Goal: Task Accomplishment & Management: Complete application form

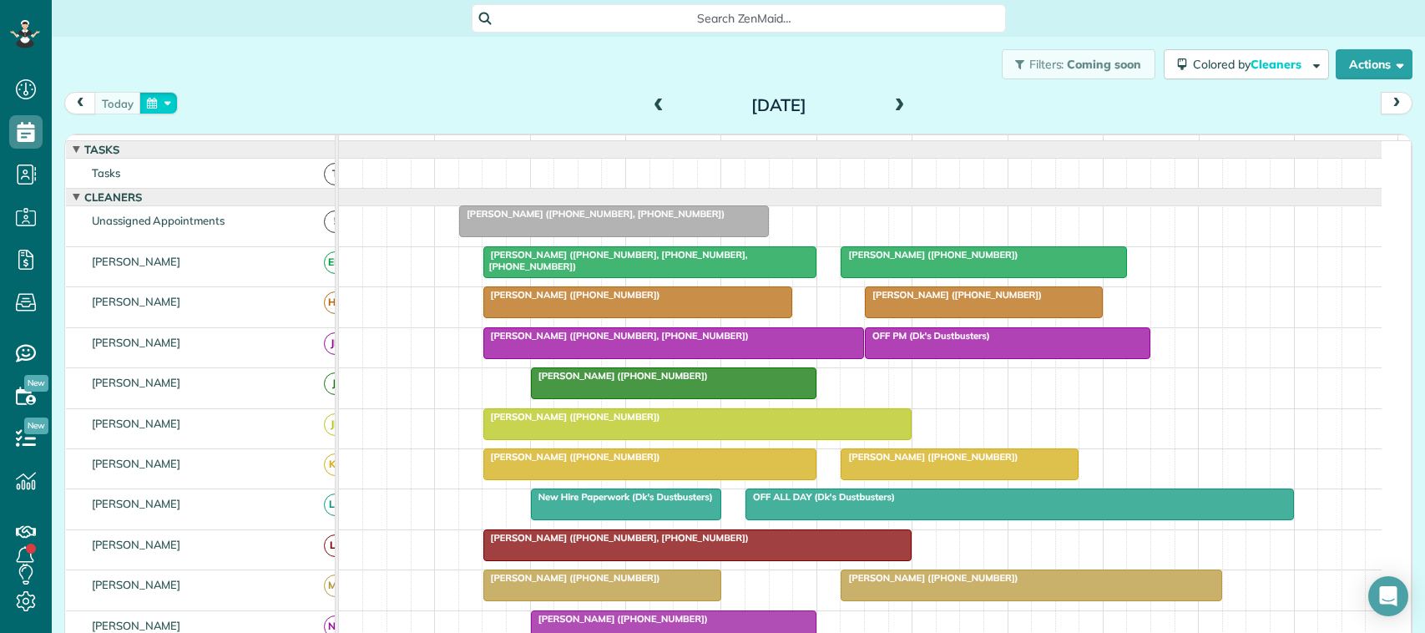
click at [154, 109] on button "button" at bounding box center [158, 103] width 38 height 23
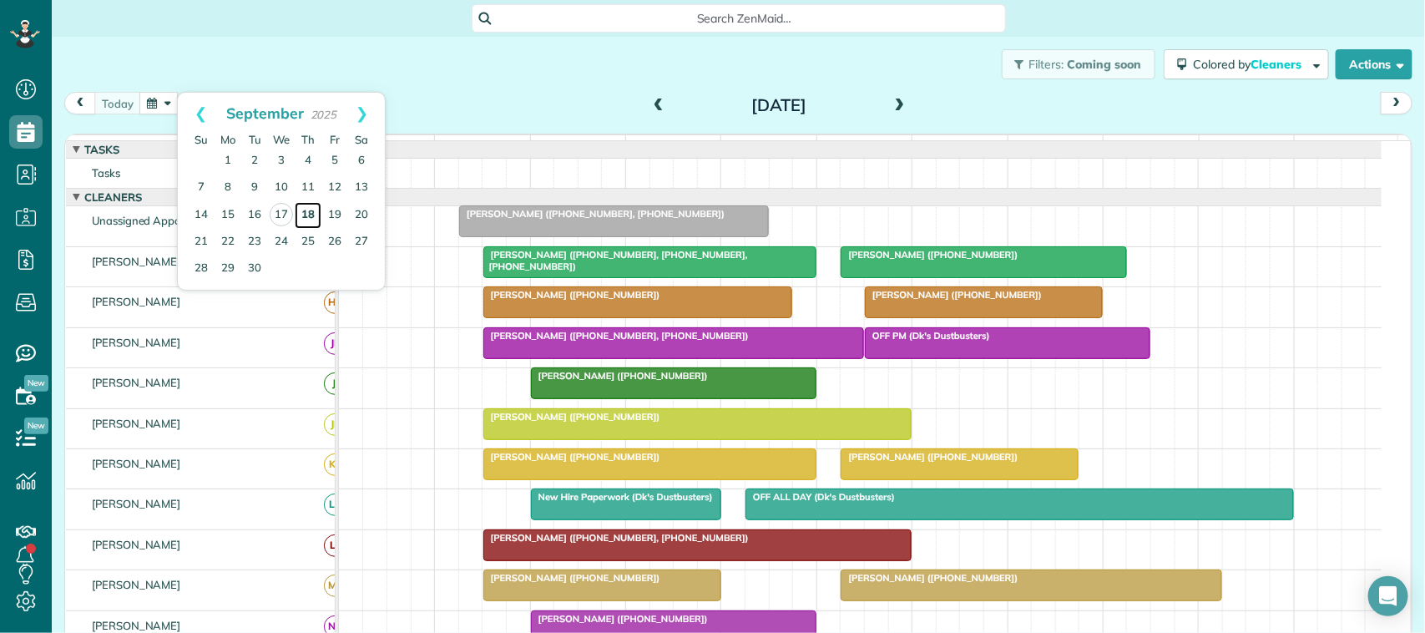
click at [315, 218] on link "18" at bounding box center [308, 215] width 27 height 27
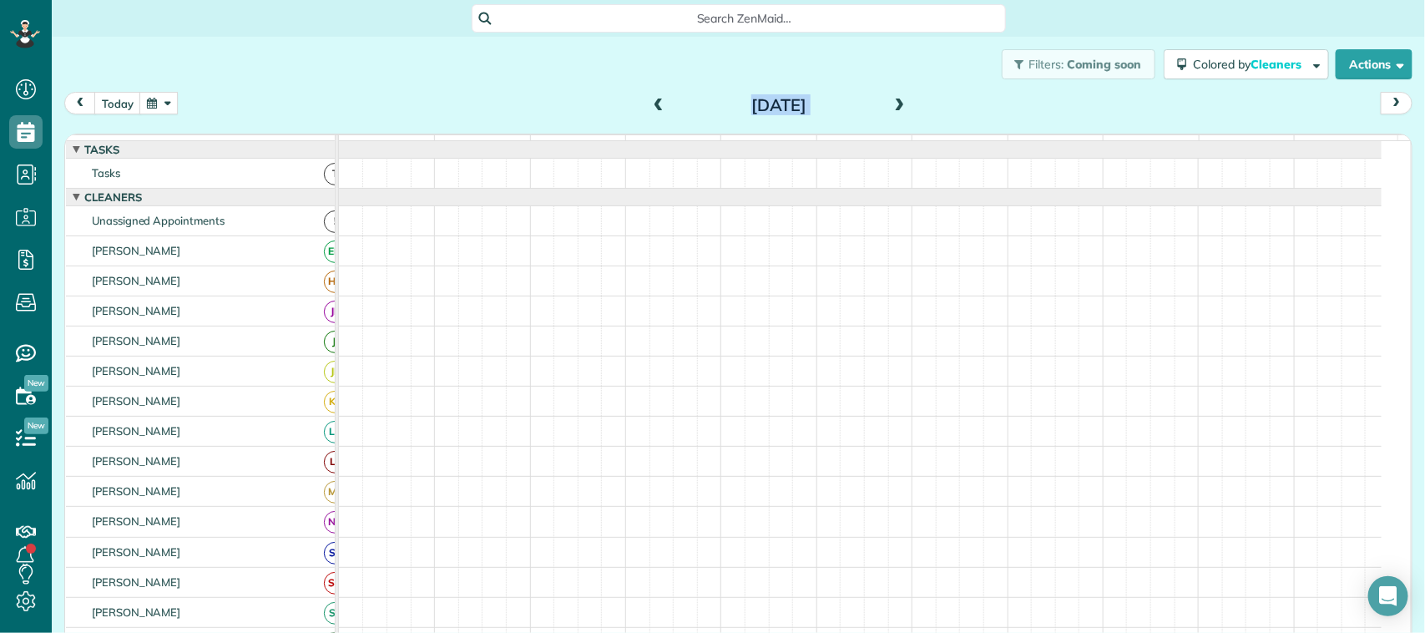
click at [302, 128] on div "[DATE] [DATE] function(groupId) { return _("Cleaners"); } 7am 8am 9am 10am 11am…" at bounding box center [738, 348] width 1348 height 513
click at [119, 94] on button "today" at bounding box center [117, 103] width 47 height 23
click at [297, 106] on div "[DATE] [DATE]" at bounding box center [738, 107] width 1348 height 31
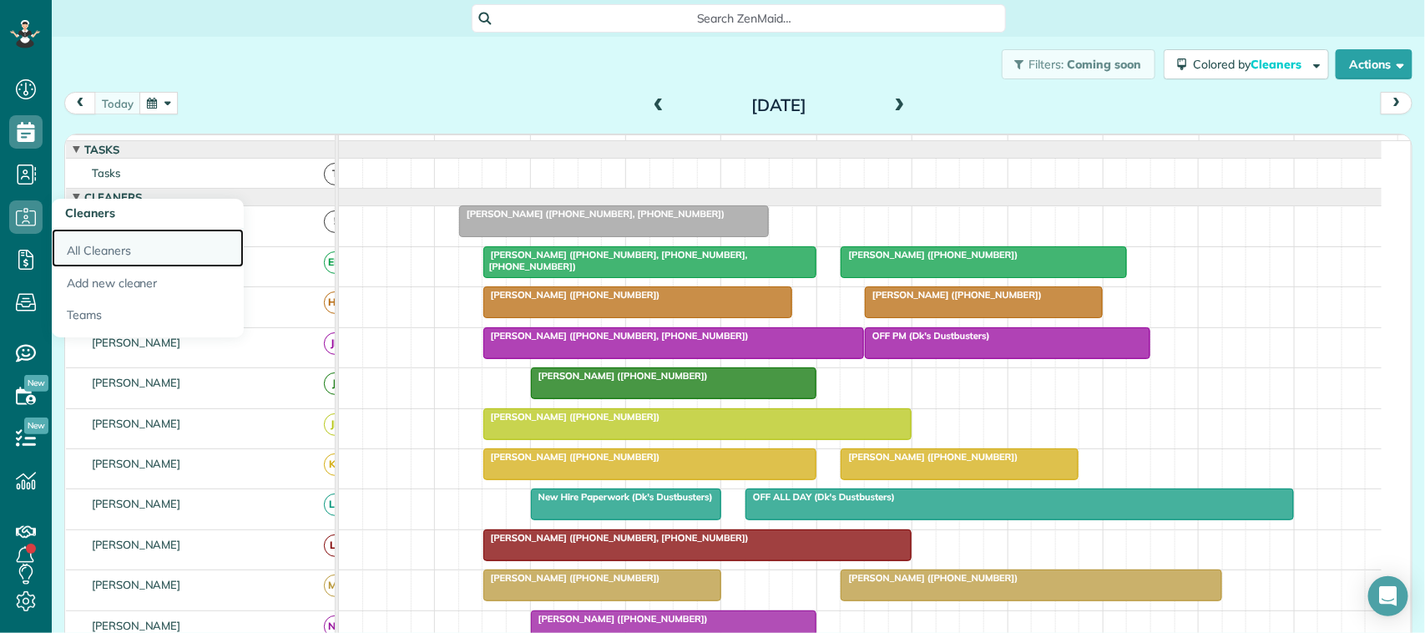
click at [96, 255] on link "All Cleaners" at bounding box center [148, 248] width 192 height 38
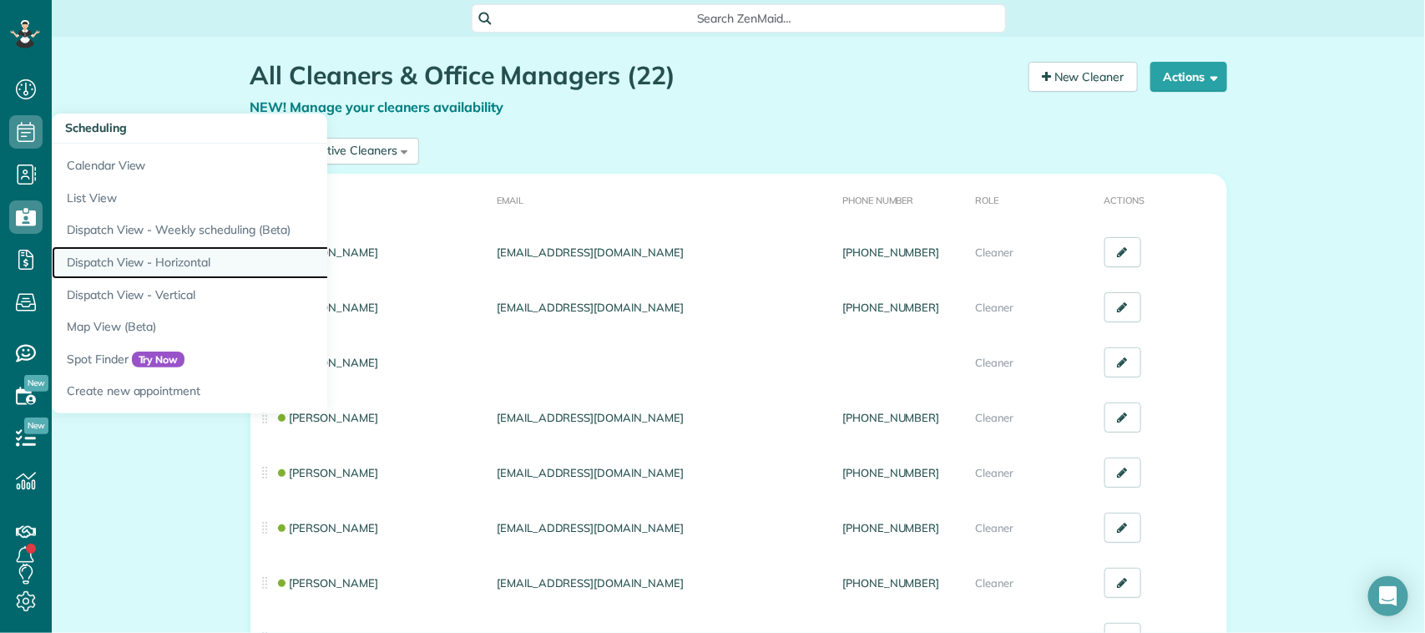
click at [161, 261] on link "Dispatch View - Horizontal" at bounding box center [260, 262] width 417 height 33
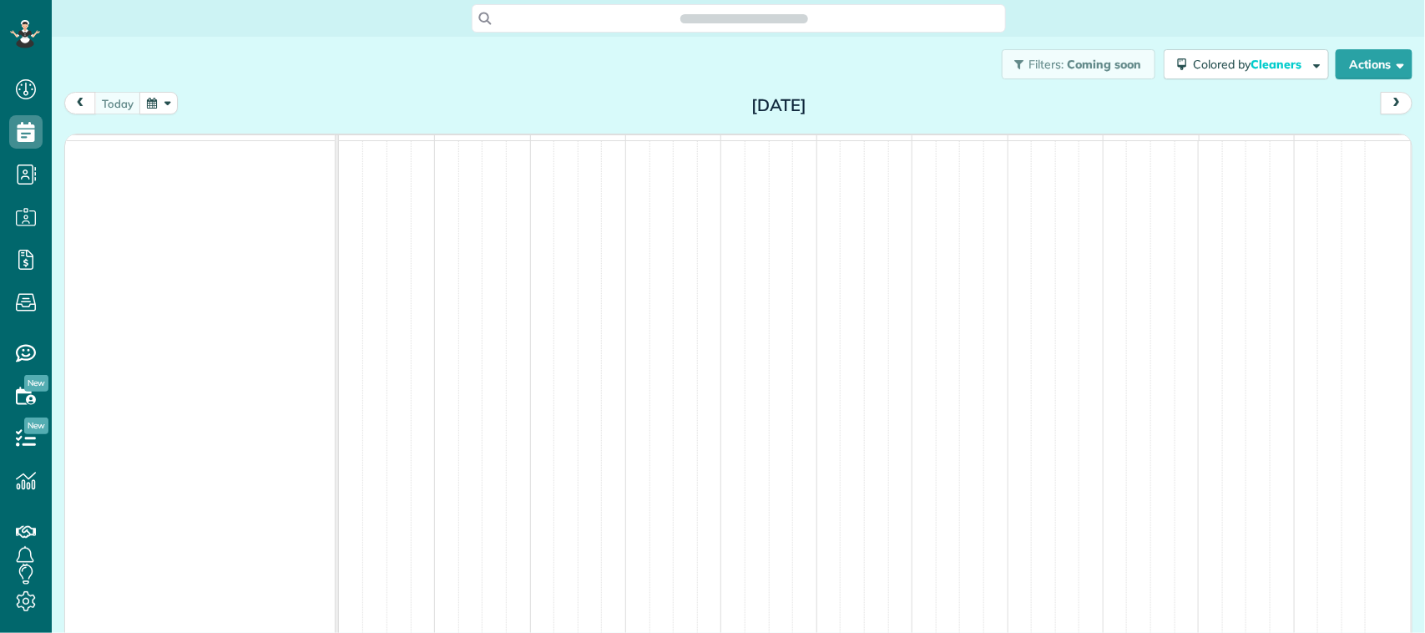
scroll to position [7, 7]
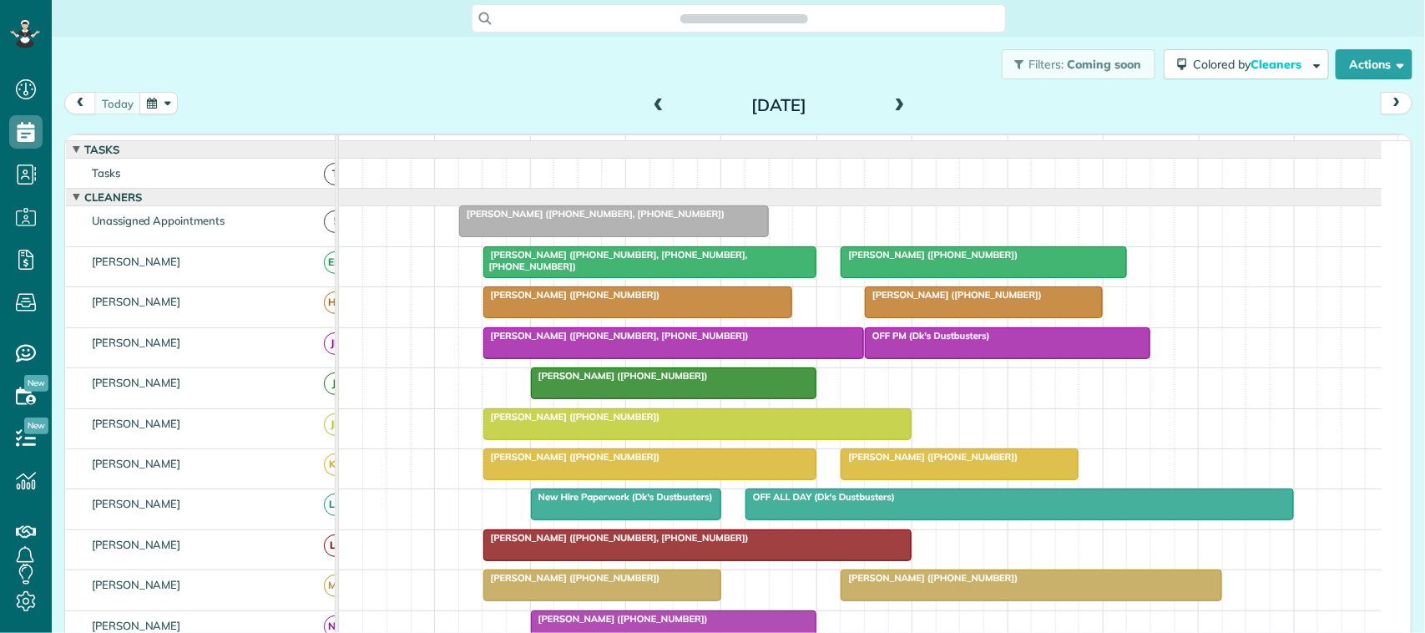
click at [179, 106] on div "[DATE] [DATE]" at bounding box center [738, 107] width 1348 height 31
click at [159, 104] on button "button" at bounding box center [158, 103] width 38 height 23
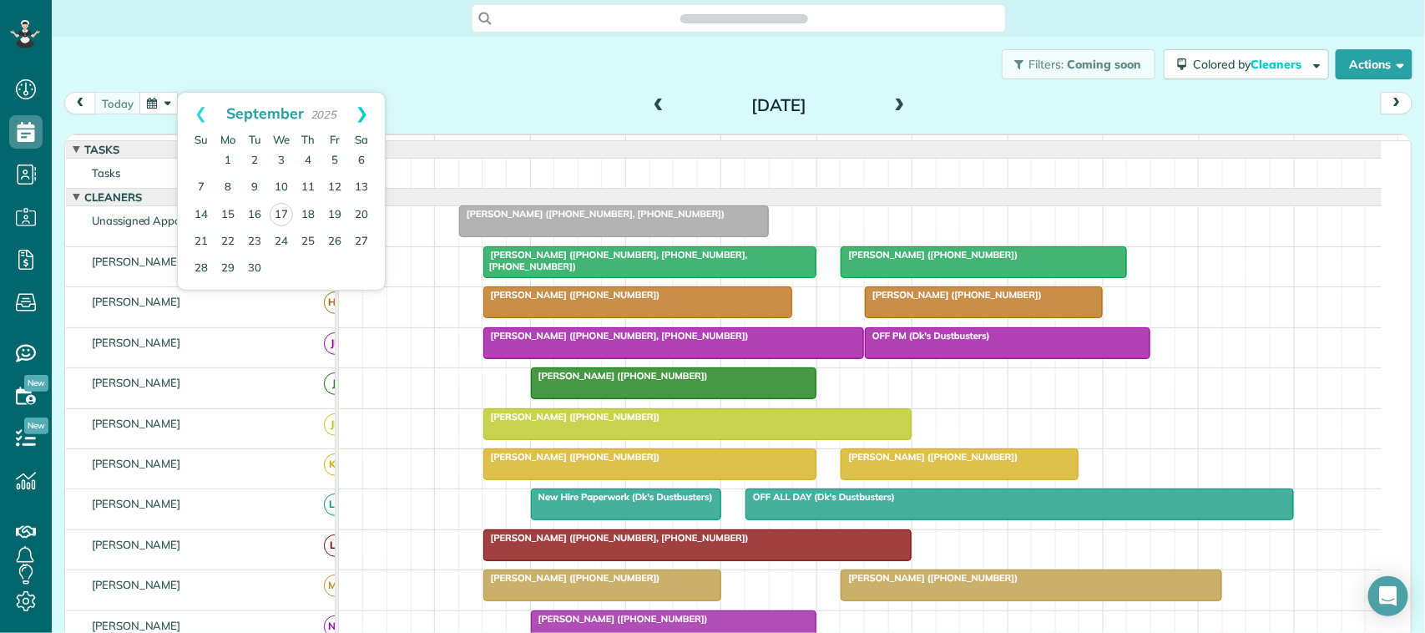
click at [365, 111] on link "Next" at bounding box center [362, 114] width 46 height 42
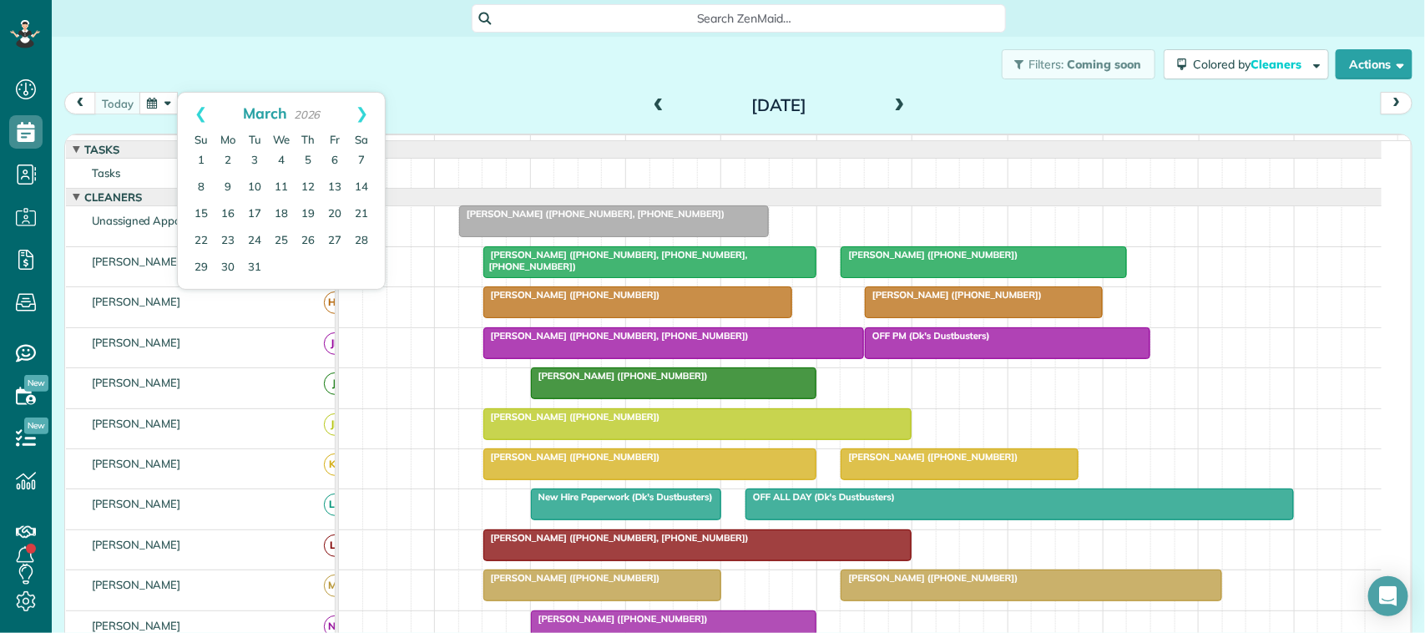
click at [365, 111] on link "Next" at bounding box center [362, 114] width 46 height 42
click at [205, 110] on link "Prev" at bounding box center [201, 114] width 46 height 42
click at [257, 269] on link "31" at bounding box center [254, 268] width 27 height 27
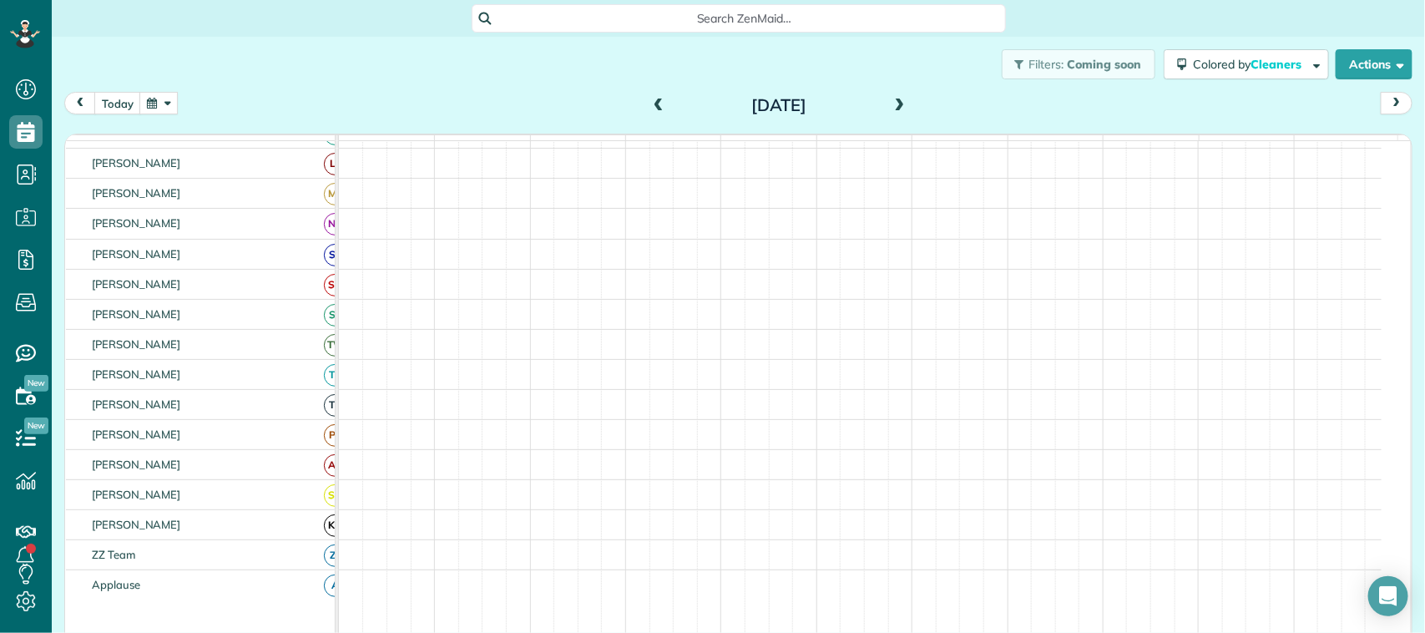
scroll to position [401, 0]
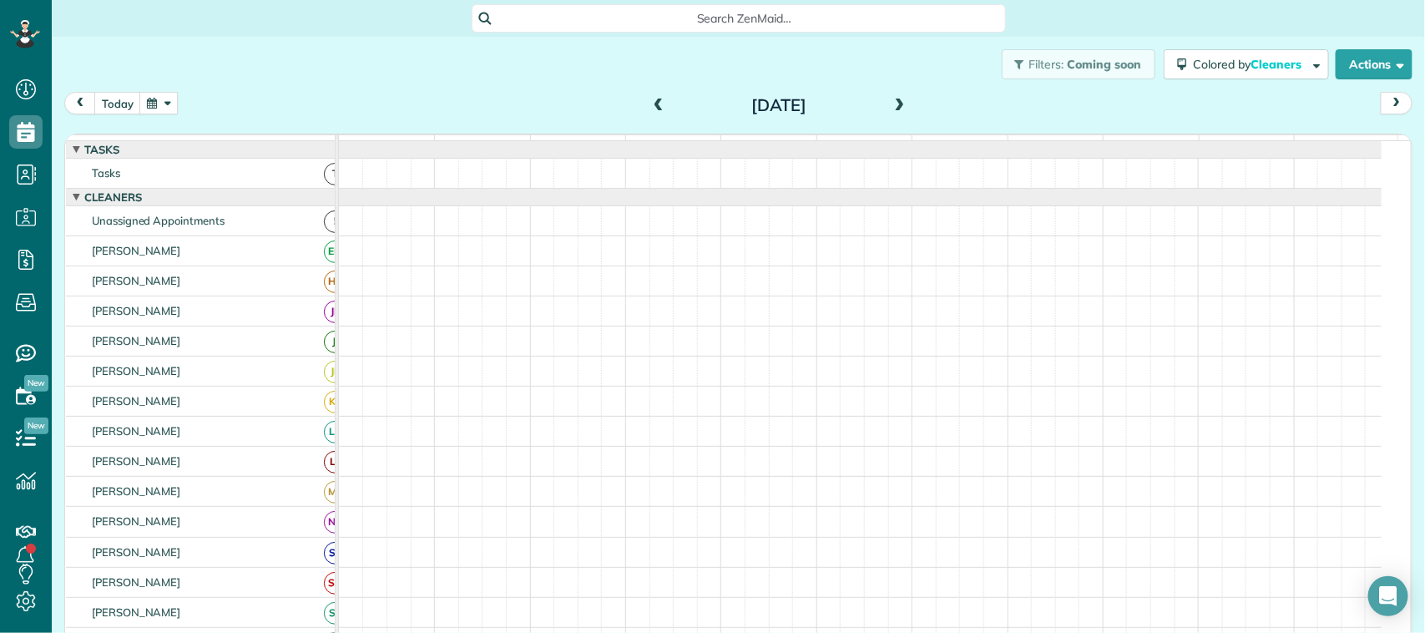
click at [150, 105] on button "button" at bounding box center [158, 103] width 38 height 23
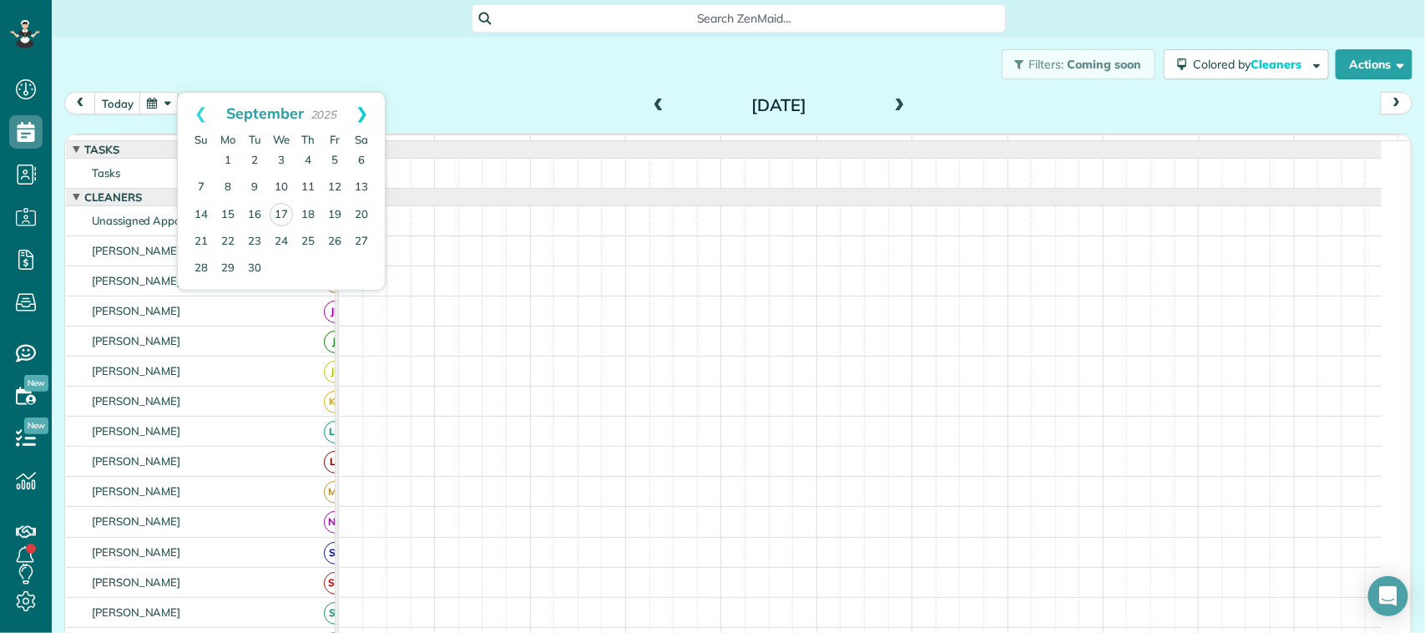
click at [367, 111] on link "Next" at bounding box center [362, 114] width 46 height 42
click at [366, 115] on link "Next" at bounding box center [362, 114] width 46 height 42
click at [360, 114] on link "Next" at bounding box center [362, 114] width 46 height 42
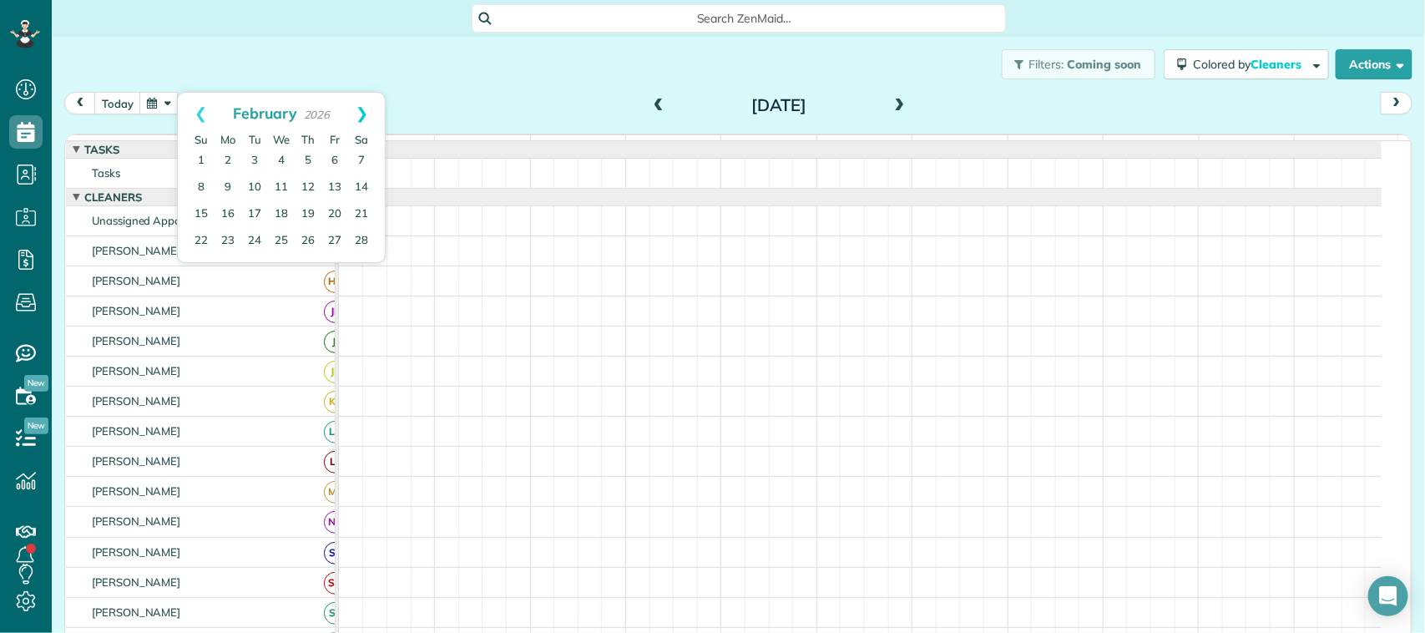
click at [360, 114] on link "Next" at bounding box center [362, 114] width 46 height 42
click at [205, 117] on link "Prev" at bounding box center [201, 114] width 46 height 42
click at [202, 114] on link "Prev" at bounding box center [201, 114] width 46 height 42
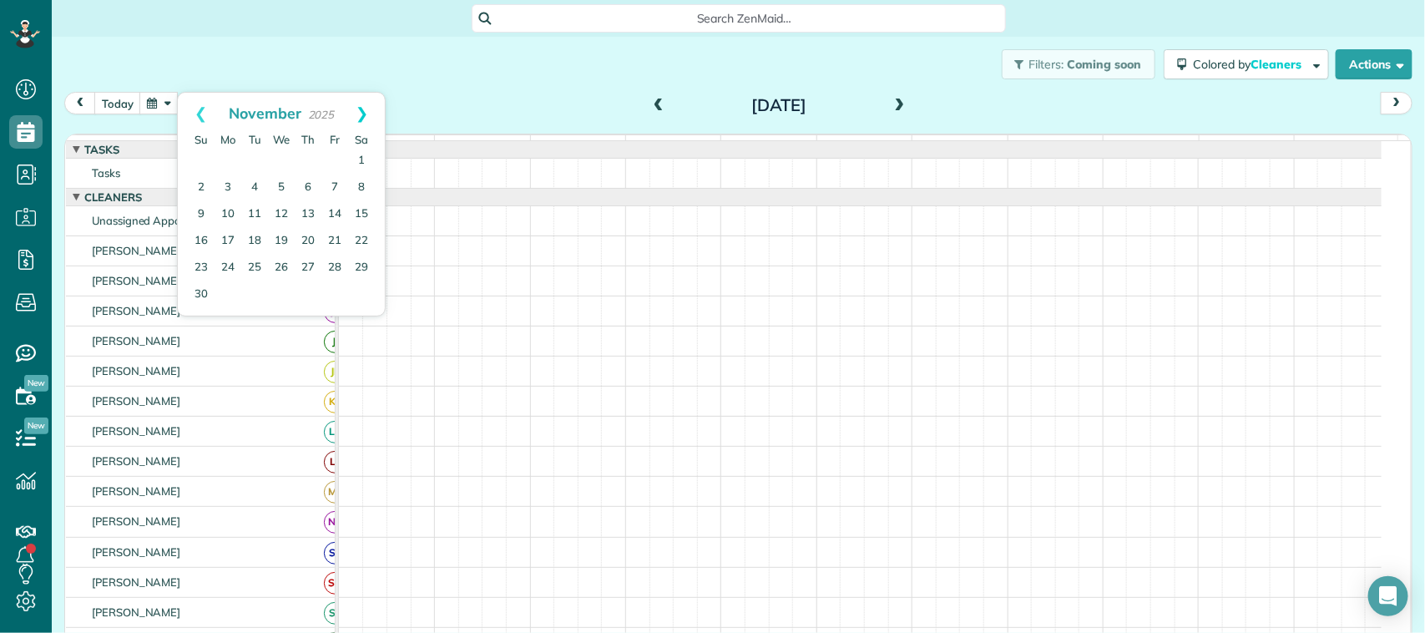
click at [359, 113] on link "Next" at bounding box center [362, 114] width 46 height 42
click at [361, 113] on link "Next" at bounding box center [362, 114] width 46 height 42
click at [209, 113] on link "Prev" at bounding box center [201, 114] width 46 height 42
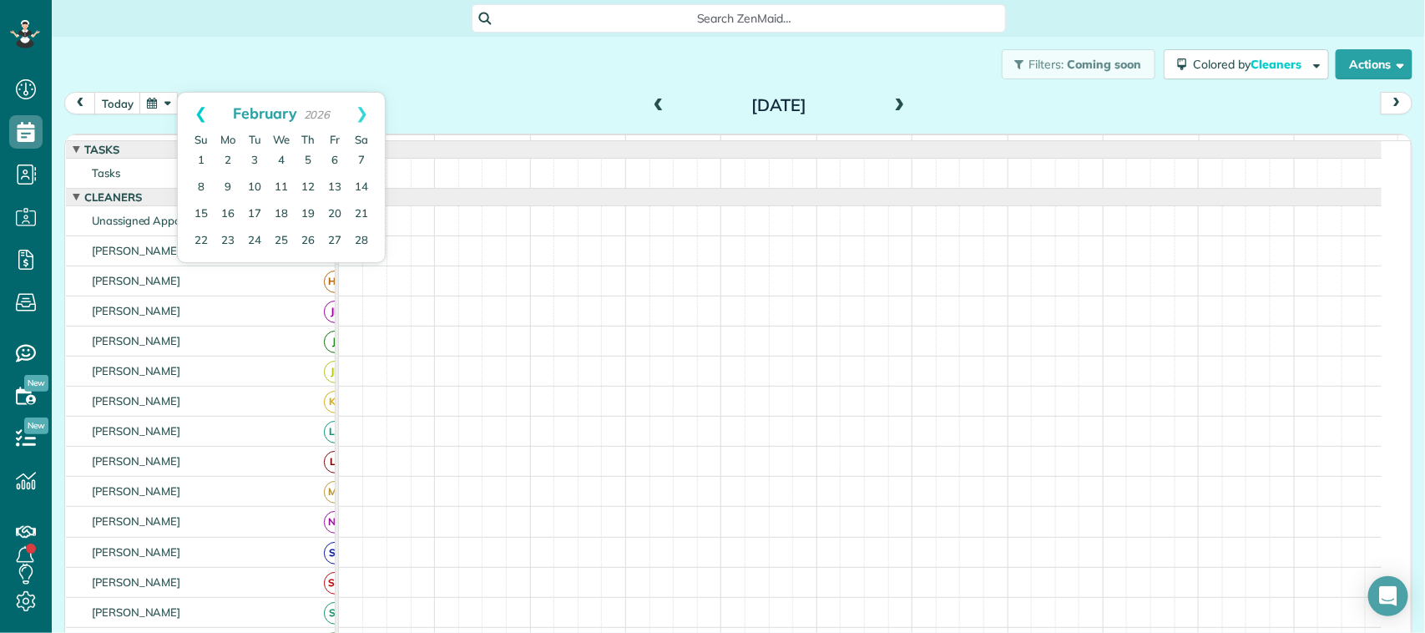
click at [203, 106] on link "Prev" at bounding box center [201, 114] width 46 height 42
click at [363, 115] on link "Next" at bounding box center [362, 114] width 46 height 42
click at [199, 109] on link "Prev" at bounding box center [201, 114] width 46 height 42
click at [315, 78] on div "Filters: Coming soon Colored by Cleaners Color by Cleaner Color by Team Color b…" at bounding box center [738, 64] width 1373 height 55
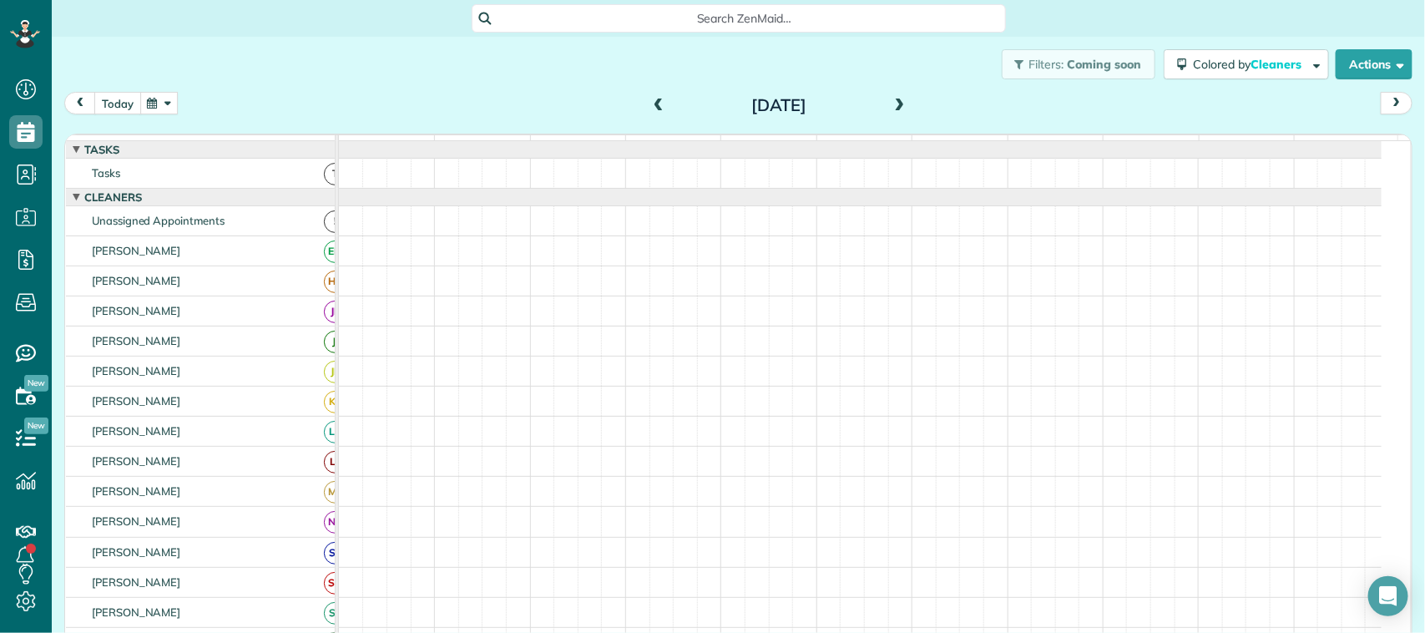
click at [126, 107] on button "today" at bounding box center [117, 103] width 47 height 23
click at [151, 98] on button "button" at bounding box center [158, 103] width 38 height 23
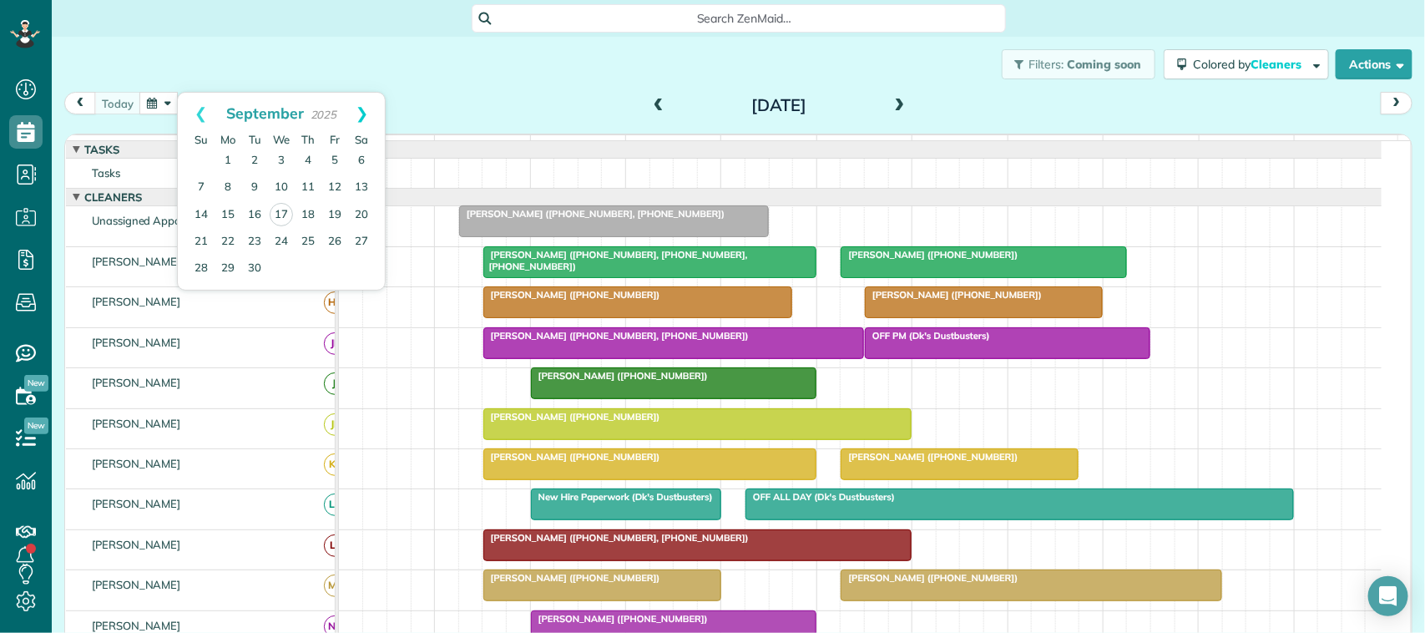
click at [369, 115] on link "Next" at bounding box center [362, 114] width 46 height 42
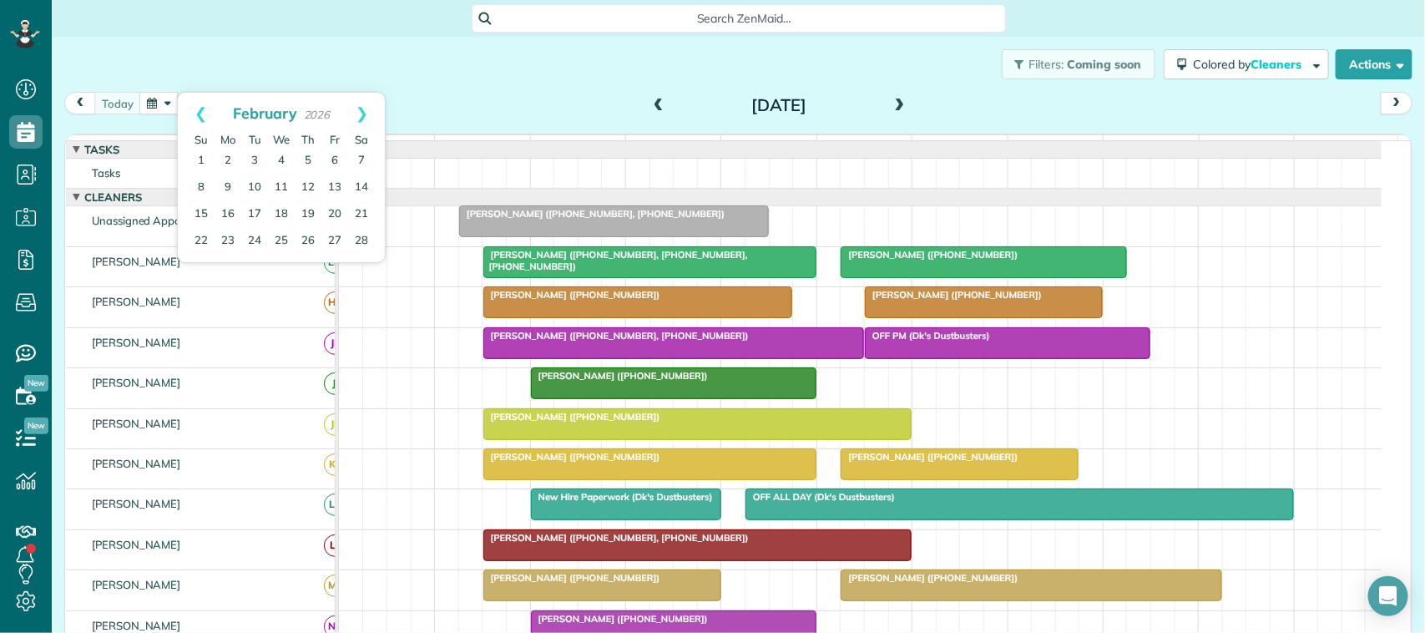
click at [369, 115] on link "Next" at bounding box center [362, 114] width 46 height 42
click at [192, 124] on link "Prev" at bounding box center [201, 114] width 46 height 42
click at [186, 114] on link "Prev" at bounding box center [201, 114] width 46 height 42
click at [190, 106] on link "Prev" at bounding box center [201, 114] width 46 height 42
click at [231, 160] on link "1" at bounding box center [227, 161] width 27 height 27
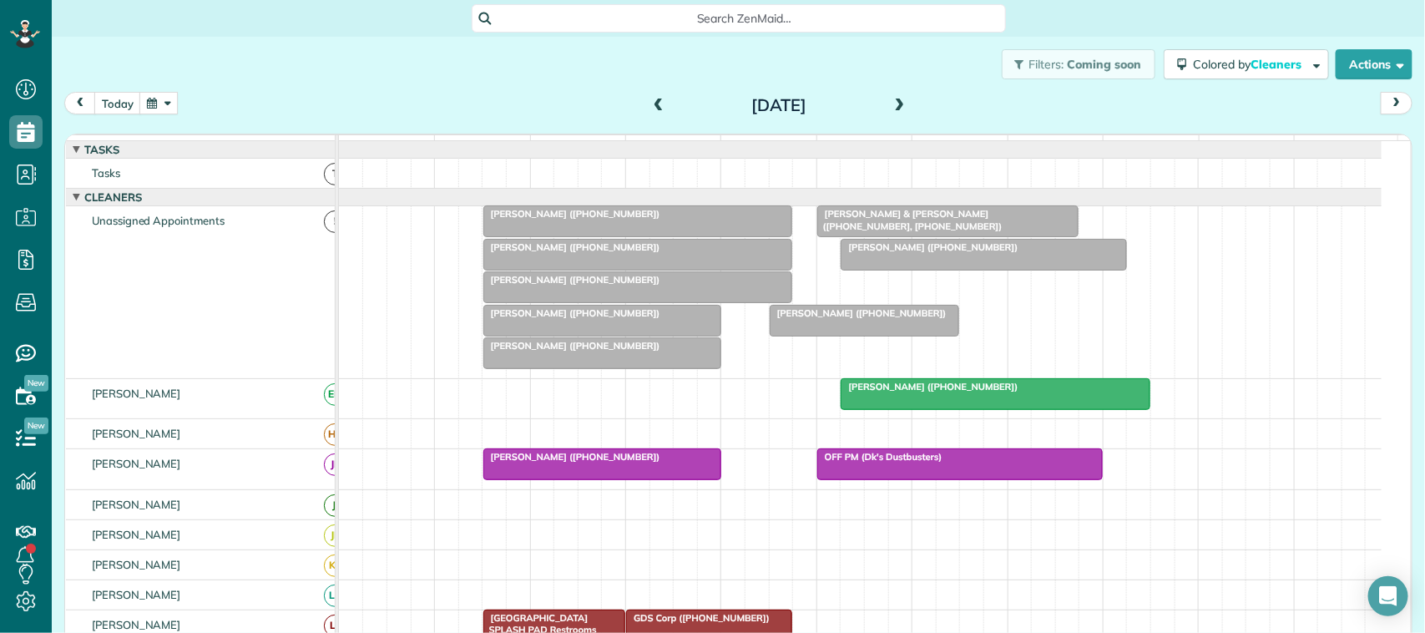
scroll to position [104, 0]
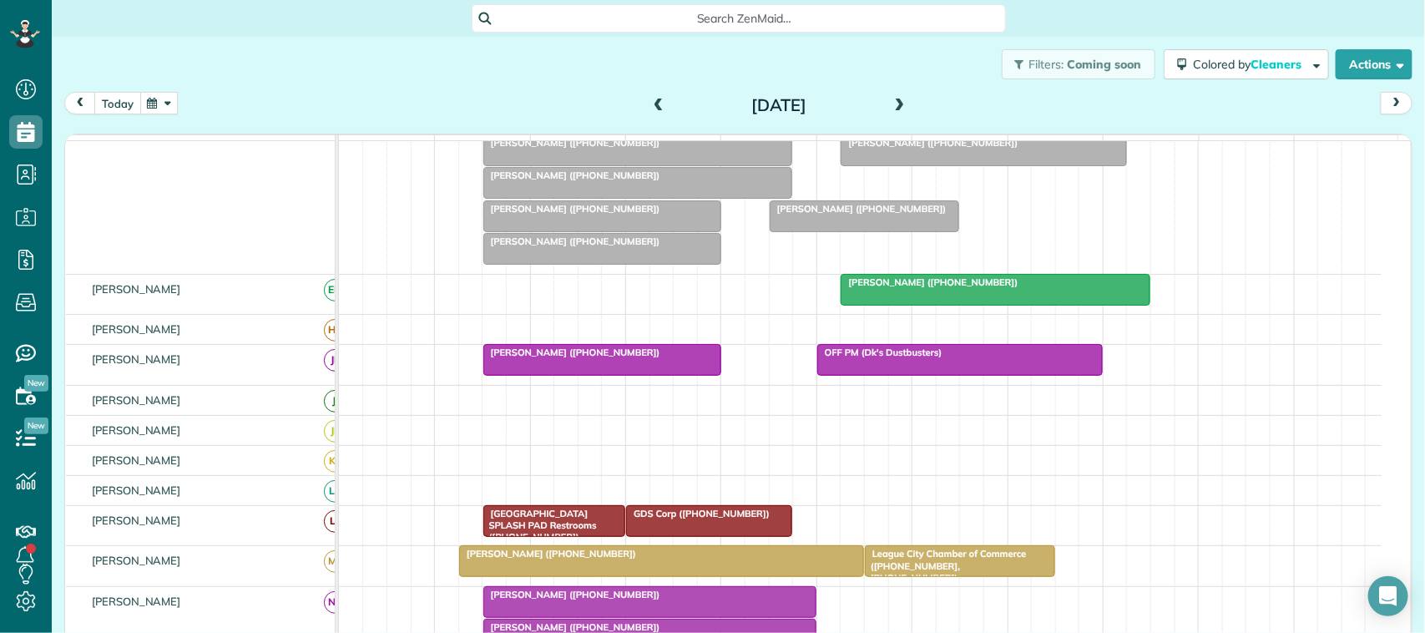
click at [114, 105] on button "today" at bounding box center [117, 103] width 47 height 23
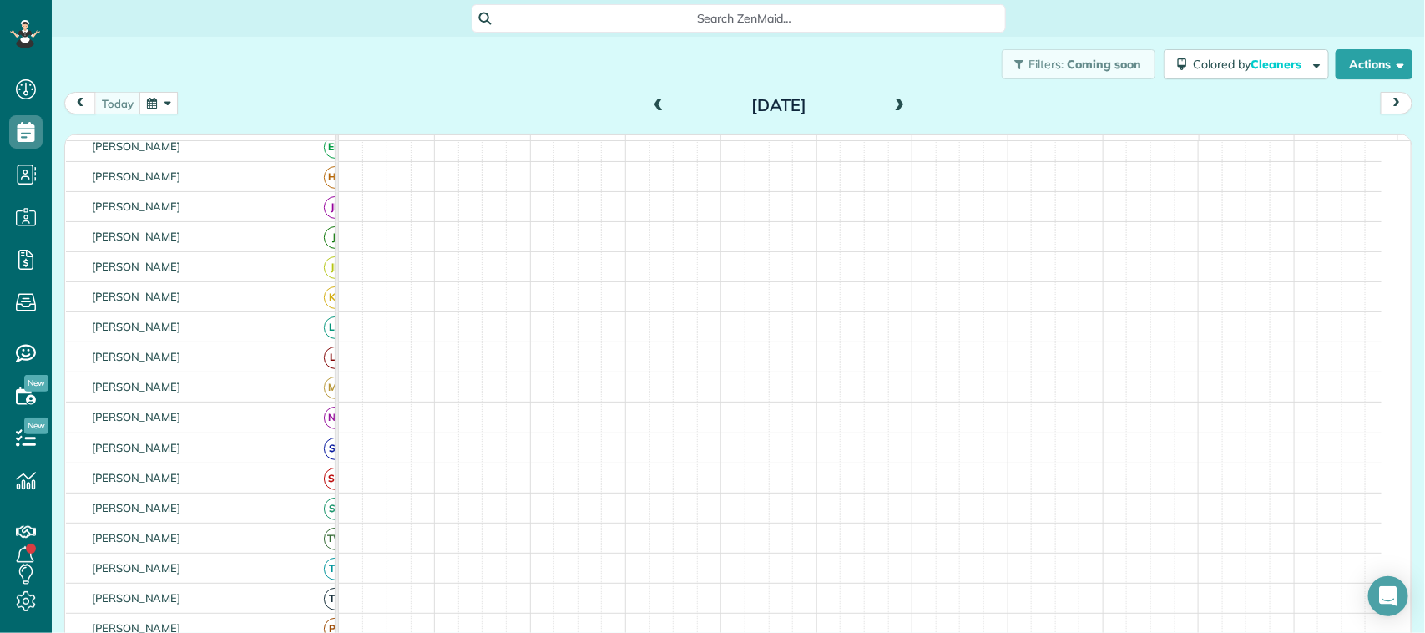
scroll to position [0, 0]
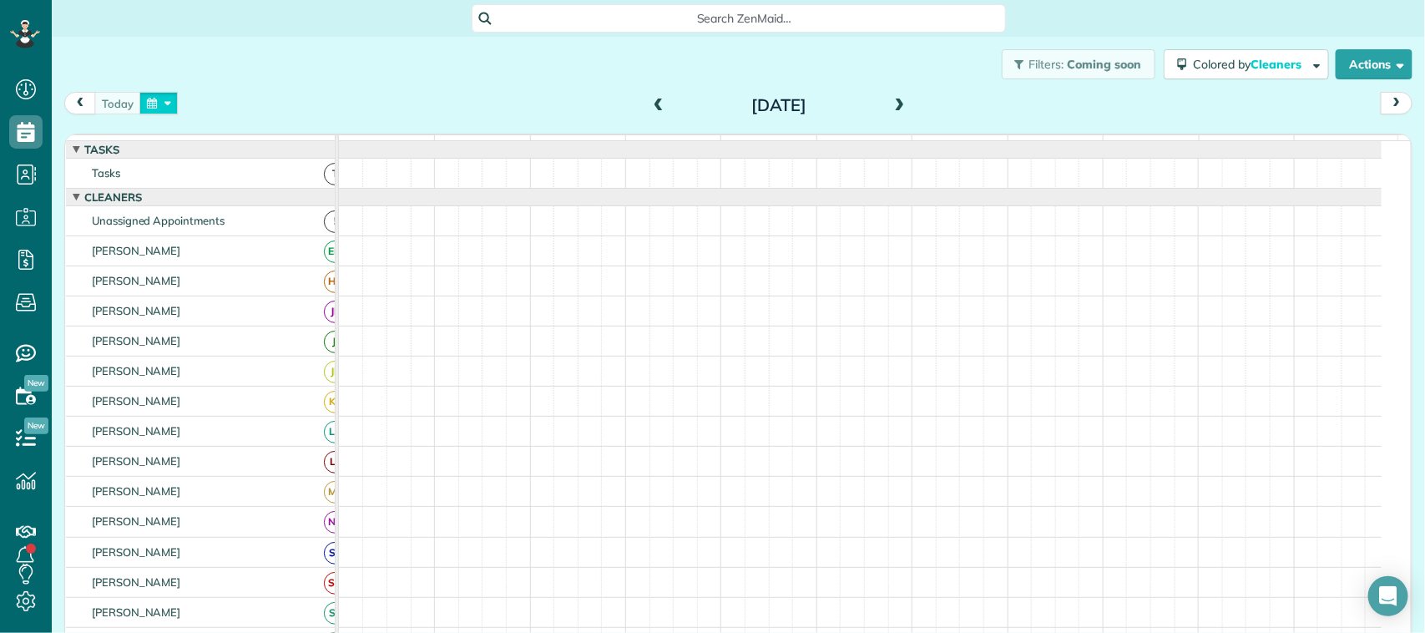
click at [161, 98] on button "button" at bounding box center [158, 103] width 38 height 23
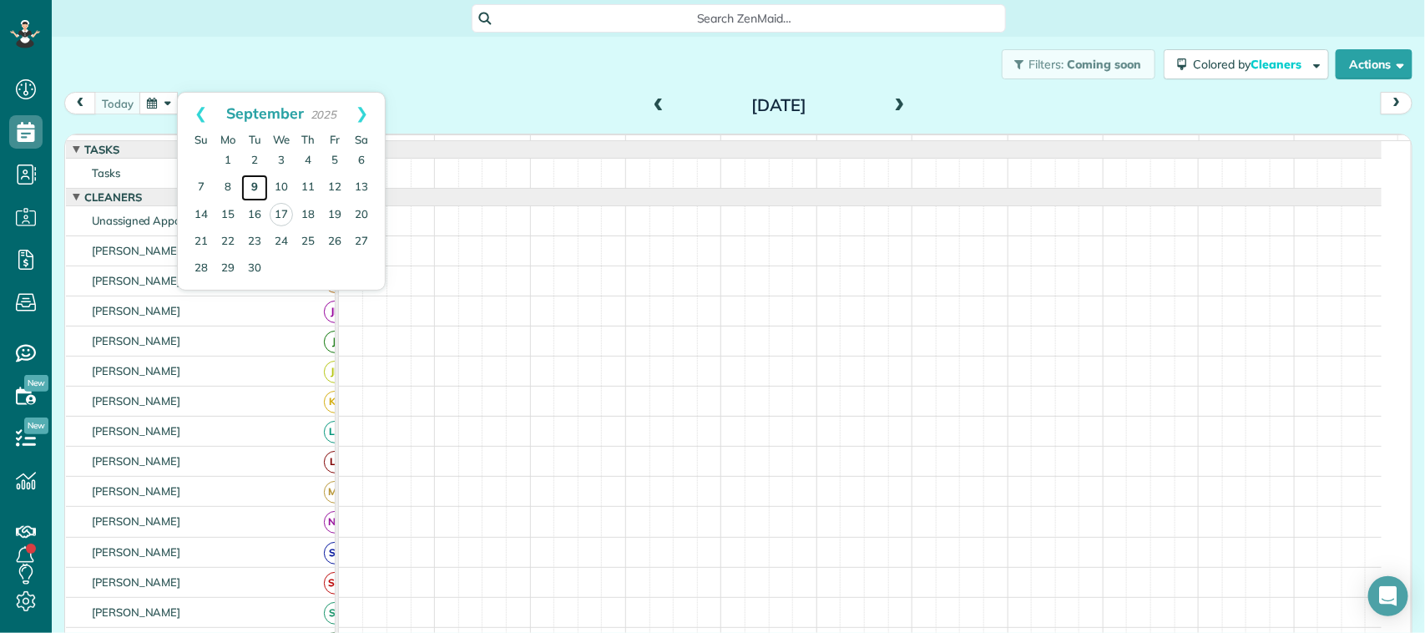
click at [251, 184] on link "9" at bounding box center [254, 187] width 27 height 27
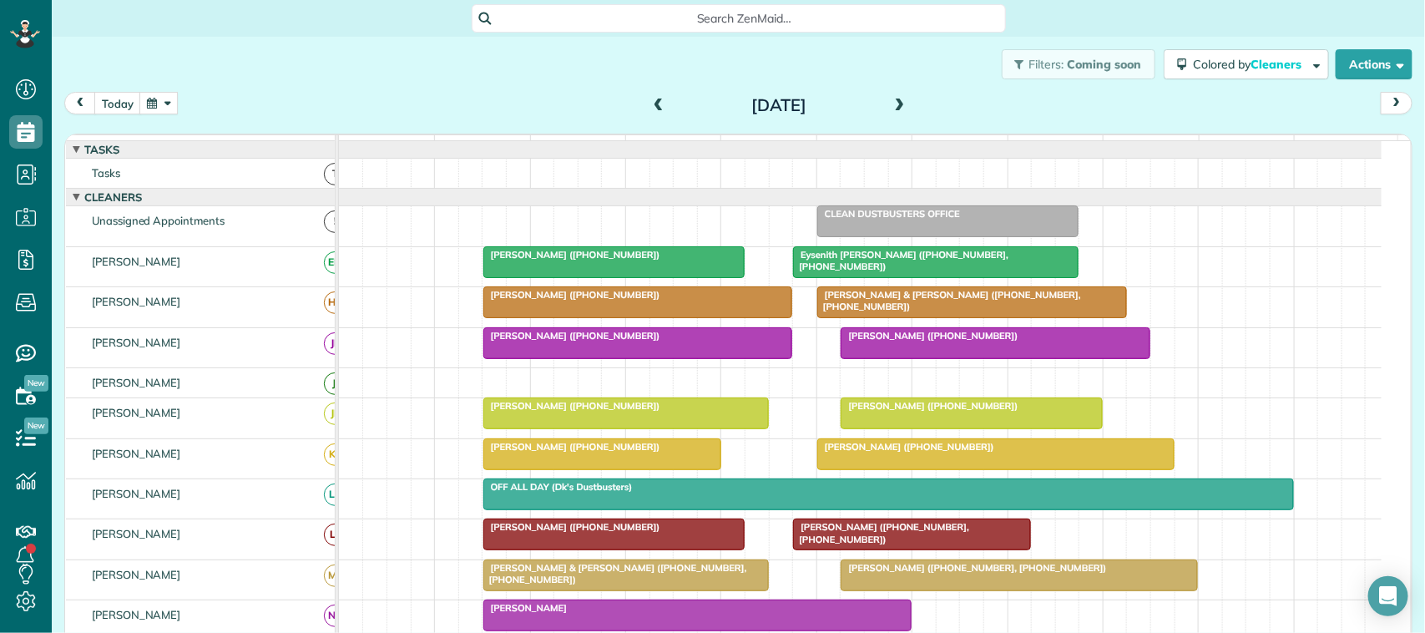
click at [164, 113] on button "button" at bounding box center [158, 103] width 38 height 23
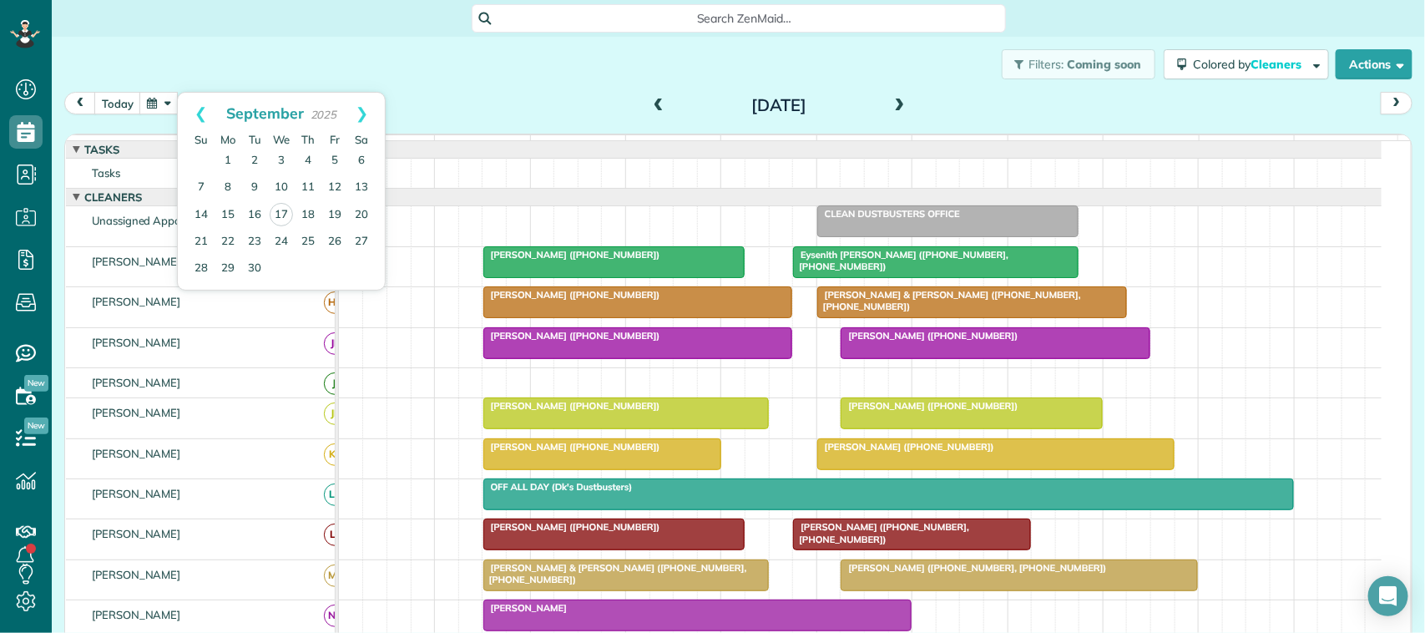
click at [206, 68] on div "Filters: Coming soon Colored by Cleaners Color by Cleaner Color by Team Color b…" at bounding box center [738, 64] width 1373 height 55
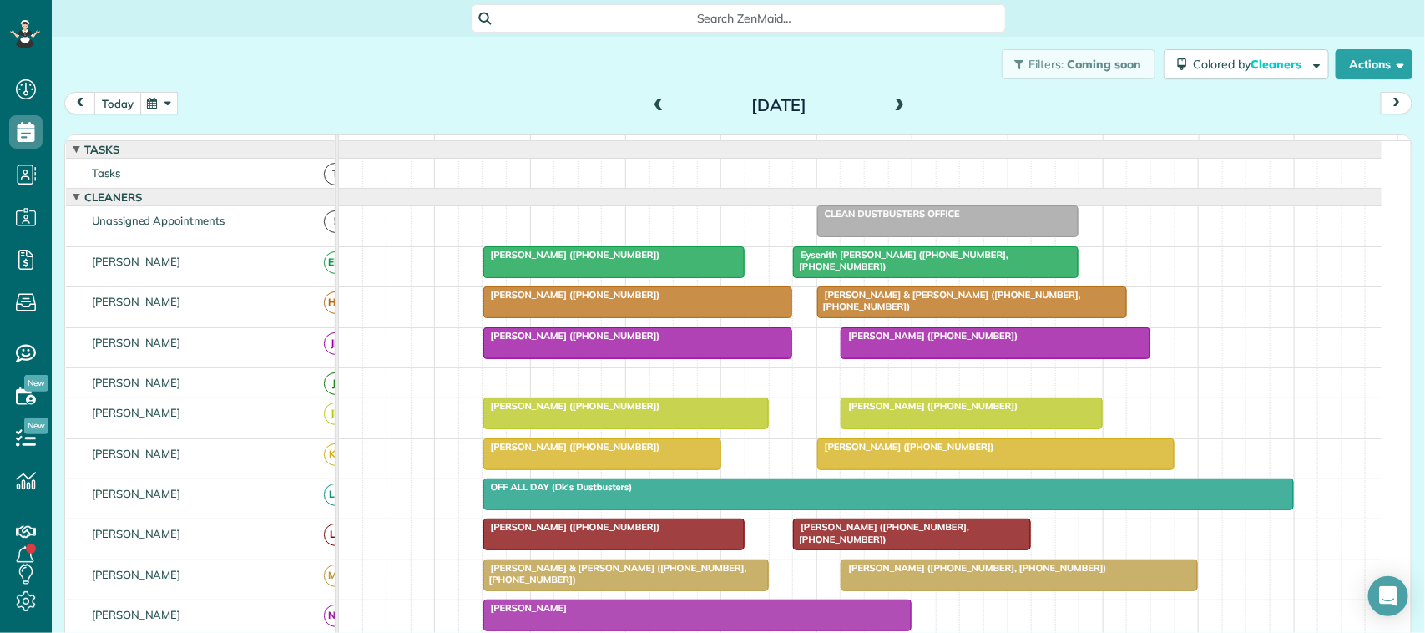
click at [124, 106] on button "today" at bounding box center [117, 103] width 47 height 23
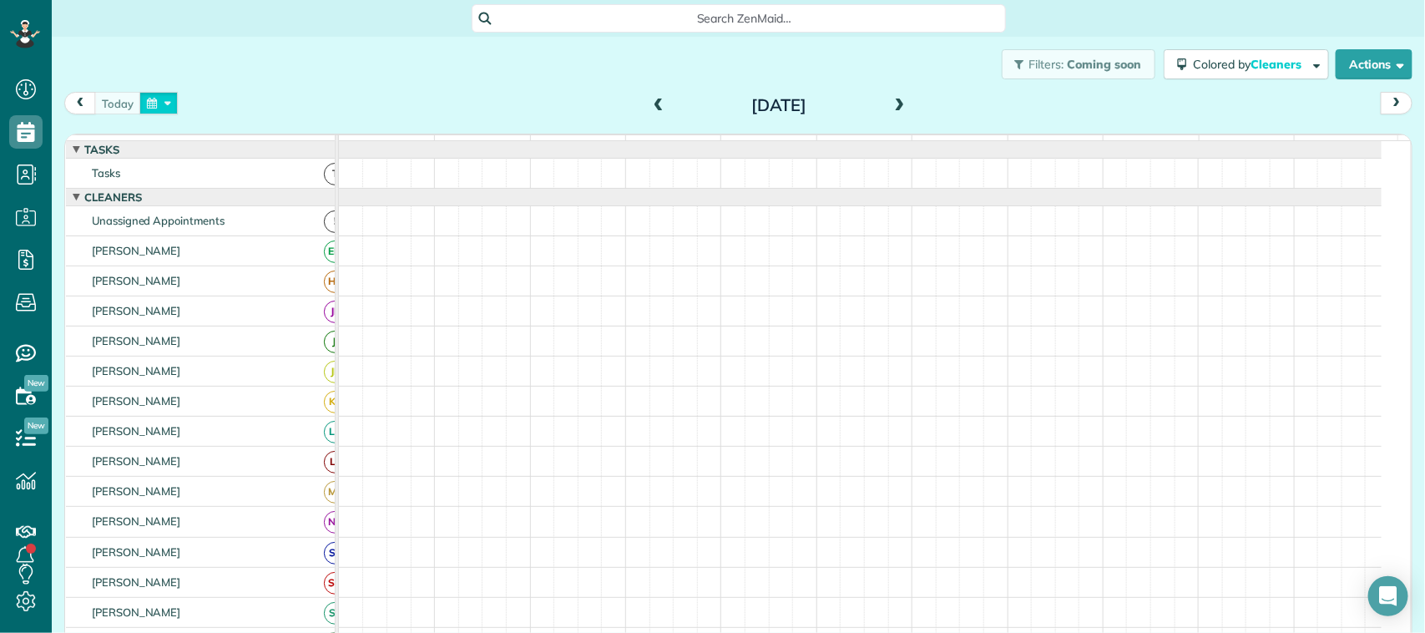
click at [153, 98] on button "button" at bounding box center [158, 103] width 38 height 23
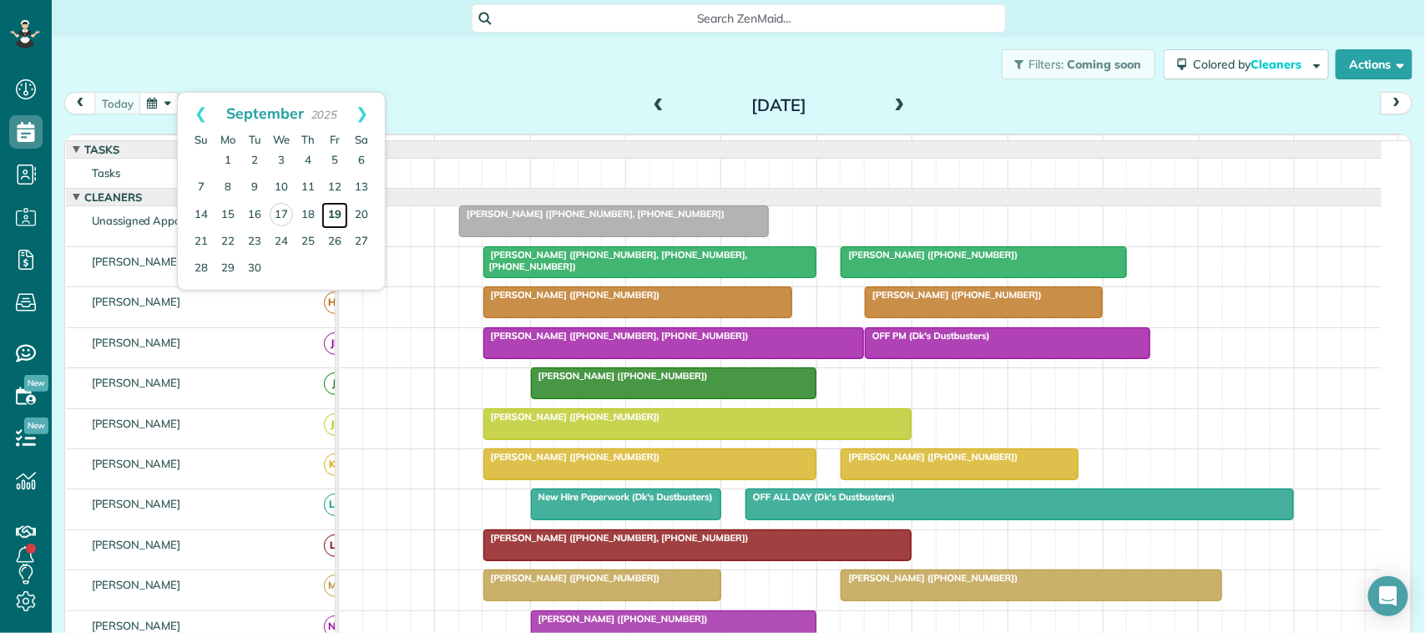
click at [331, 217] on link "19" at bounding box center [334, 215] width 27 height 27
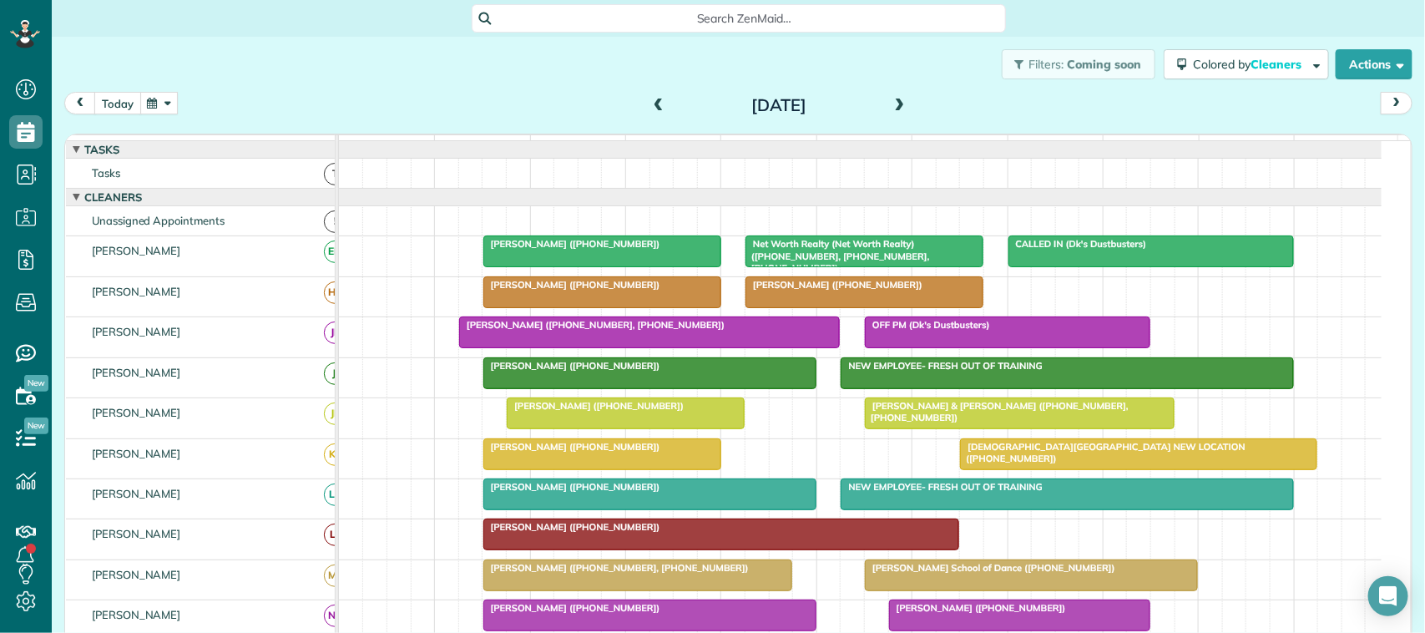
click at [115, 100] on button "today" at bounding box center [117, 103] width 47 height 23
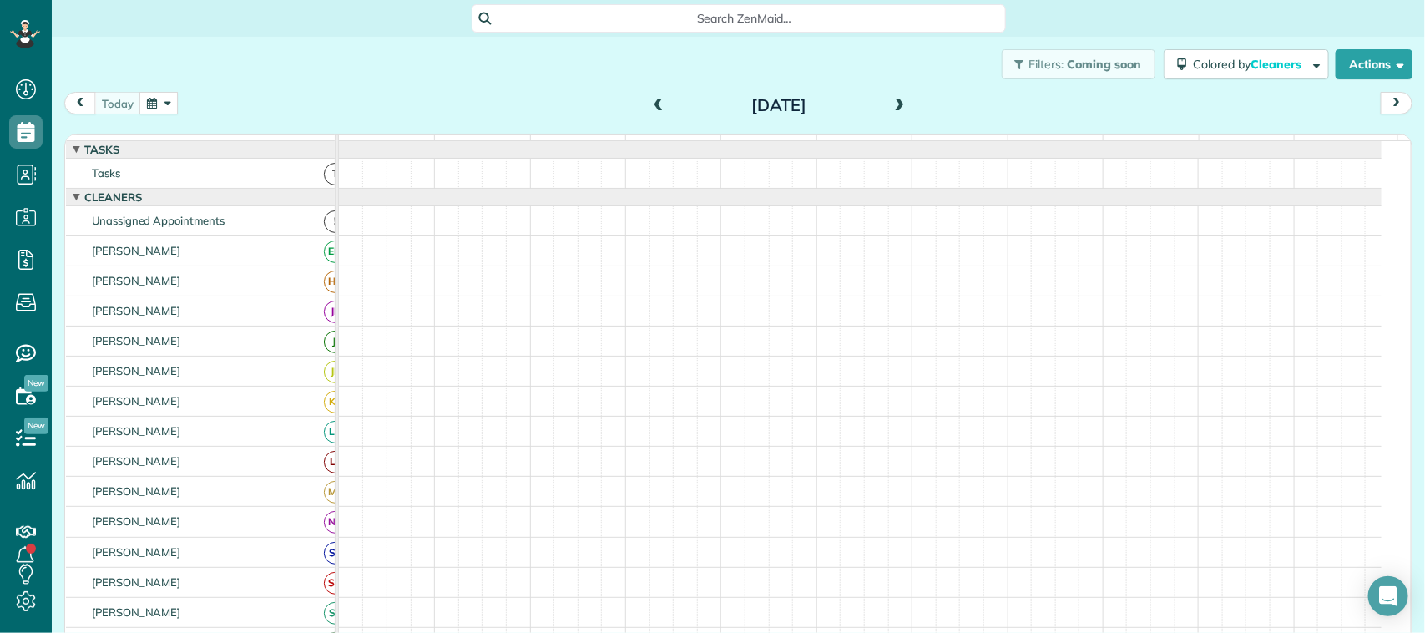
click at [177, 88] on div "Filters: Coming soon Colored by Cleaners Color by Cleaner Color by Team Color b…" at bounding box center [738, 64] width 1373 height 55
click at [173, 98] on button "button" at bounding box center [158, 103] width 38 height 23
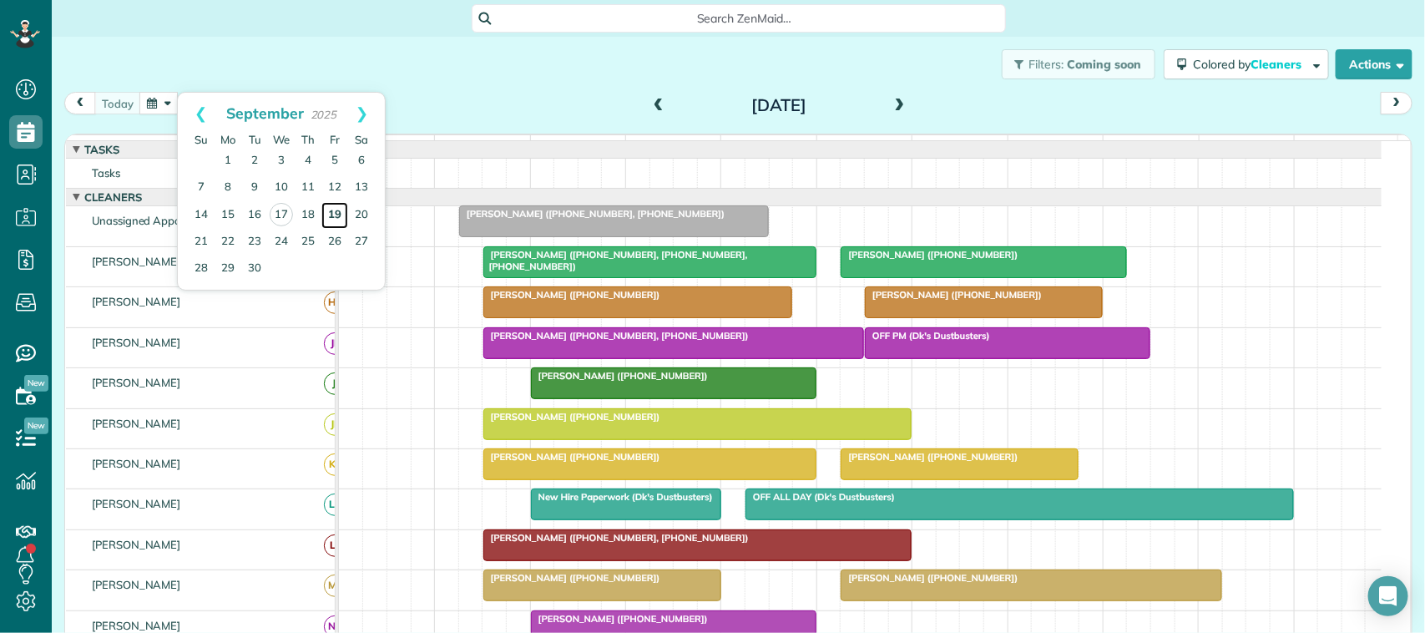
click at [338, 215] on link "19" at bounding box center [334, 215] width 27 height 27
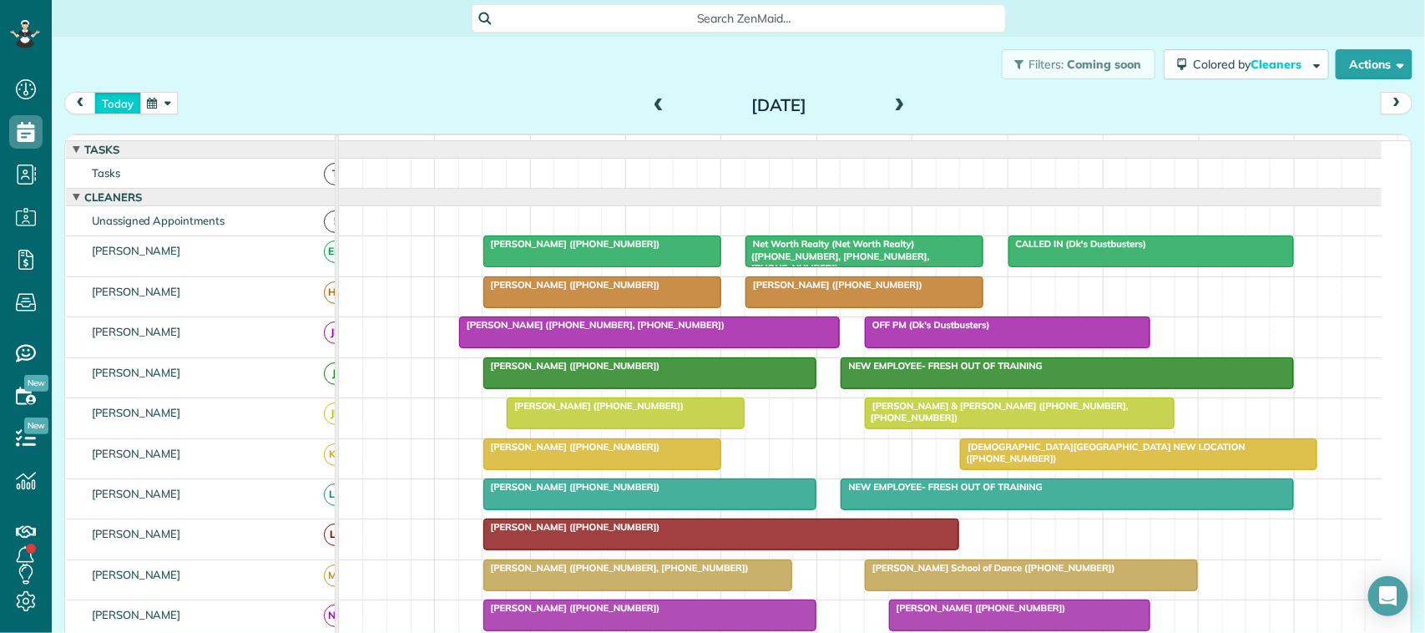
click at [114, 98] on button "today" at bounding box center [117, 103] width 47 height 23
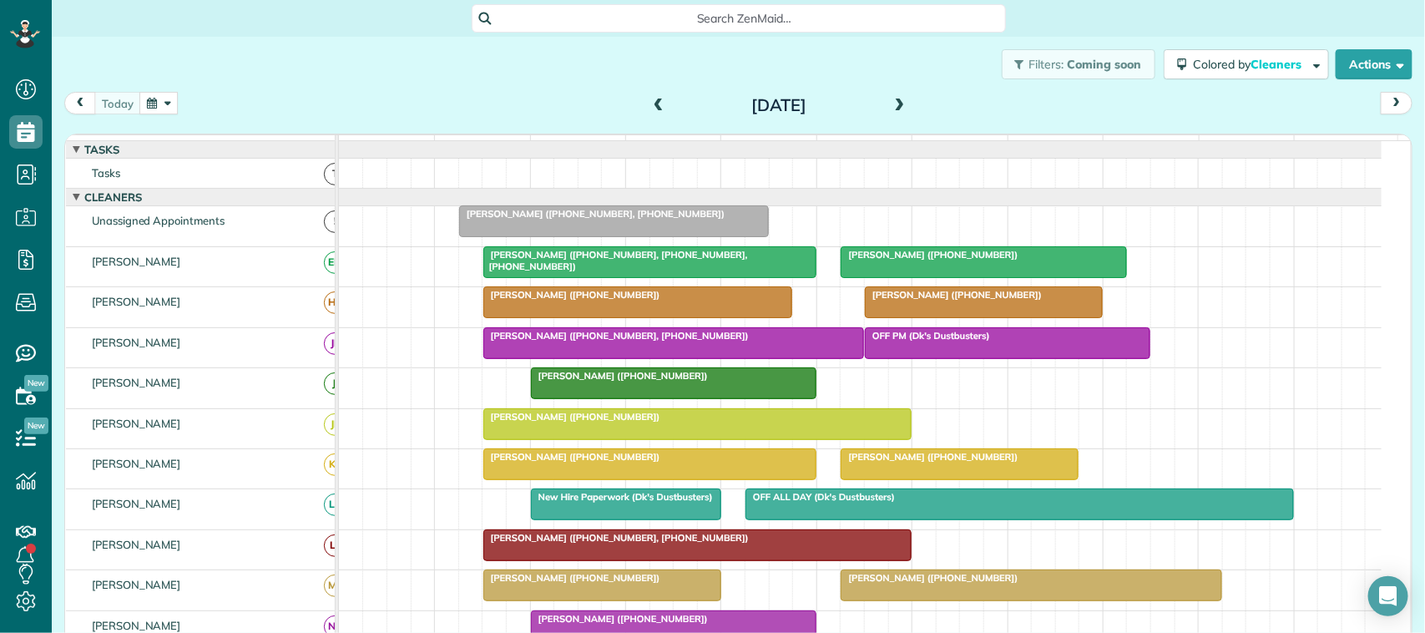
click at [891, 107] on span at bounding box center [900, 105] width 18 height 15
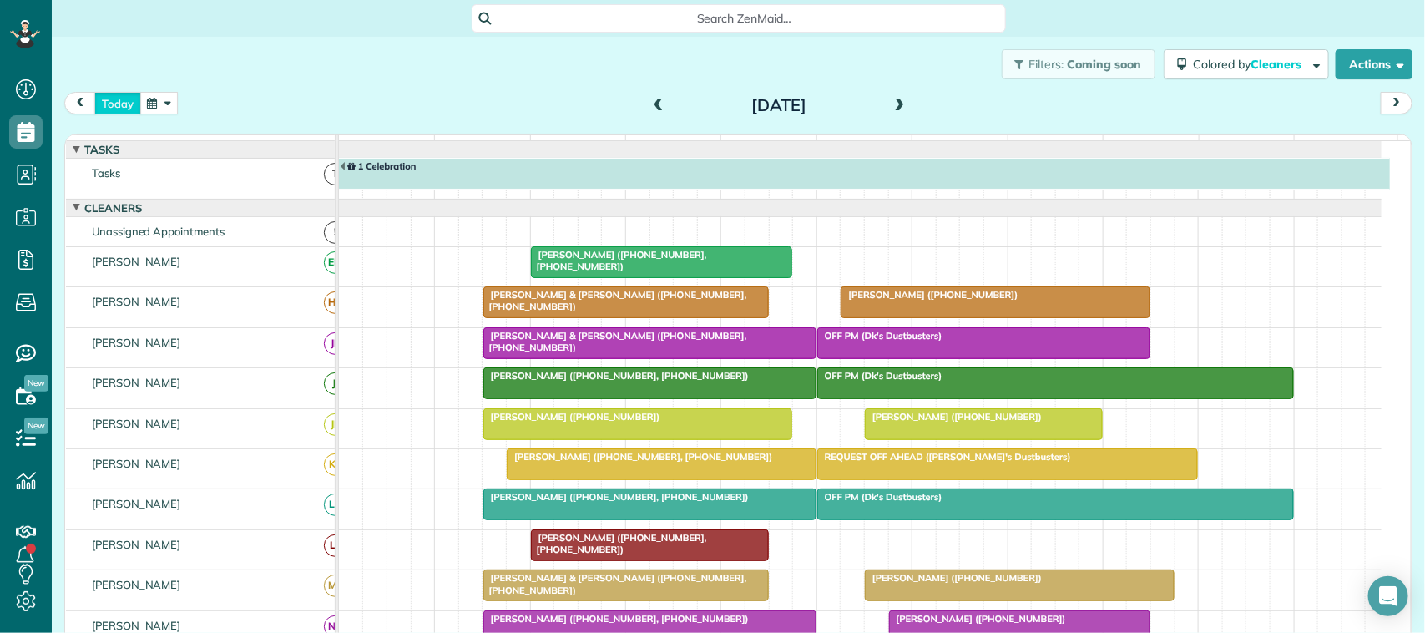
click at [121, 93] on button "today" at bounding box center [117, 103] width 47 height 23
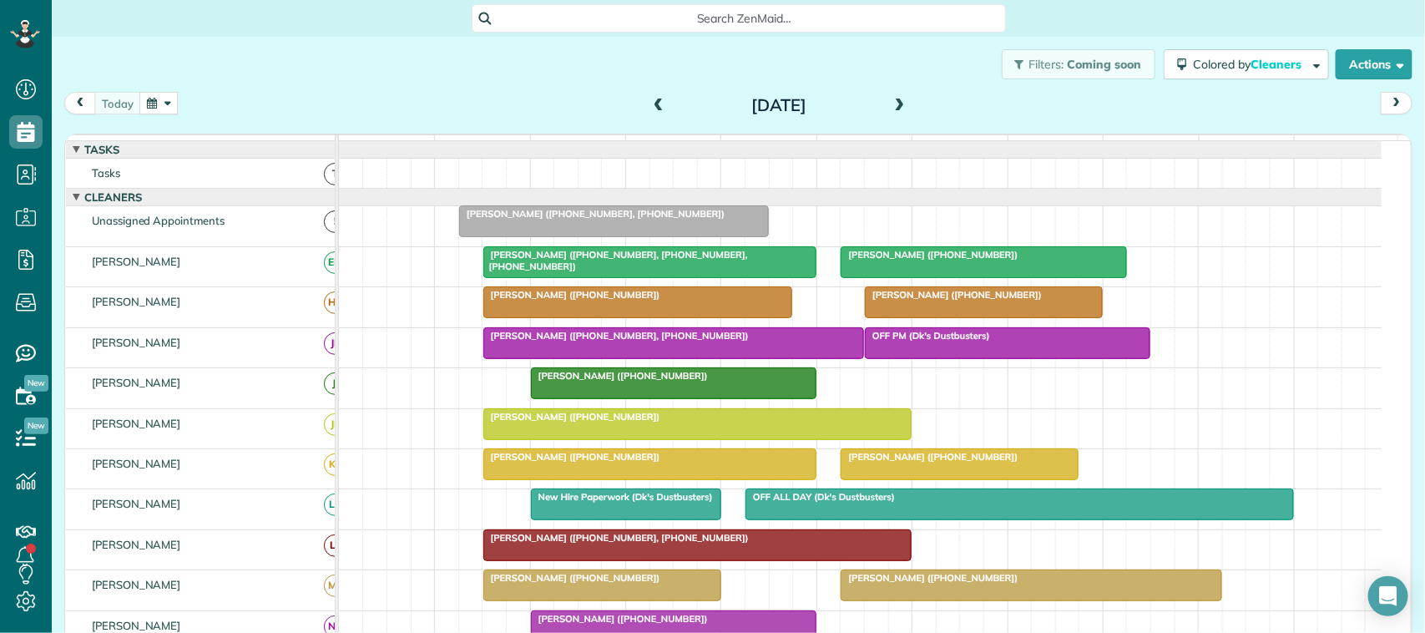
click at [159, 92] on button "button" at bounding box center [158, 103] width 38 height 23
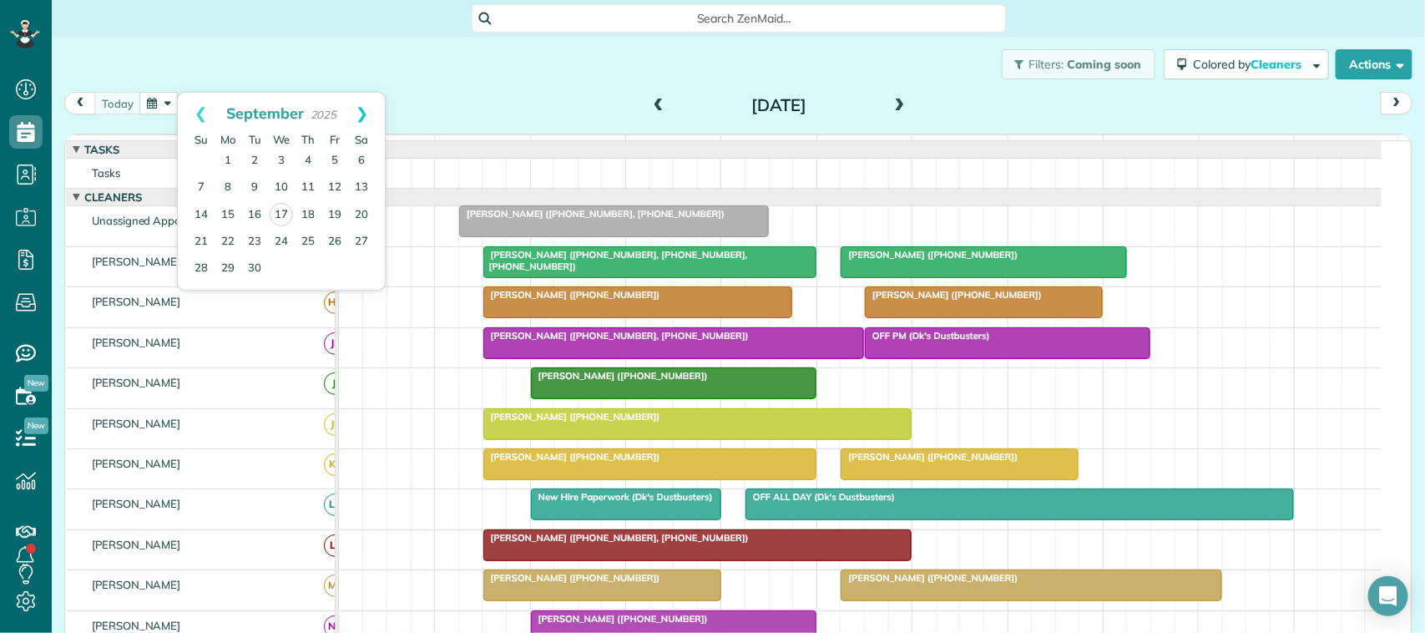
click at [371, 115] on link "Next" at bounding box center [362, 114] width 46 height 42
click at [194, 109] on link "Prev" at bounding box center [201, 114] width 46 height 42
click at [200, 111] on link "Prev" at bounding box center [201, 114] width 46 height 42
click at [263, 230] on link "23" at bounding box center [254, 242] width 27 height 27
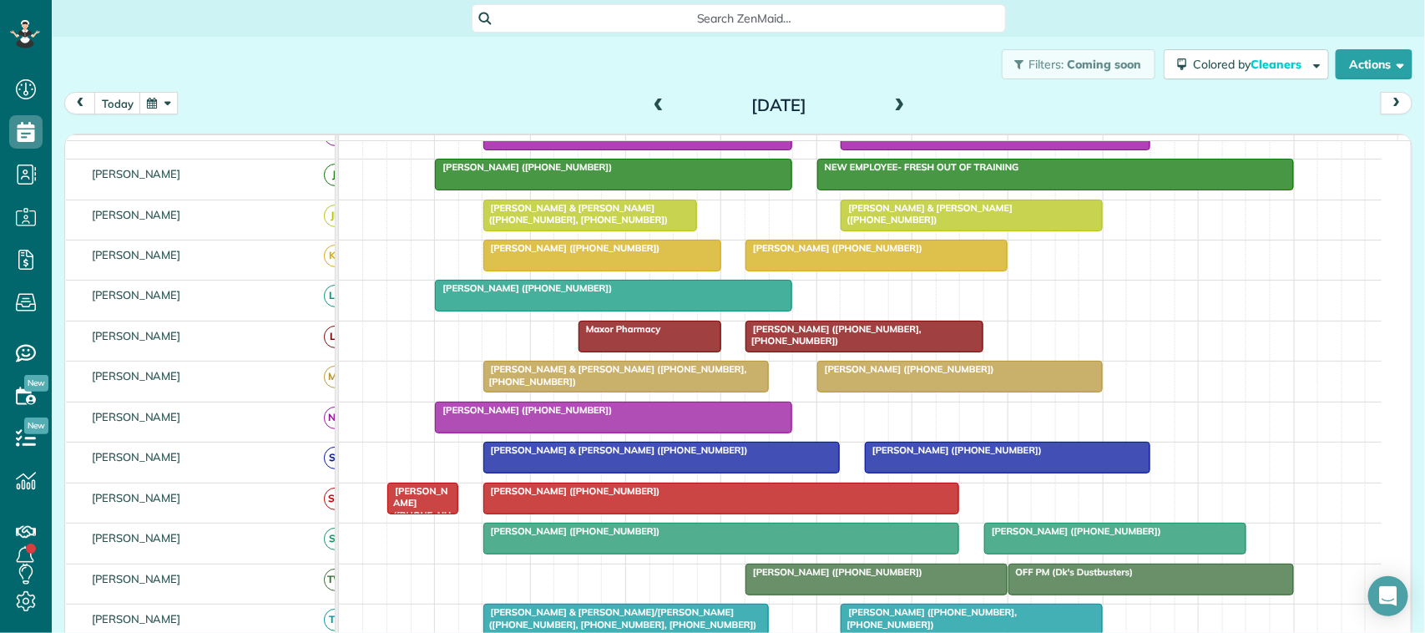
scroll to position [260, 0]
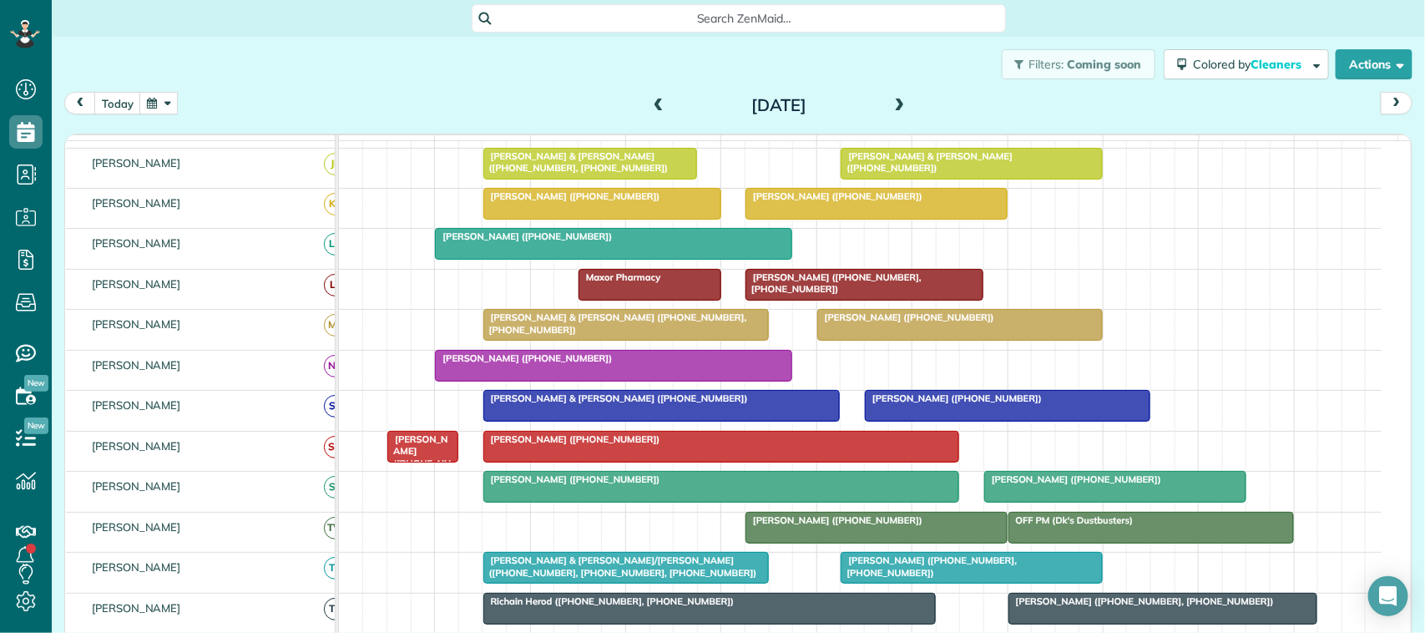
click at [574, 421] on div at bounding box center [662, 406] width 356 height 30
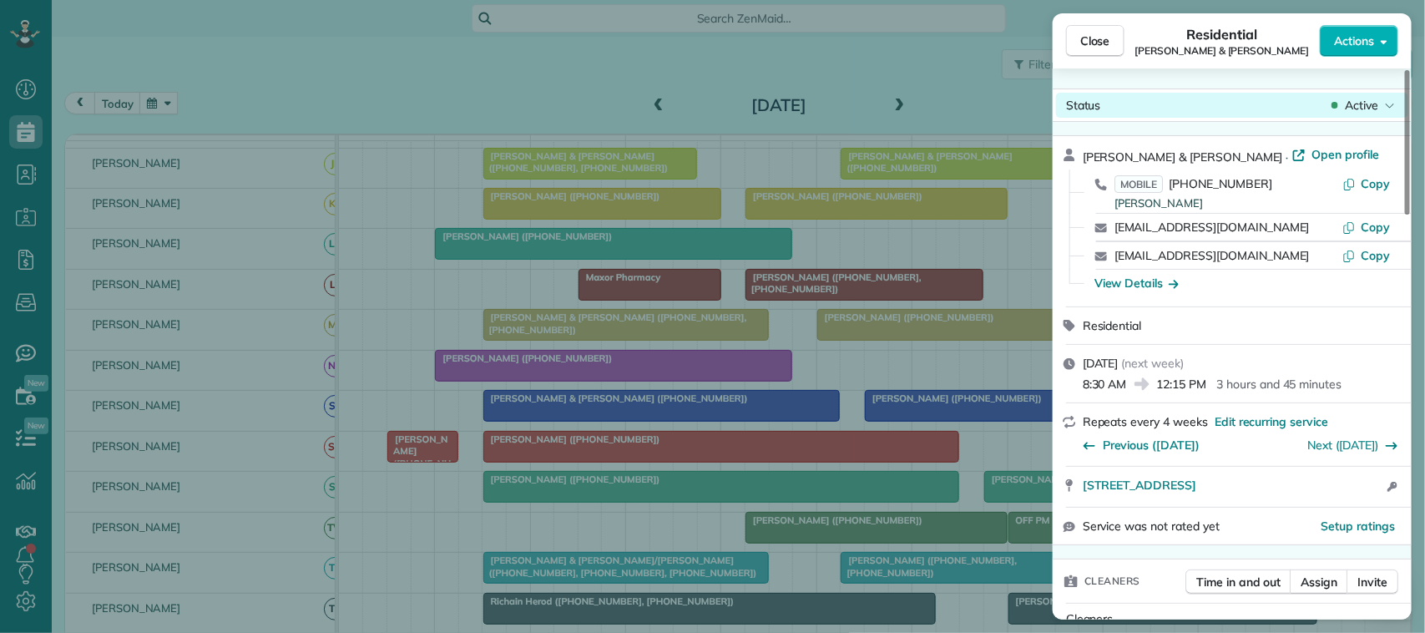
click at [1359, 109] on span "Active" at bounding box center [1361, 105] width 33 height 17
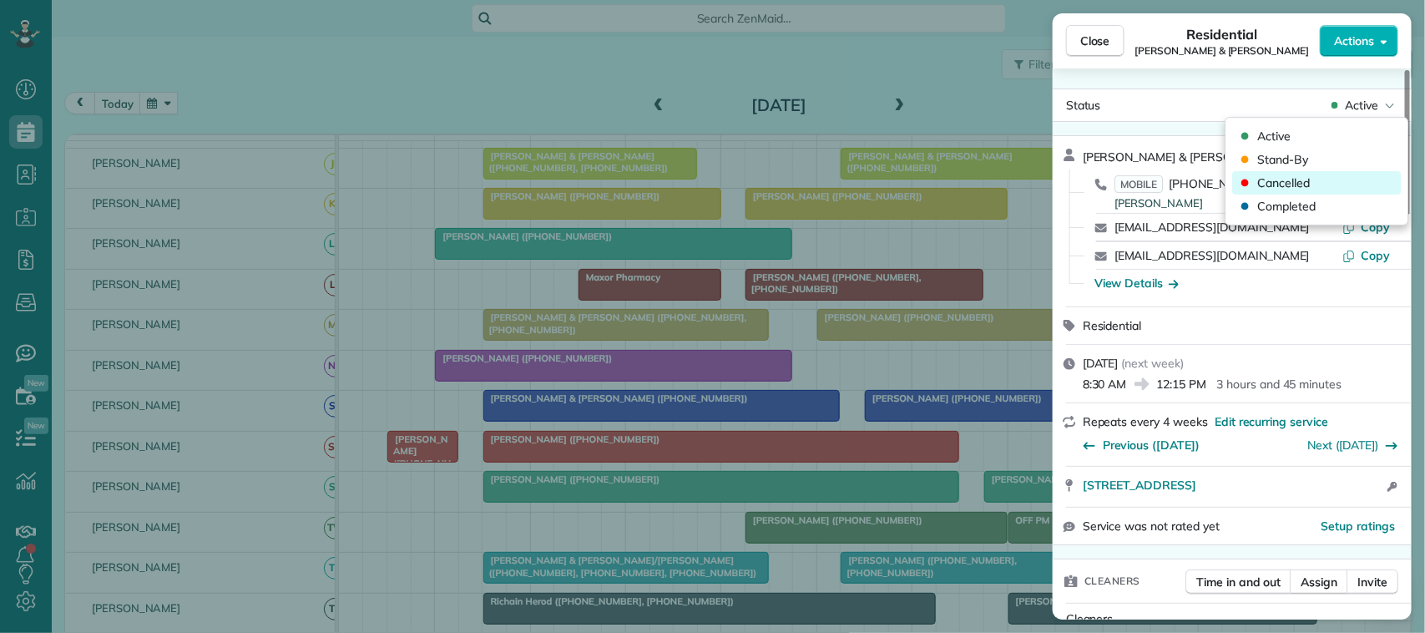
click at [1337, 174] on div "Cancelled" at bounding box center [1317, 182] width 169 height 23
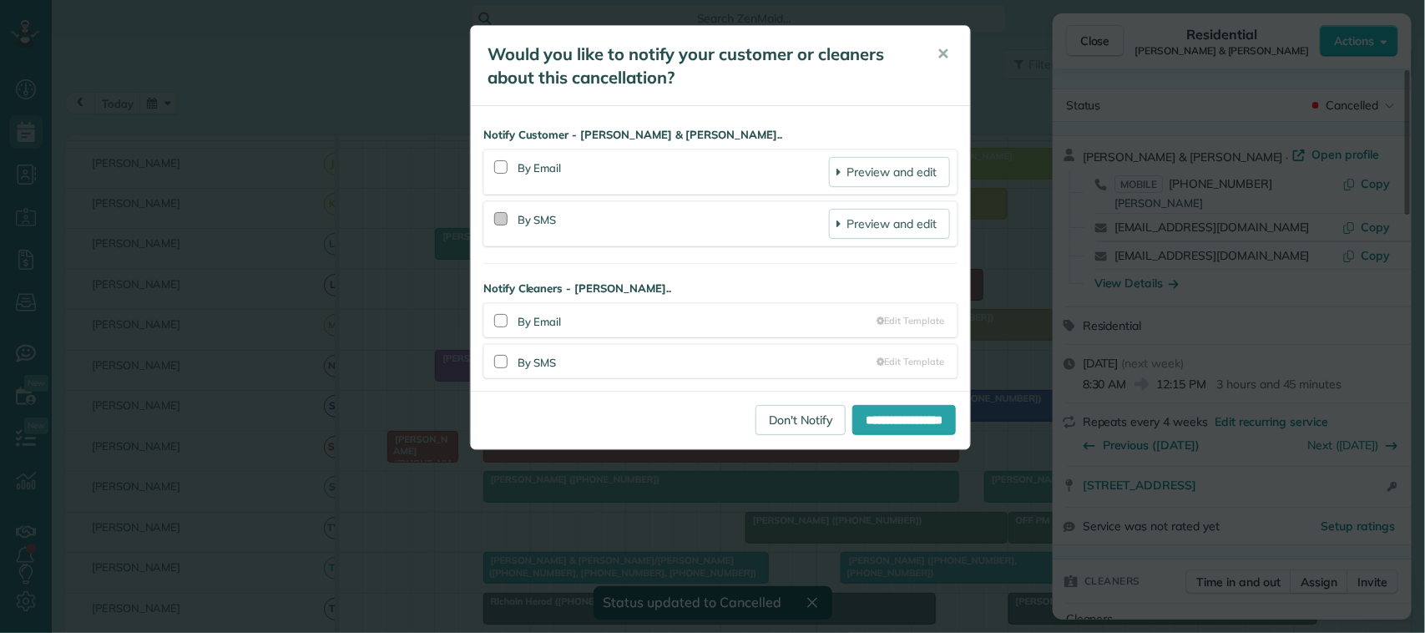
click at [503, 222] on div at bounding box center [500, 218] width 13 height 13
click at [857, 435] on input "**********" at bounding box center [903, 420] width 103 height 30
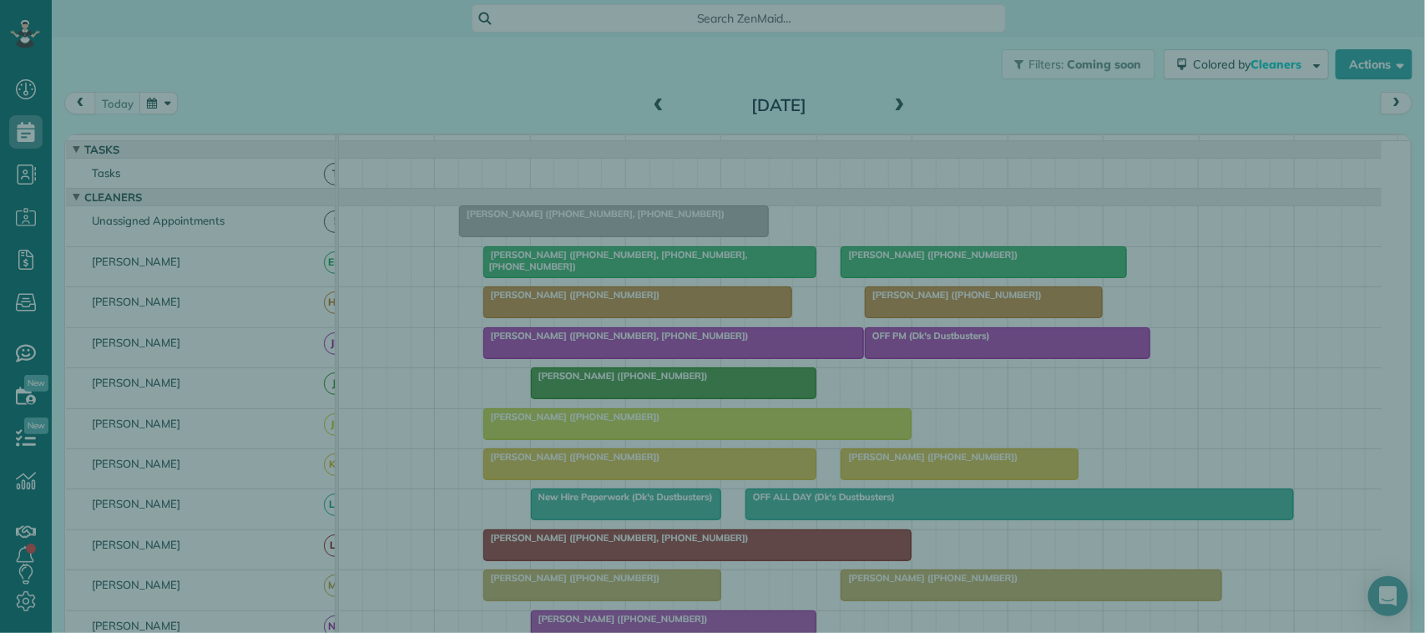
scroll to position [7, 7]
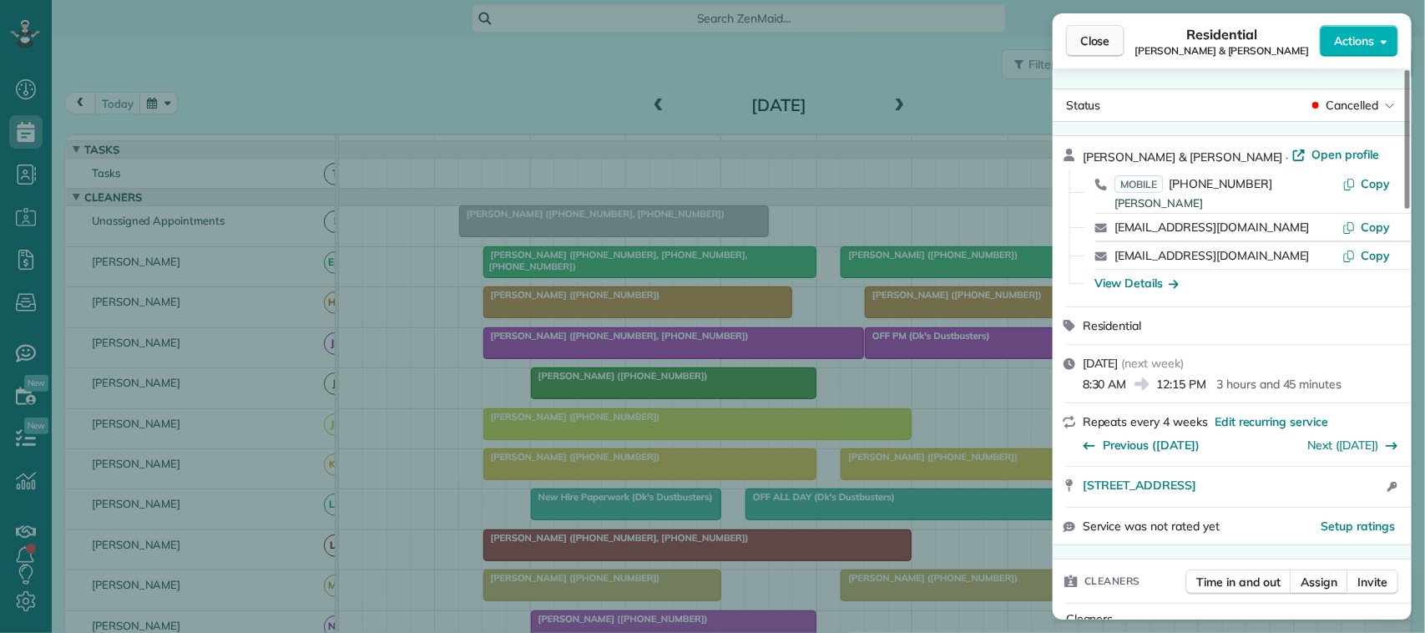
click at [1094, 43] on span "Close" at bounding box center [1095, 41] width 30 height 17
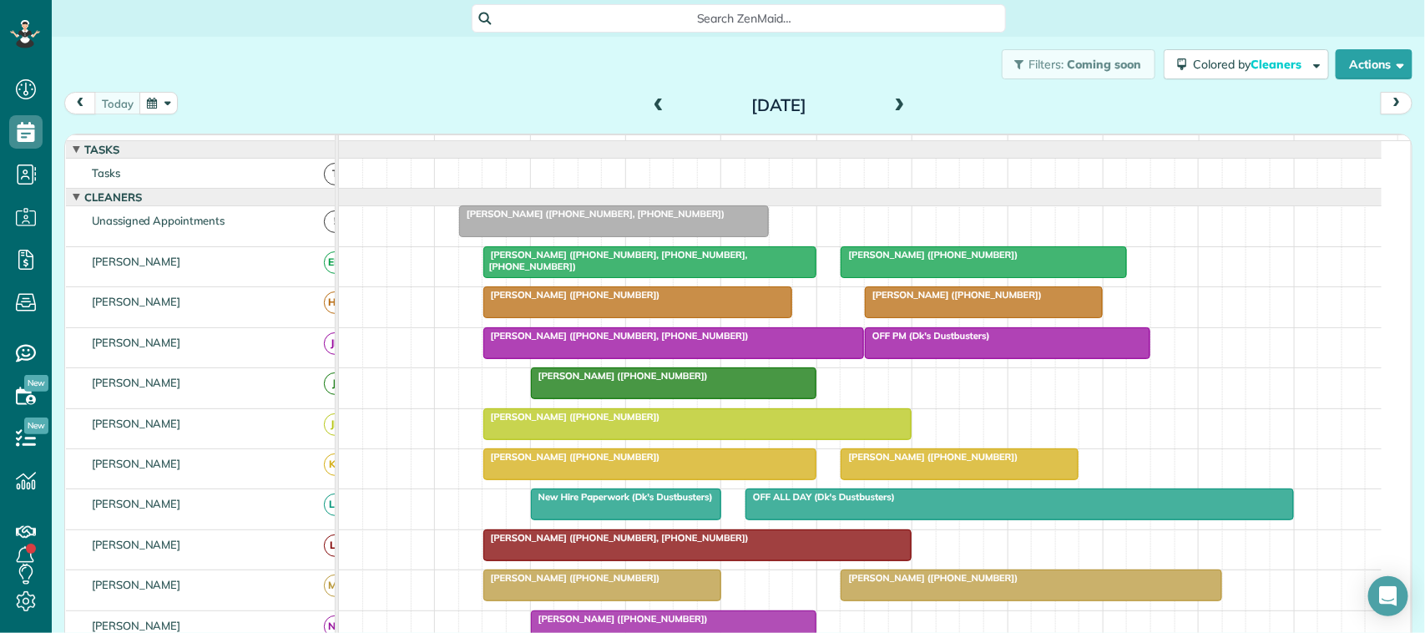
click at [169, 111] on button "button" at bounding box center [158, 103] width 38 height 23
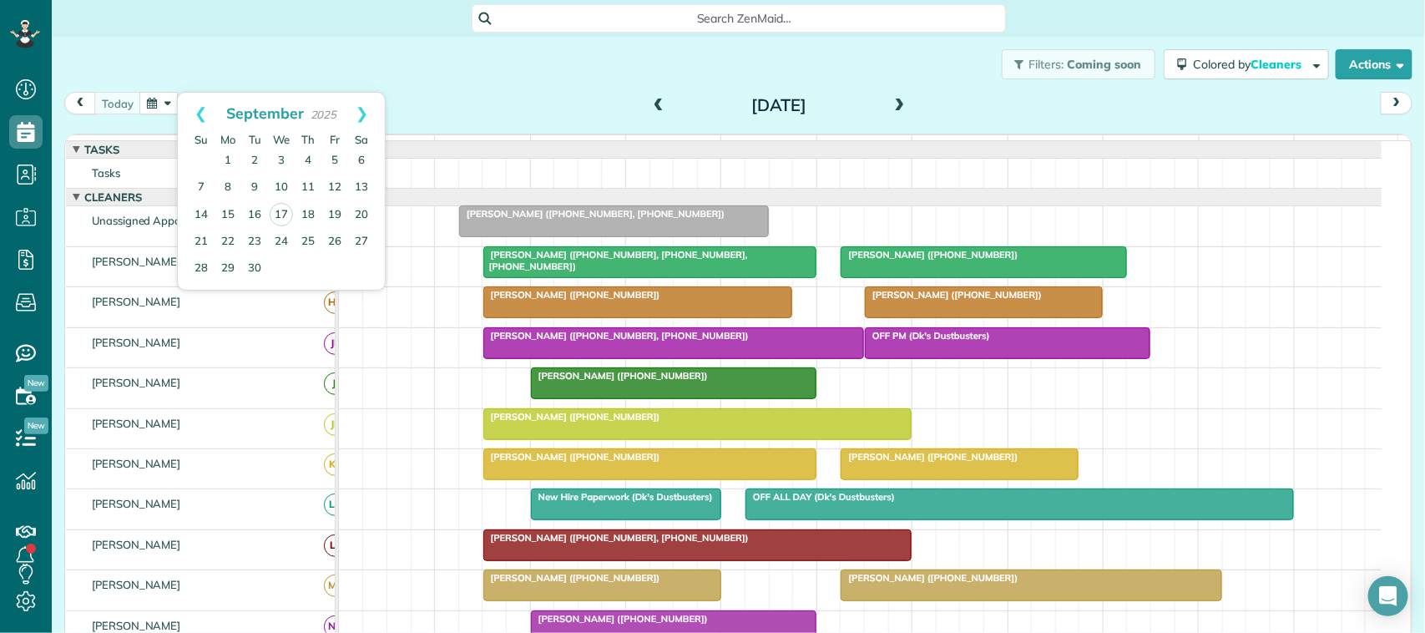
click at [330, 80] on div "Filters: Coming soon Colored by Cleaners Color by Cleaner Color by Team Color b…" at bounding box center [738, 64] width 1373 height 55
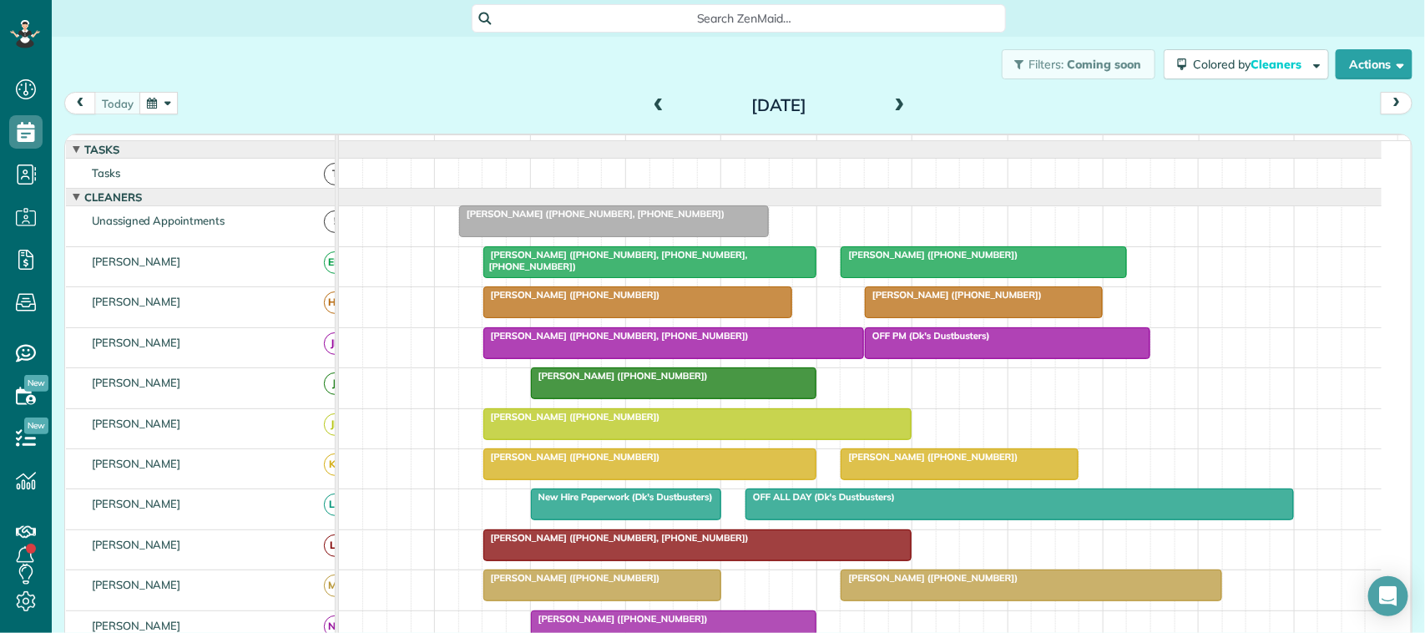
click at [879, 113] on div "[DATE]" at bounding box center [778, 105] width 267 height 27
click at [891, 110] on span at bounding box center [900, 105] width 18 height 15
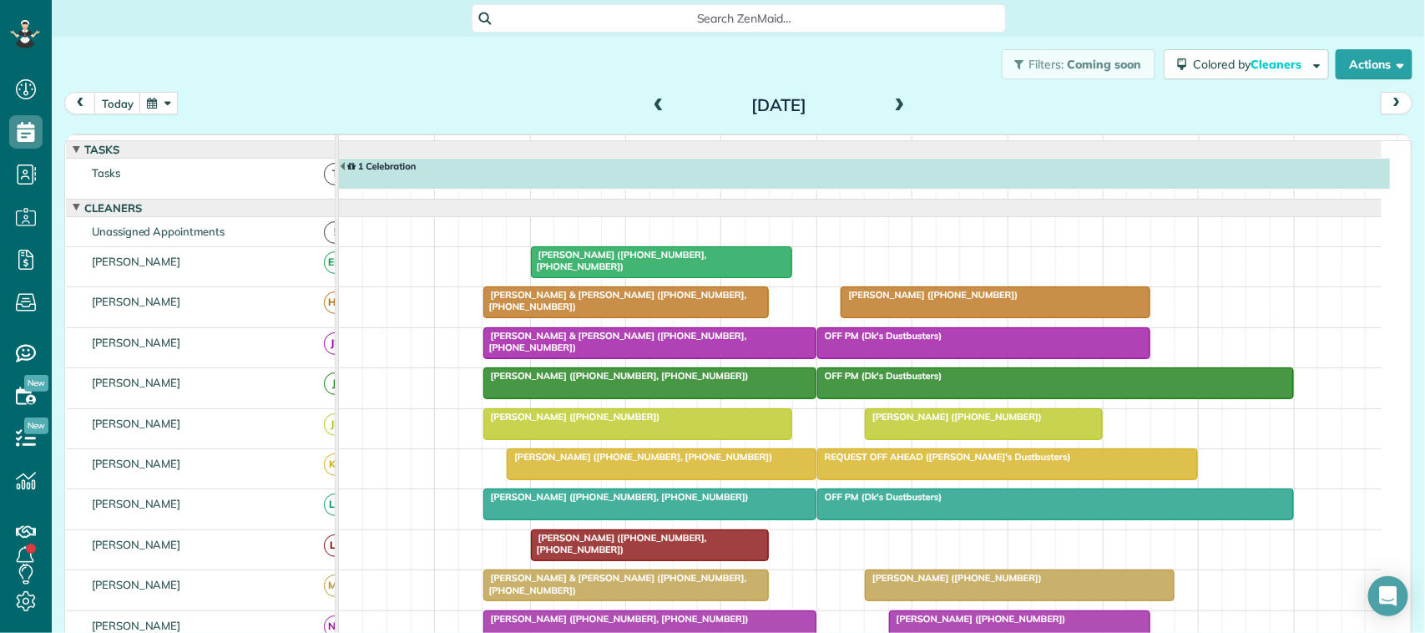
click at [898, 94] on span at bounding box center [900, 105] width 18 height 25
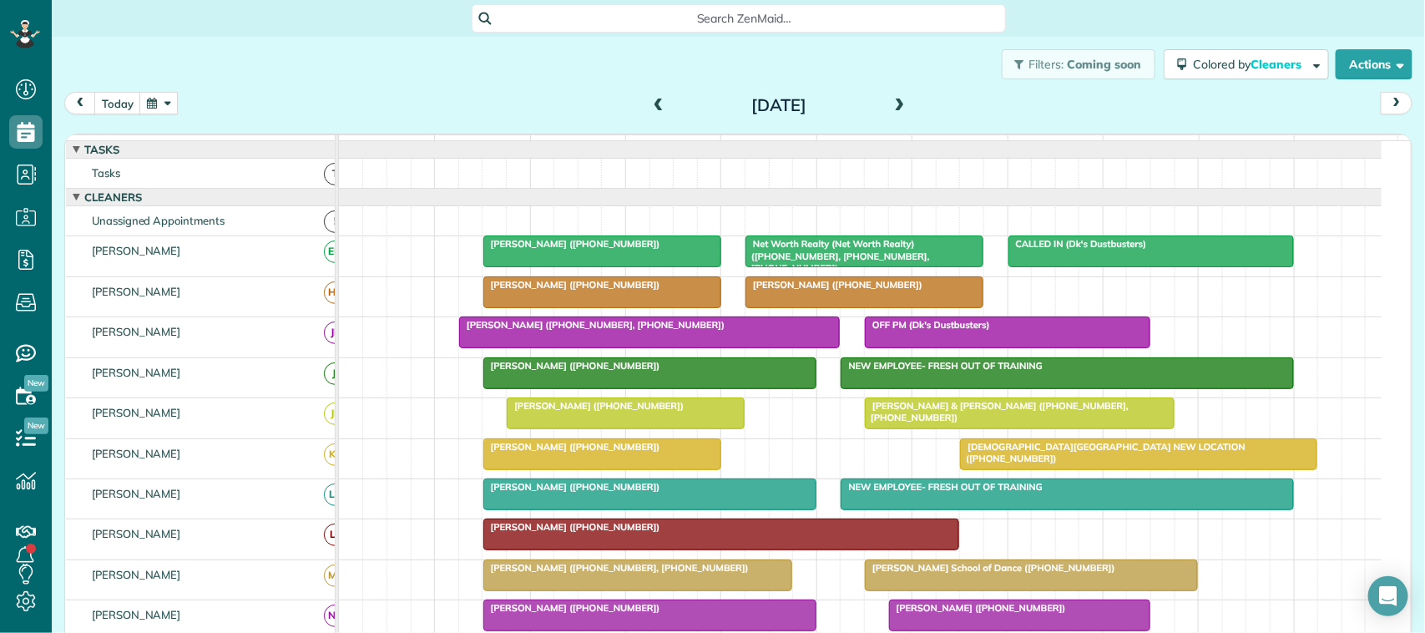
click at [156, 96] on button "button" at bounding box center [158, 103] width 38 height 23
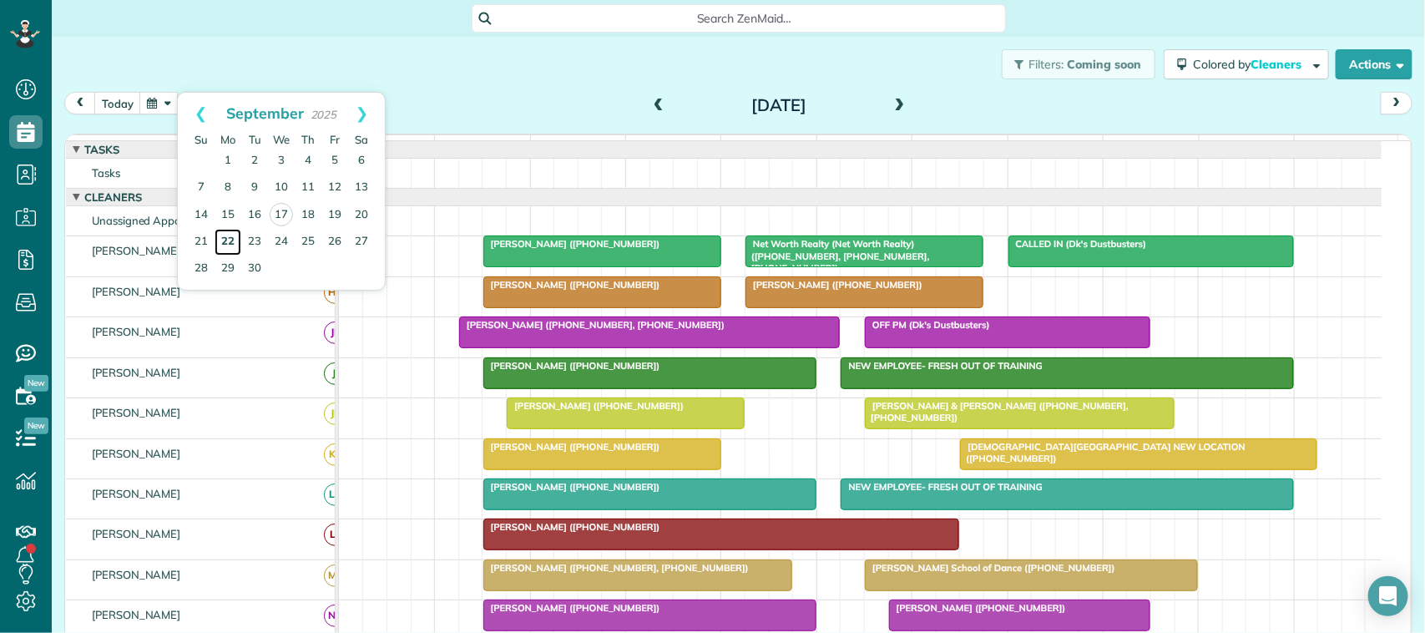
click at [228, 238] on link "22" at bounding box center [227, 242] width 27 height 27
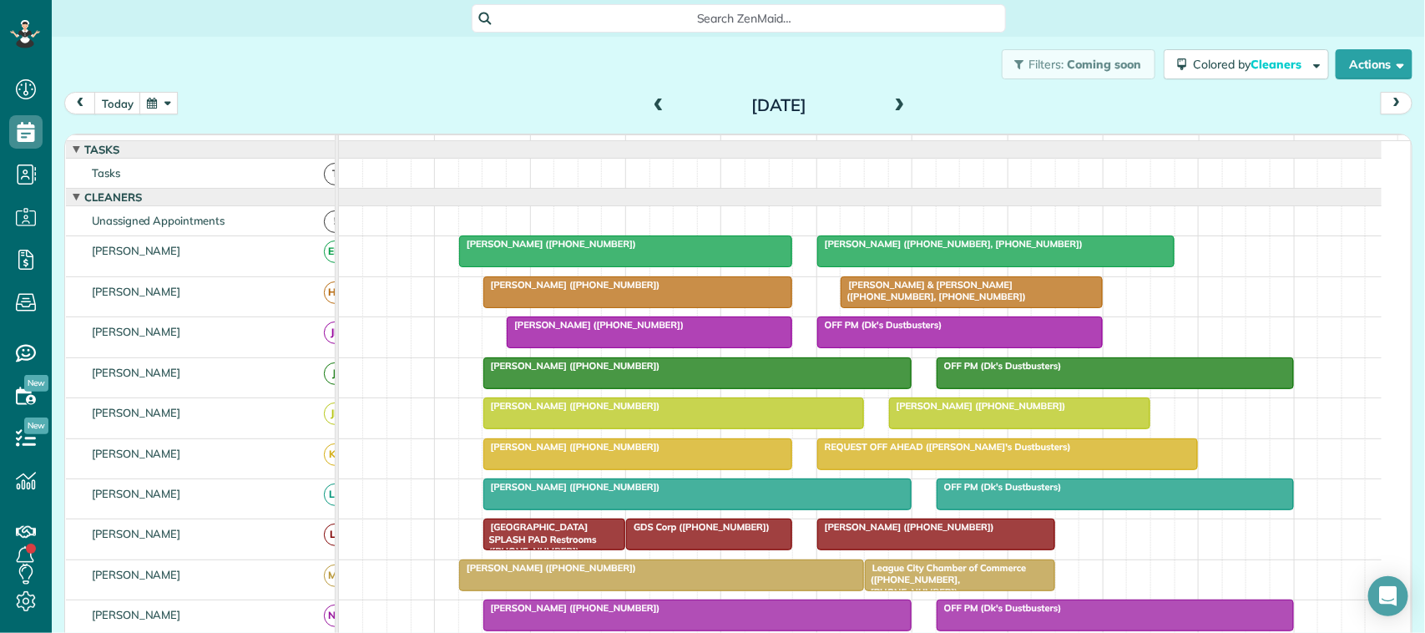
scroll to position [313, 0]
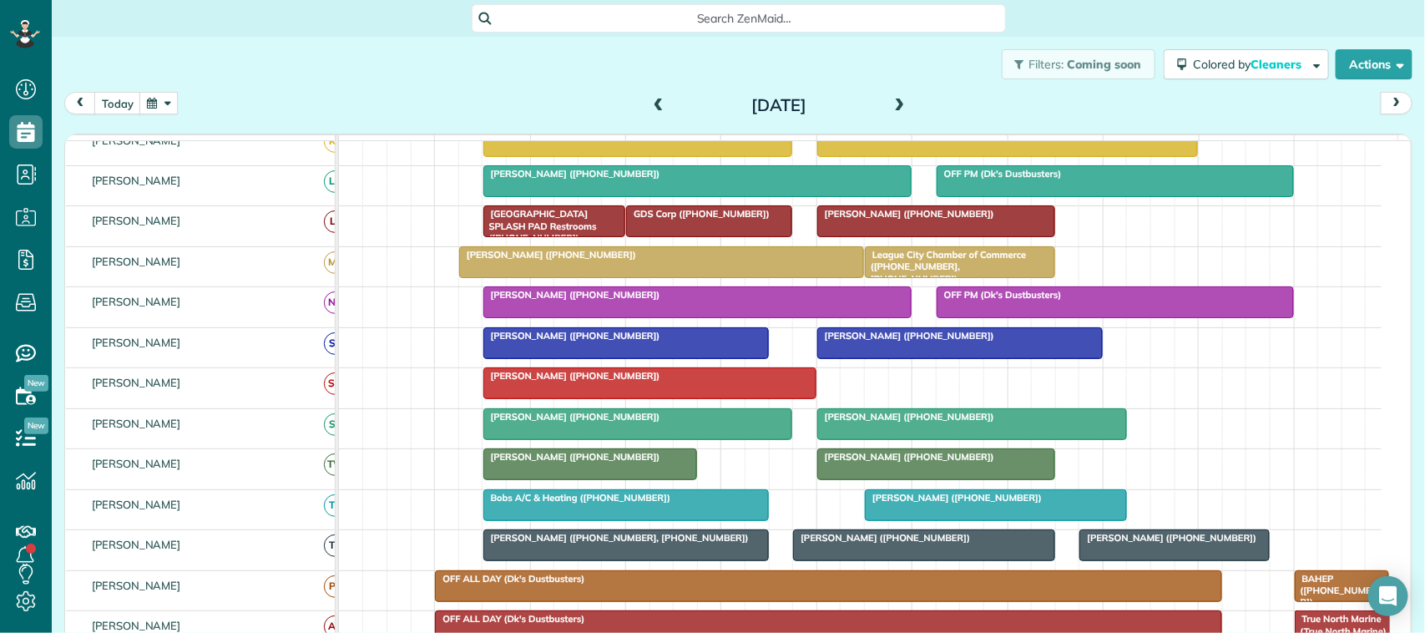
click at [891, 98] on span at bounding box center [900, 105] width 18 height 15
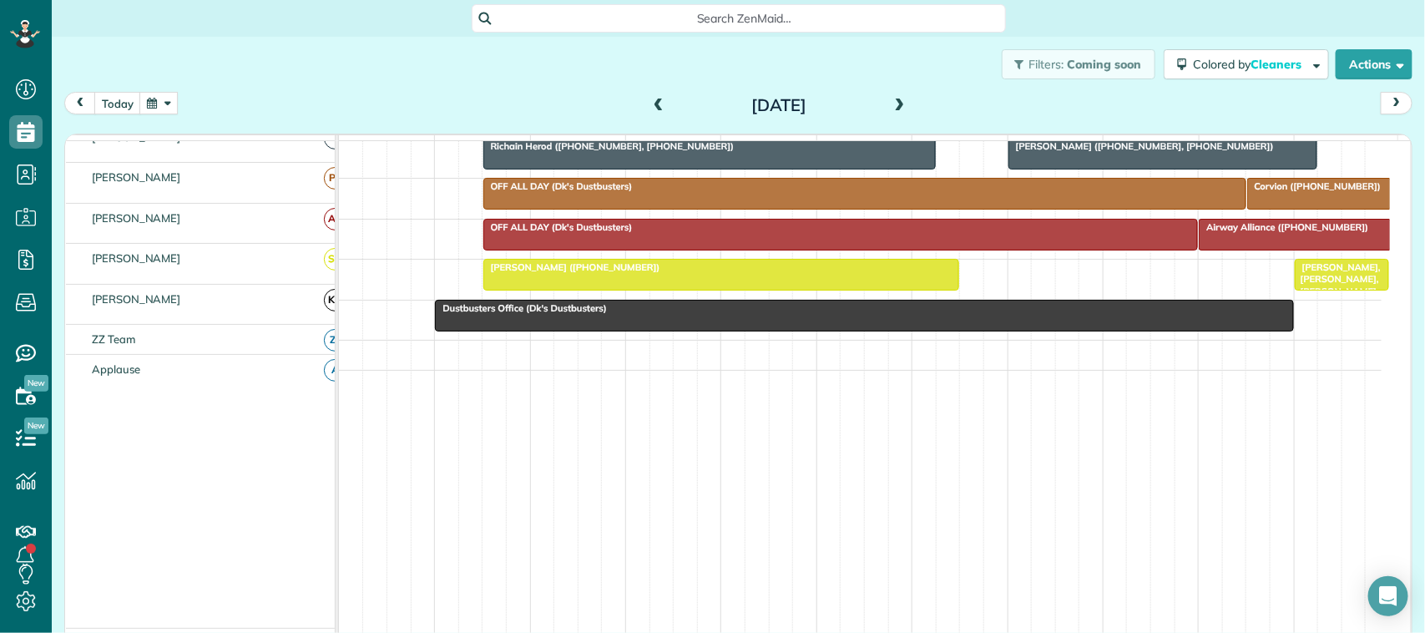
scroll to position [0, 0]
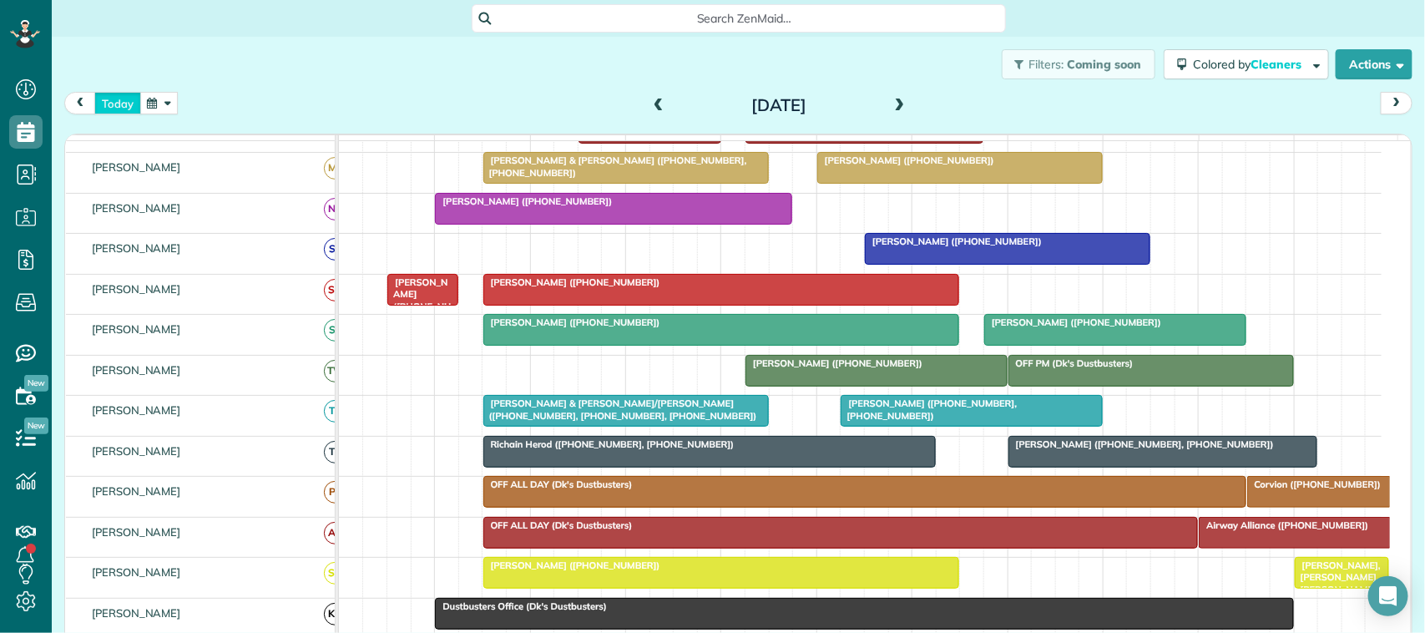
click at [125, 111] on button "today" at bounding box center [117, 103] width 47 height 23
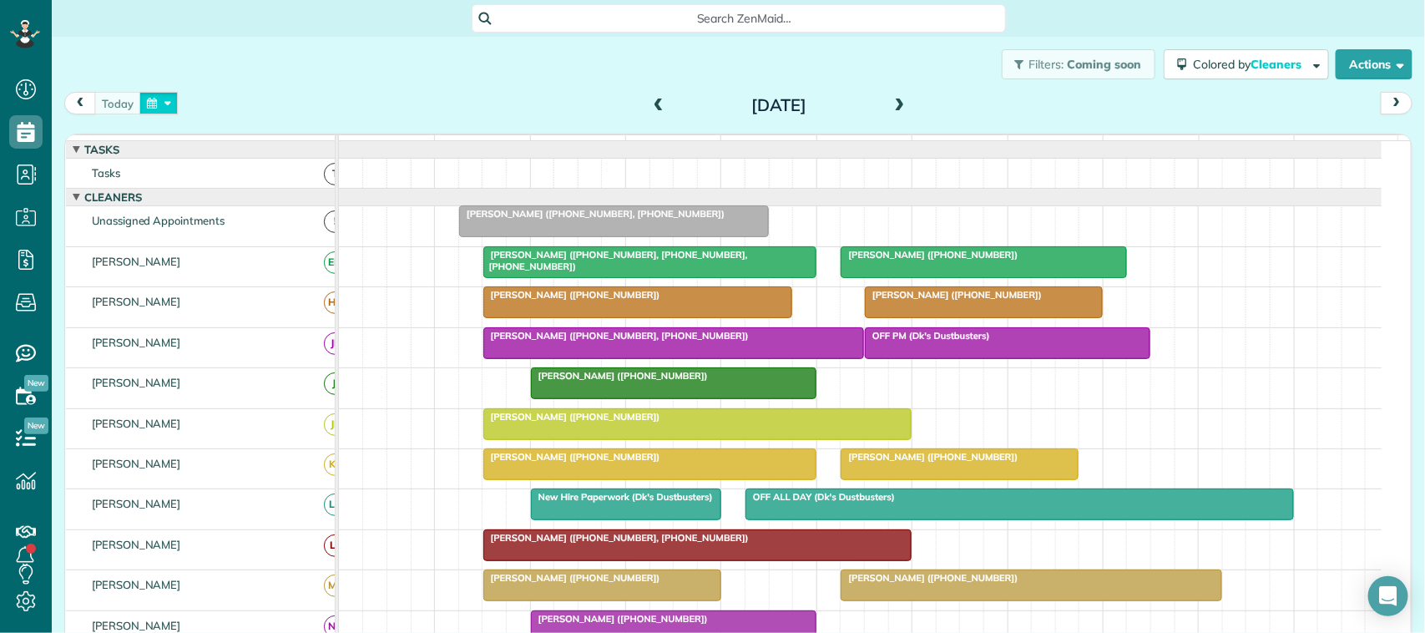
click at [160, 98] on button "button" at bounding box center [158, 103] width 38 height 23
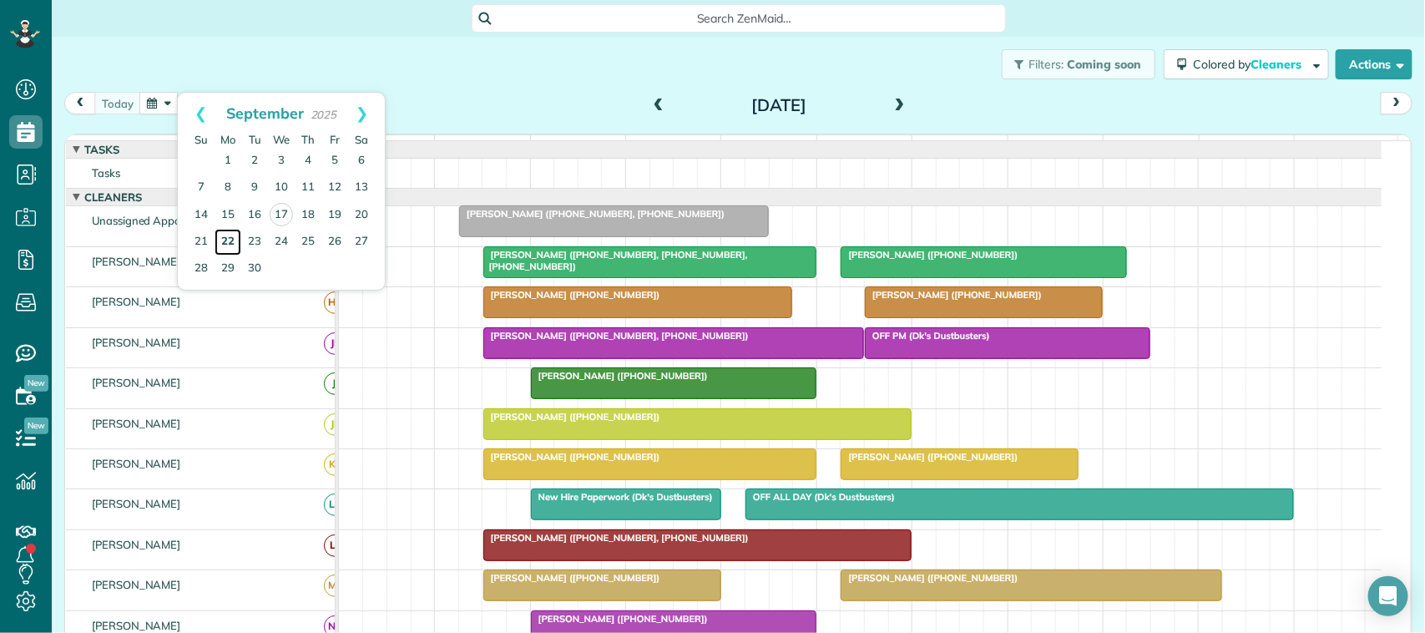
click at [230, 245] on link "22" at bounding box center [227, 242] width 27 height 27
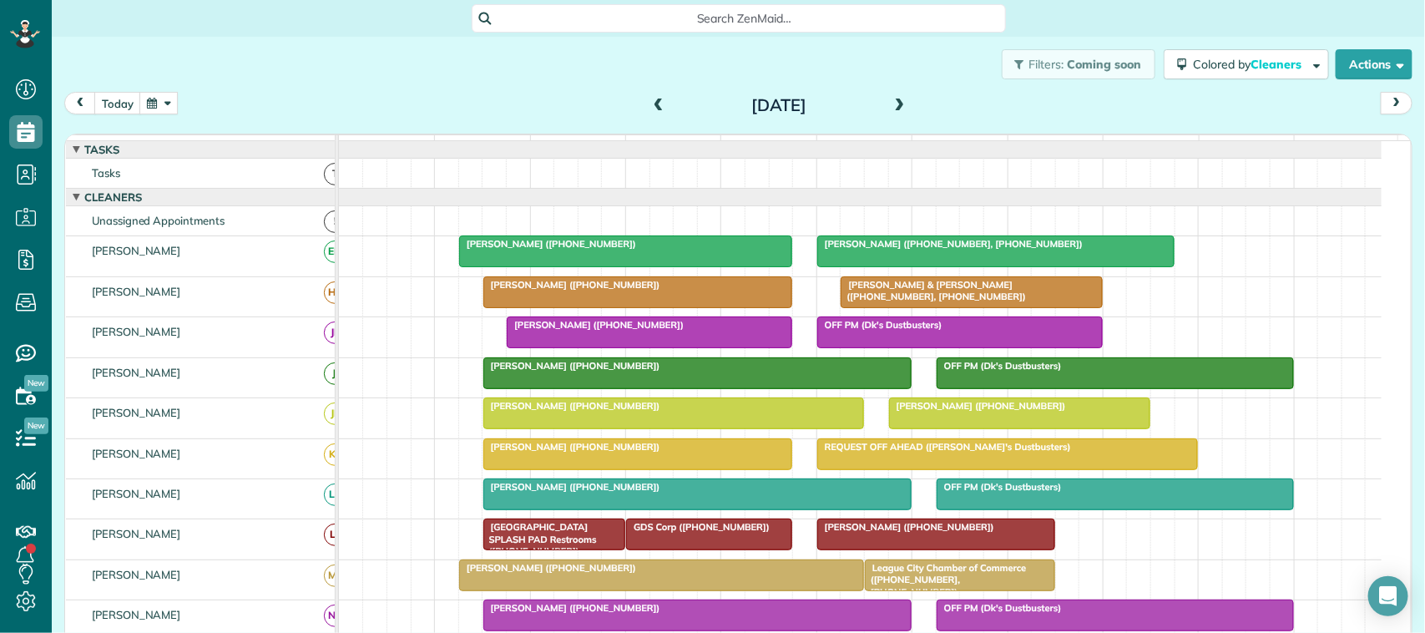
click at [891, 100] on span at bounding box center [900, 105] width 18 height 15
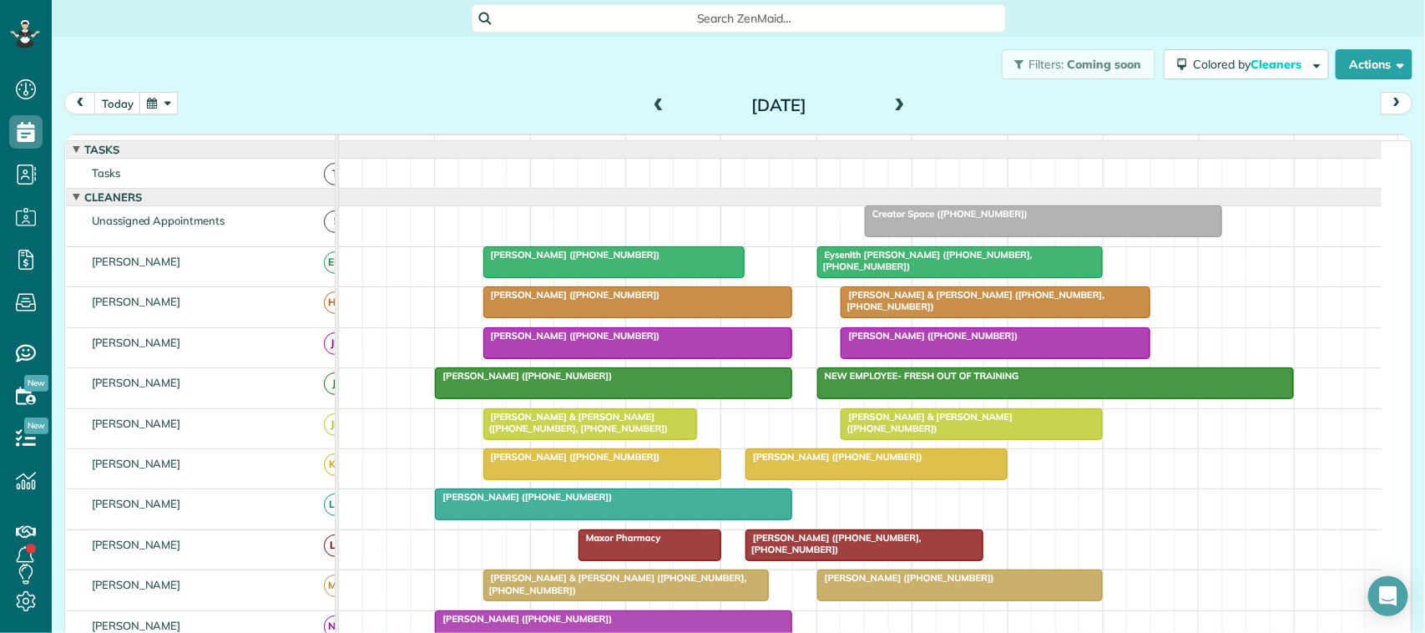
click at [148, 111] on button "button" at bounding box center [158, 103] width 38 height 23
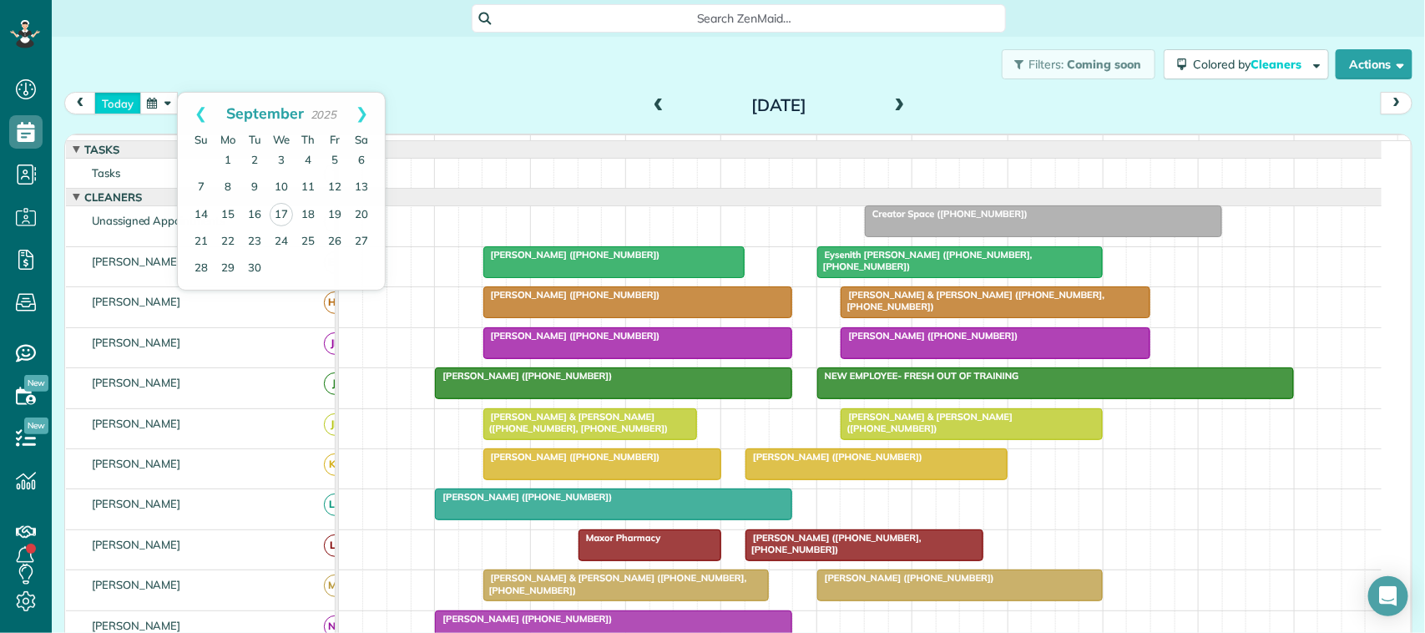
click at [121, 98] on button "today" at bounding box center [117, 103] width 47 height 23
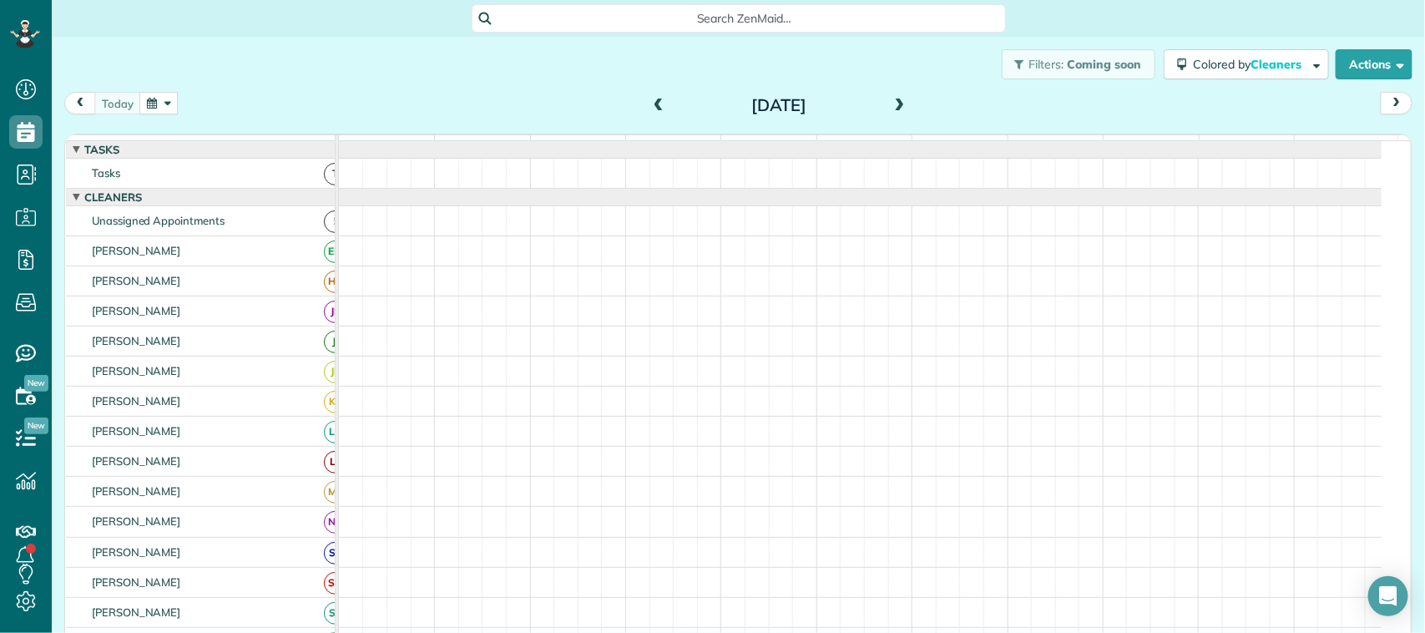
click at [246, 48] on div "Filters: Coming soon Colored by Cleaners Color by Cleaner Color by Team Color b…" at bounding box center [738, 64] width 1373 height 55
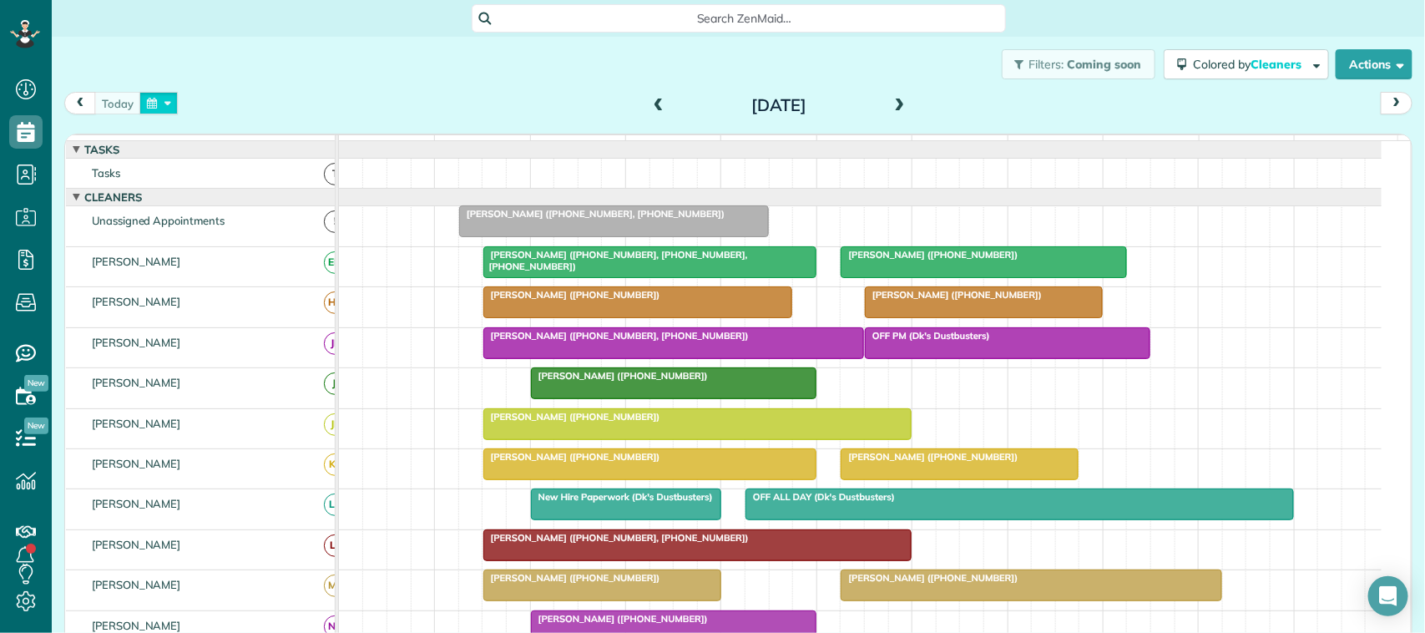
click at [149, 111] on button "button" at bounding box center [158, 103] width 38 height 23
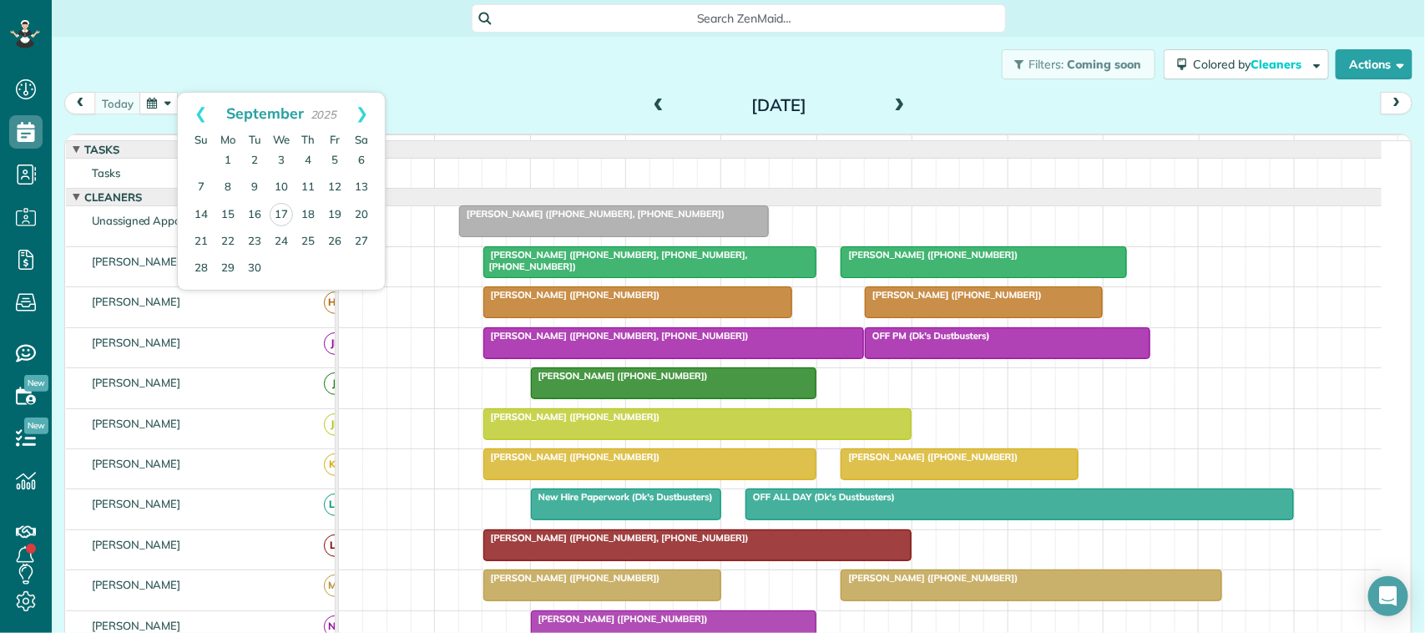
click at [193, 46] on div "Filters: Coming soon Colored by Cleaners Color by Cleaner Color by Team Color b…" at bounding box center [738, 64] width 1373 height 55
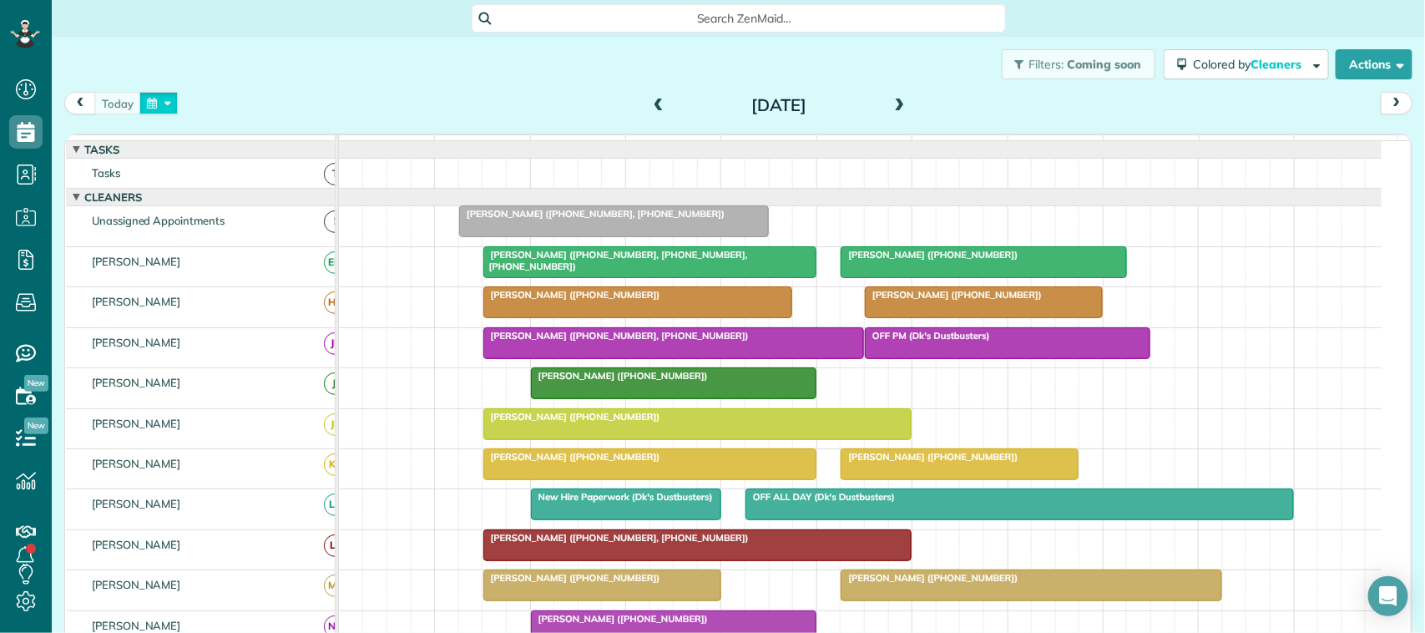
click at [167, 105] on button "button" at bounding box center [158, 103] width 38 height 23
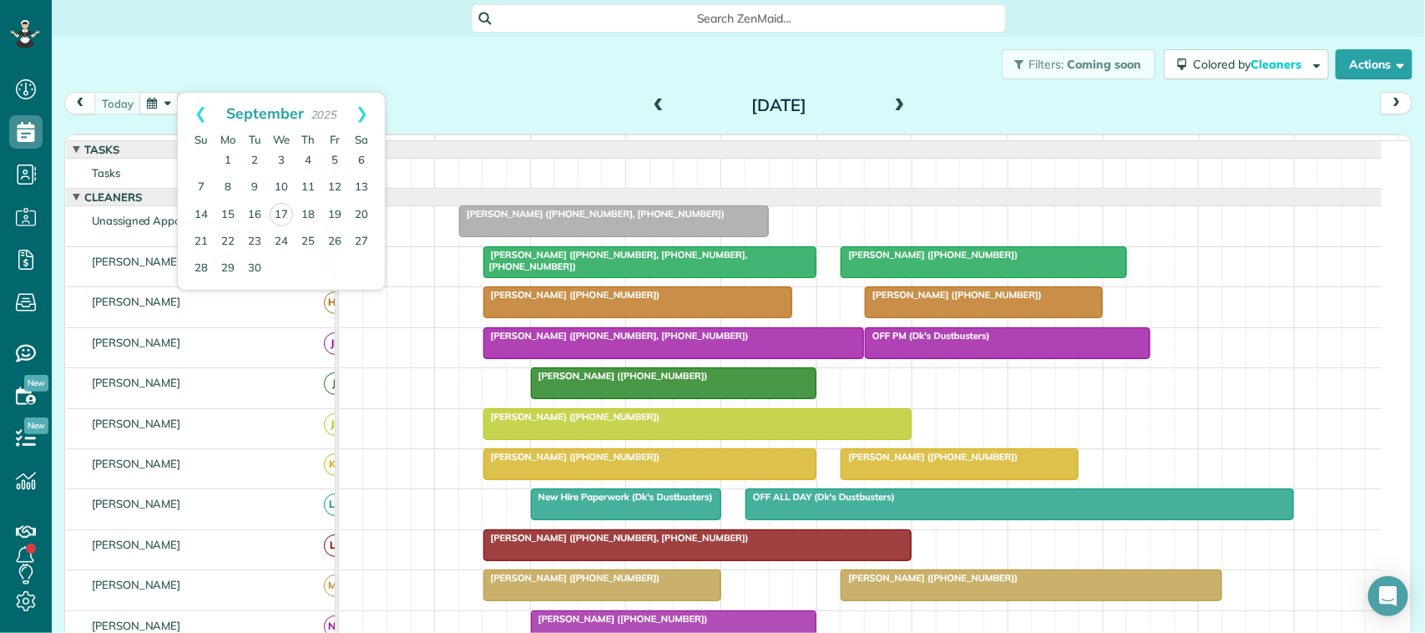
click at [206, 78] on div "Filters: Coming soon Colored by Cleaners Color by Cleaner Color by Team Color b…" at bounding box center [738, 64] width 1373 height 55
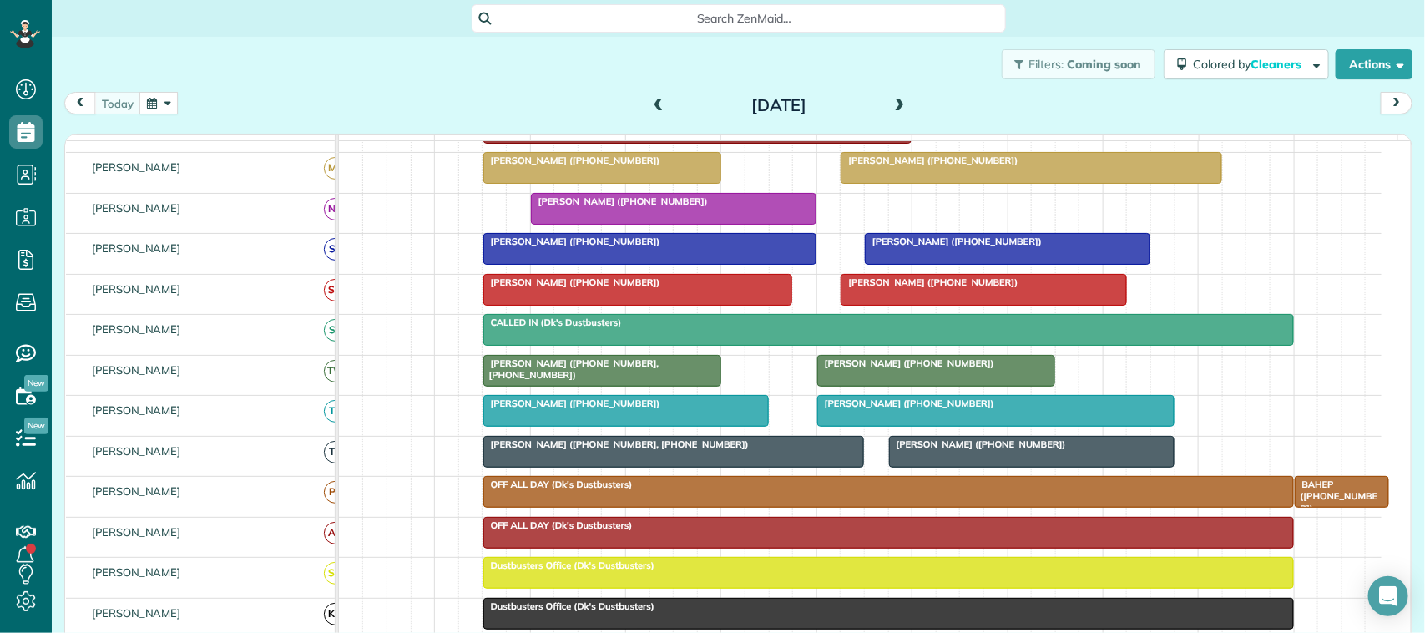
scroll to position [313, 0]
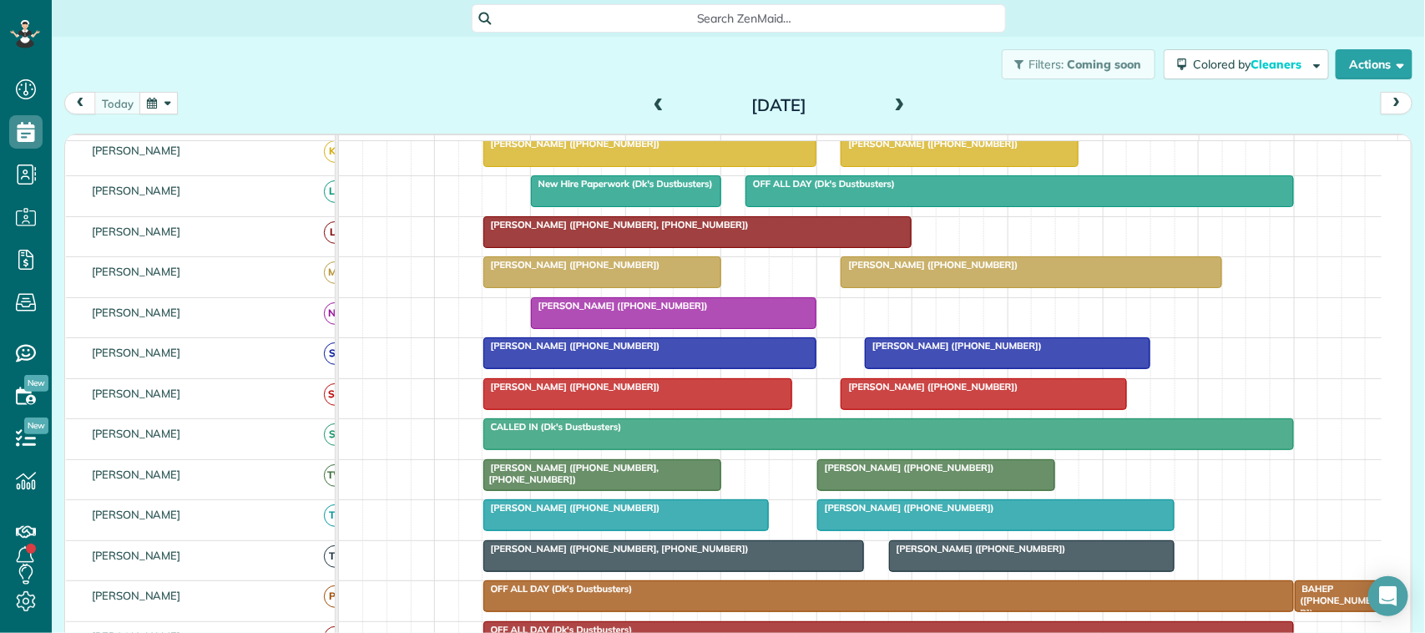
click at [895, 104] on span at bounding box center [900, 105] width 18 height 15
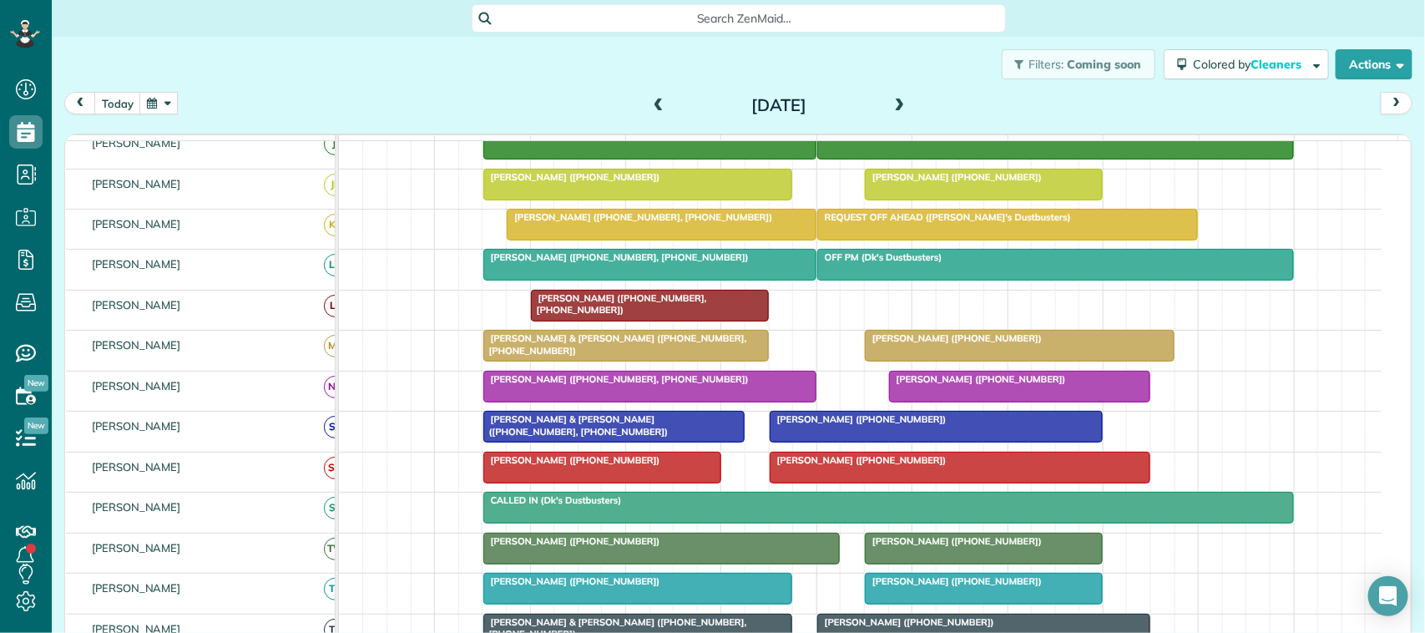
scroll to position [302, 0]
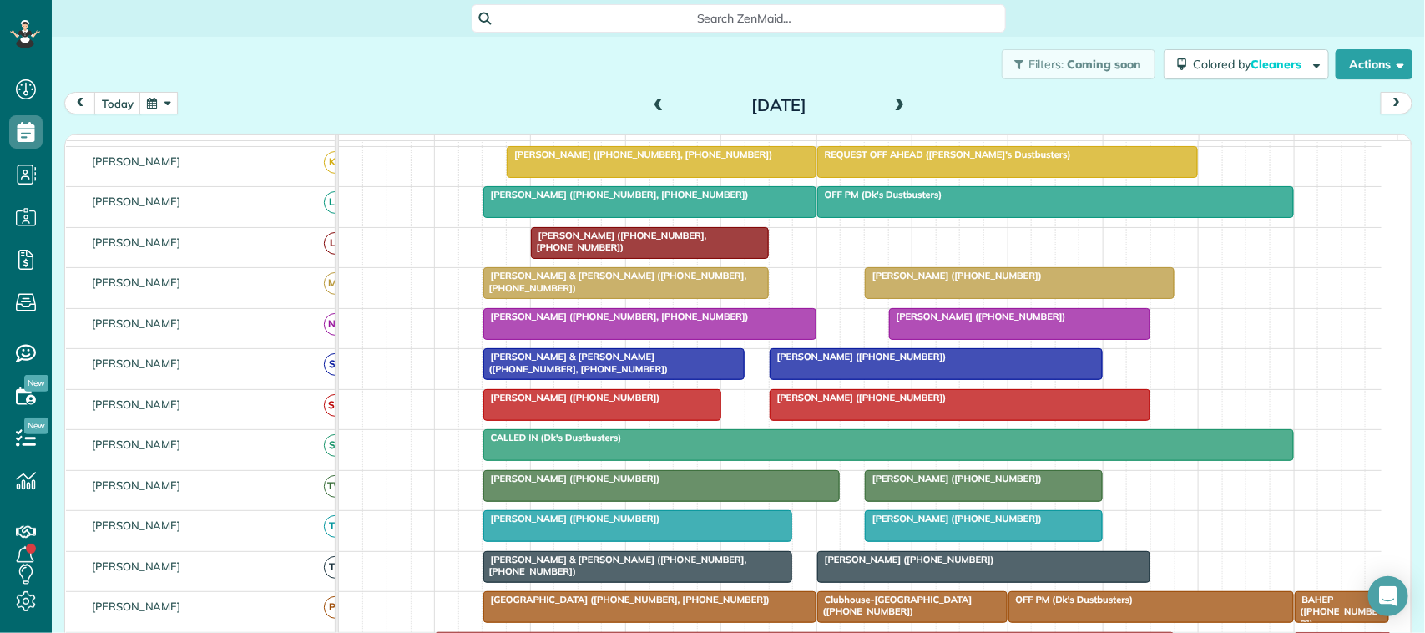
click at [949, 339] on div at bounding box center [1020, 324] width 260 height 30
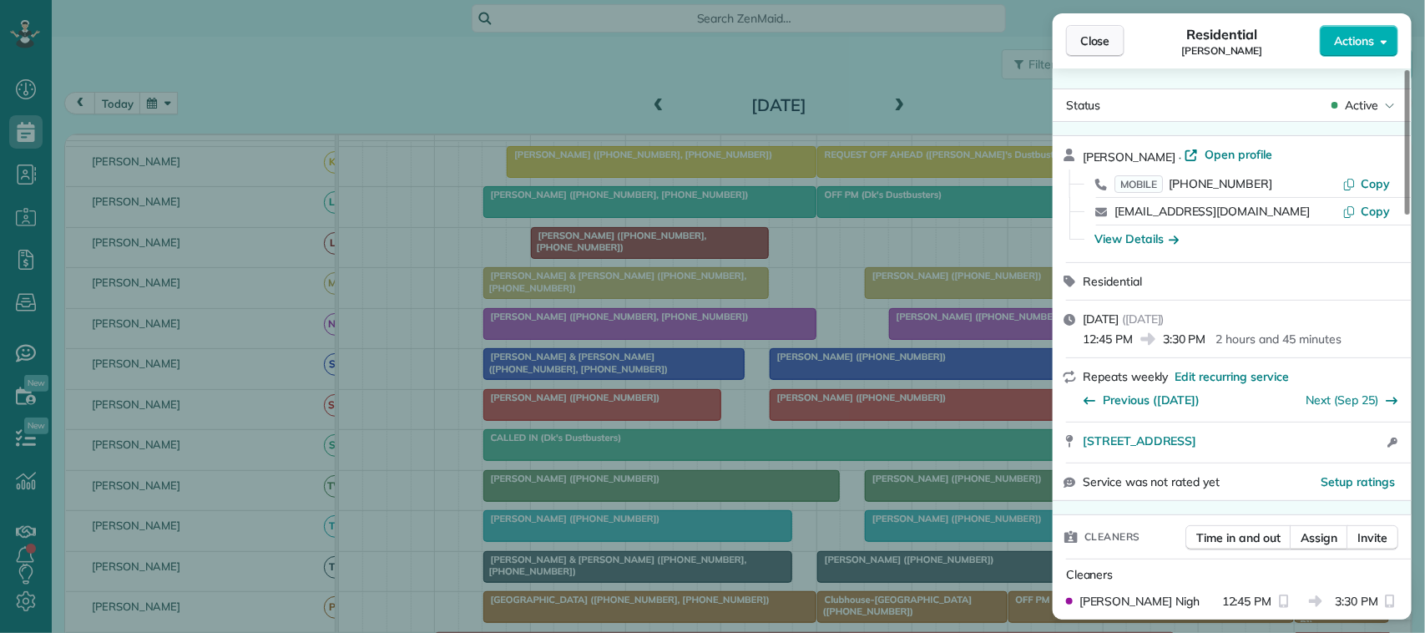
click at [1086, 39] on span "Close" at bounding box center [1095, 41] width 30 height 17
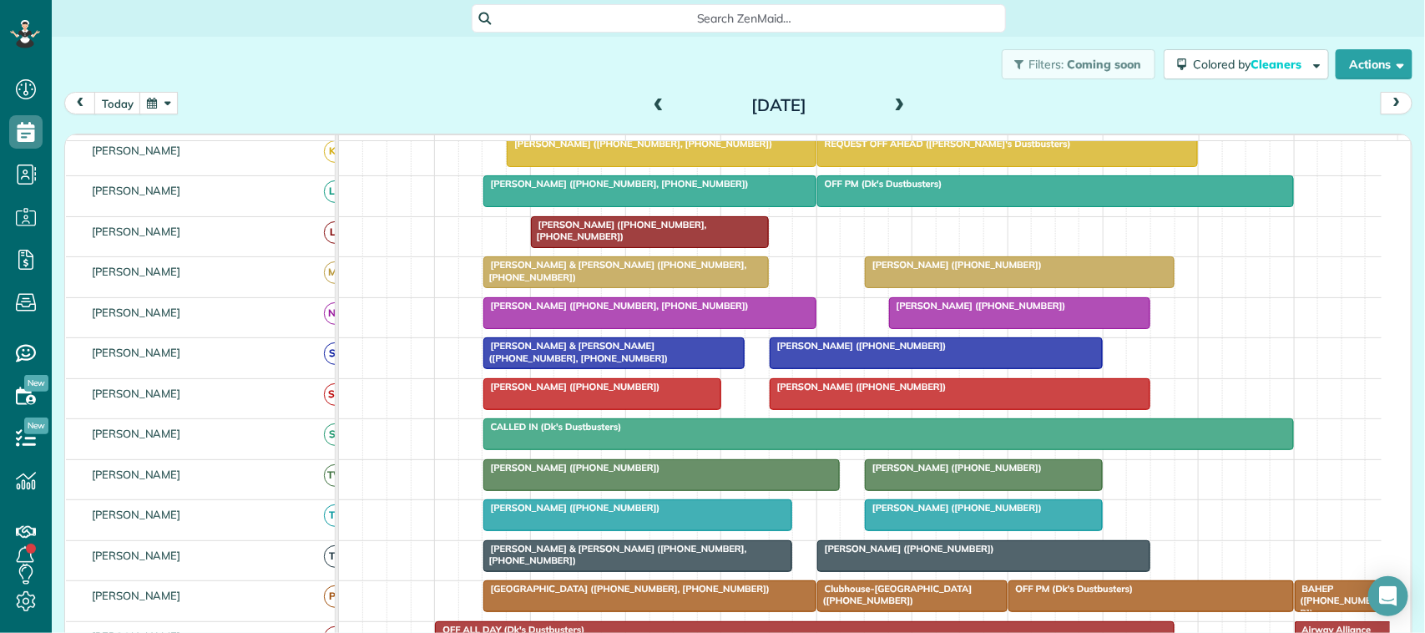
scroll to position [417, 0]
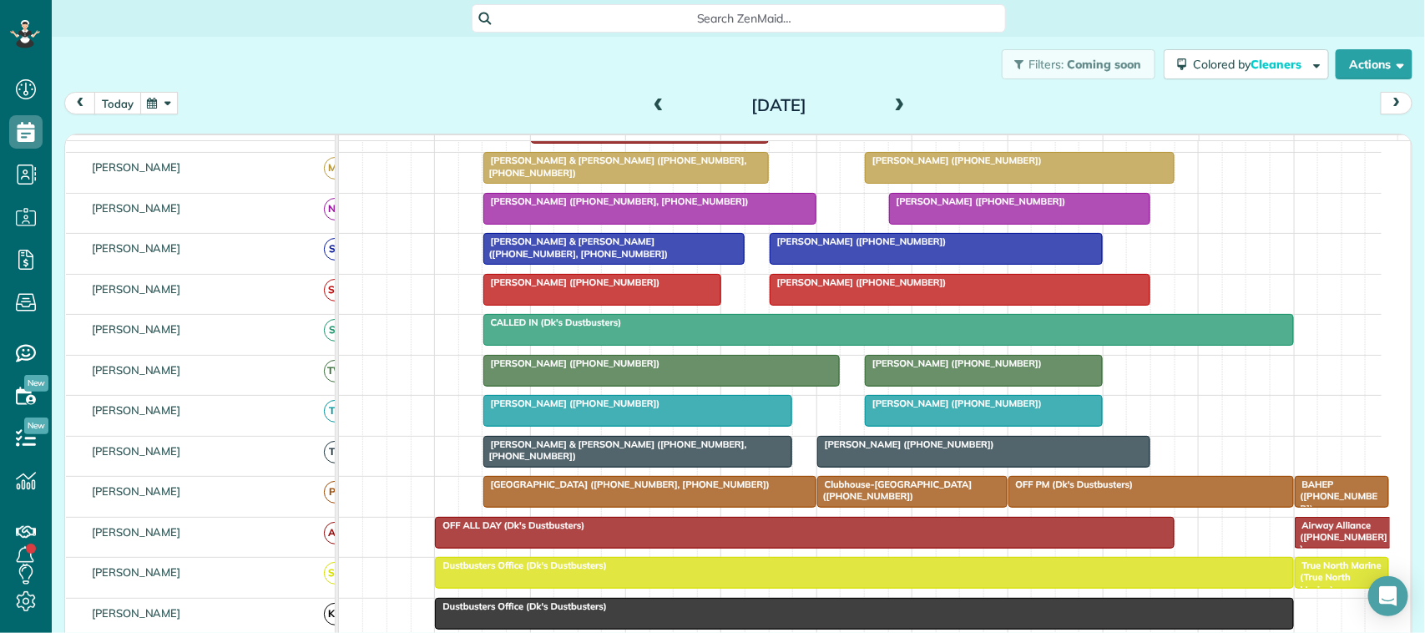
click at [119, 97] on button "today" at bounding box center [117, 103] width 47 height 23
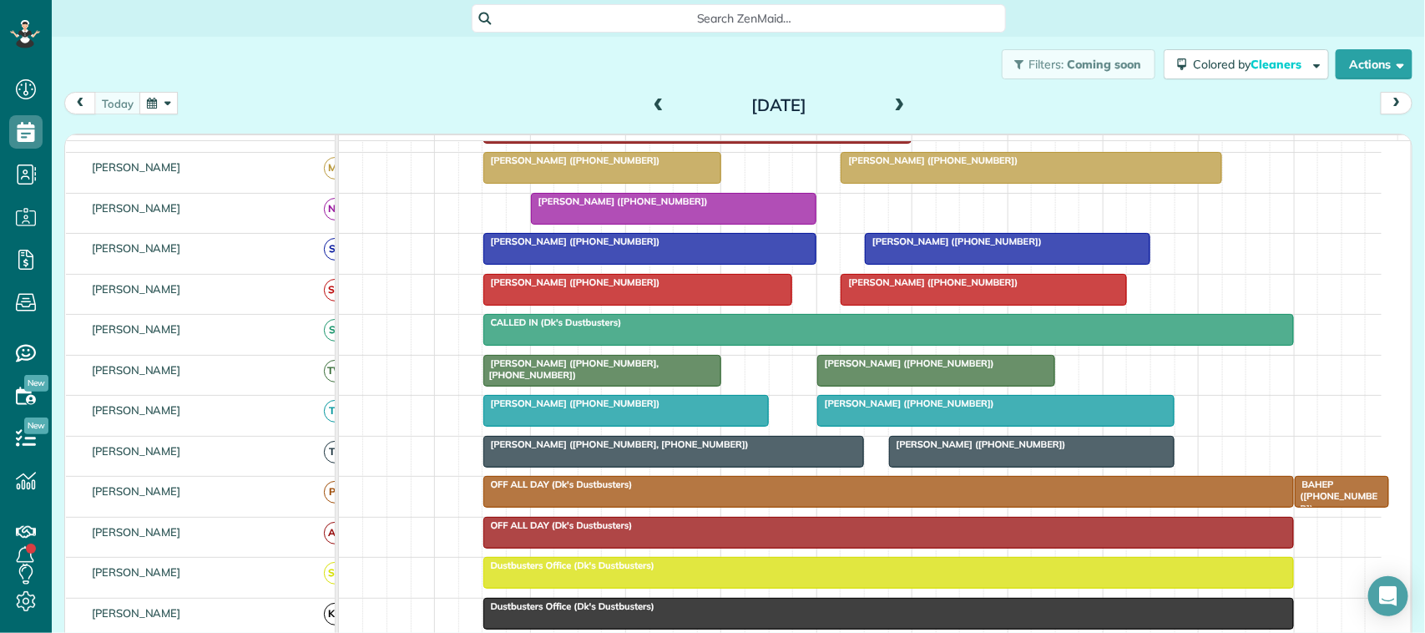
click at [891, 97] on span at bounding box center [900, 105] width 18 height 25
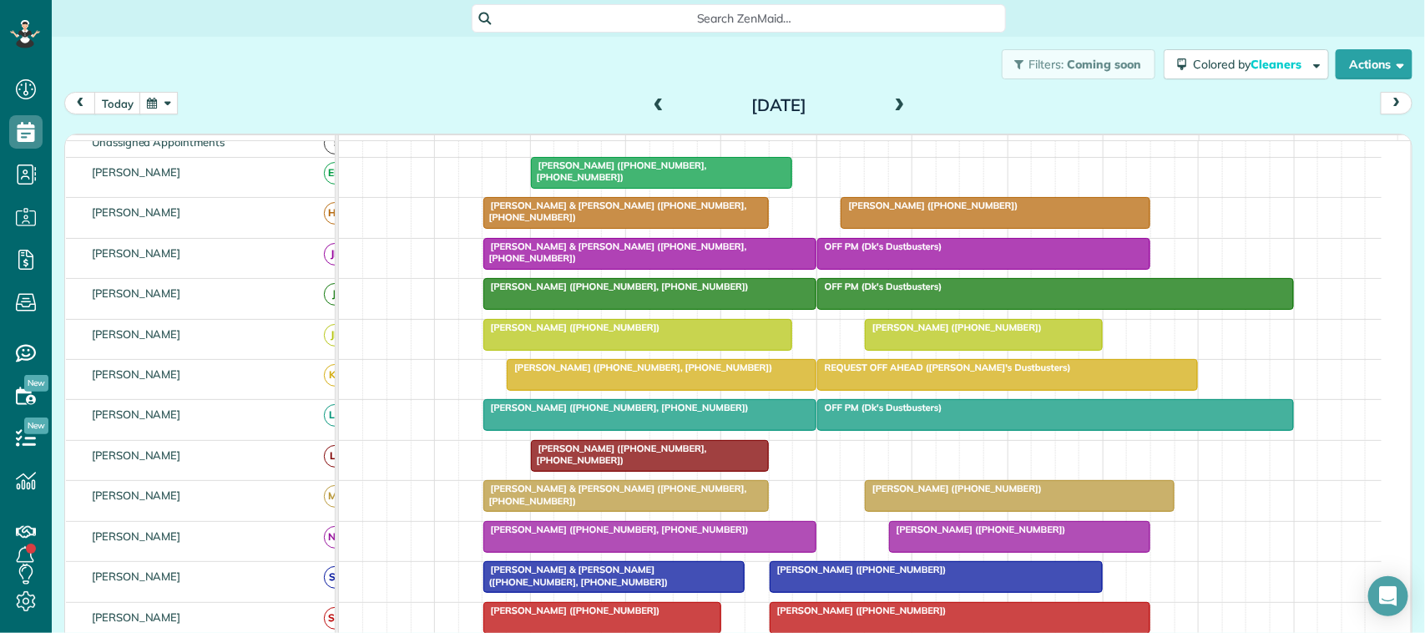
scroll to position [125, 0]
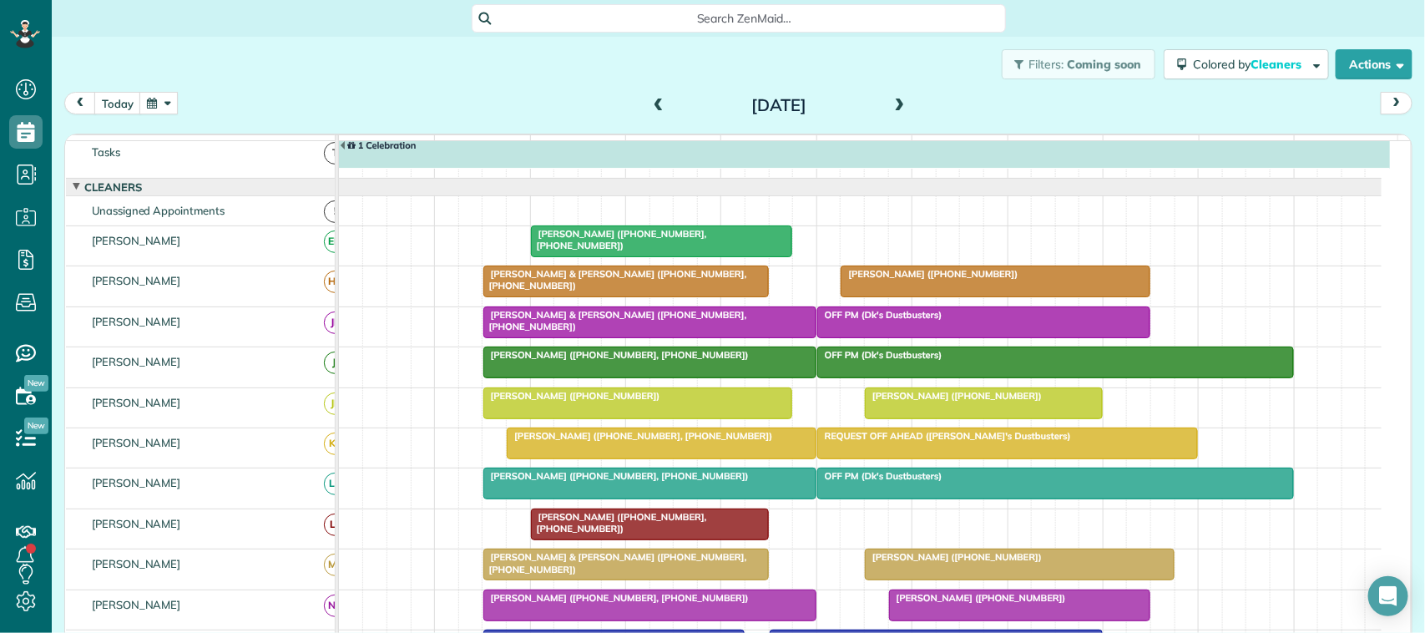
click at [562, 296] on div at bounding box center [626, 281] width 284 height 30
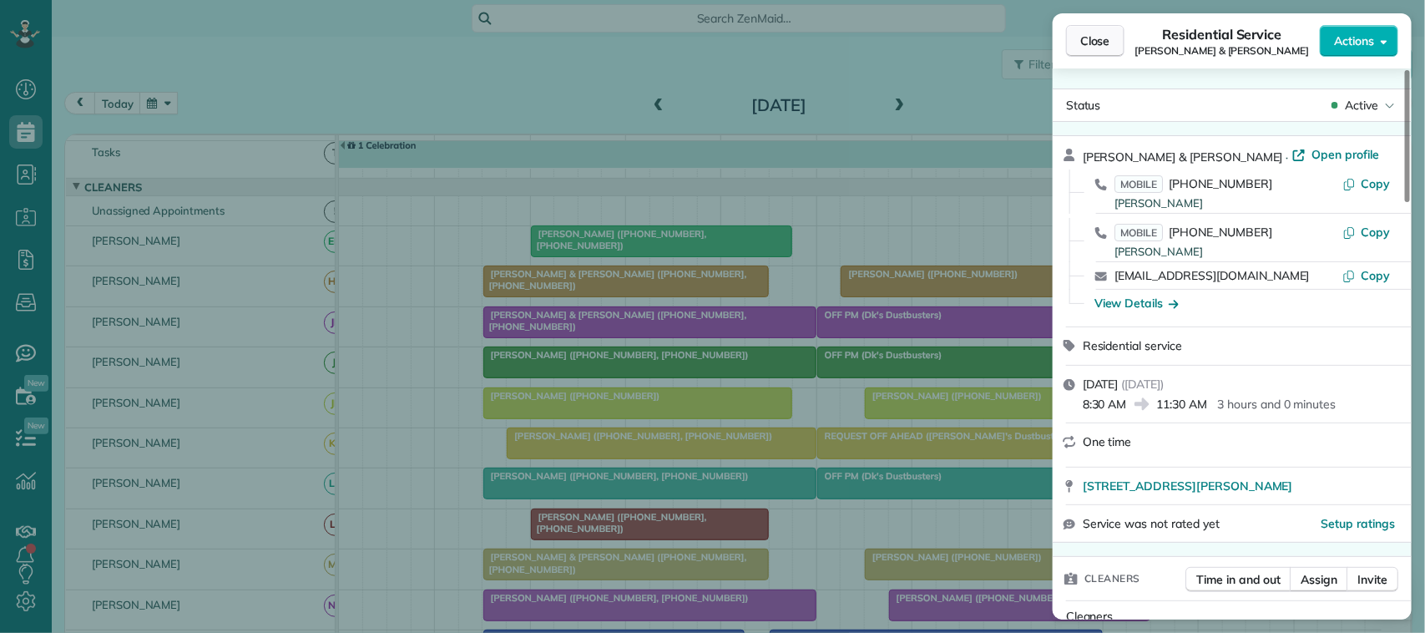
drag, startPoint x: 1078, startPoint y: 59, endPoint x: 1074, endPoint y: 50, distance: 9.8
click at [1074, 50] on div "Close Residential Service Bobbie & Carl Brittain Actions" at bounding box center [1231, 40] width 359 height 55
click at [1069, 52] on button "Close" at bounding box center [1095, 41] width 58 height 32
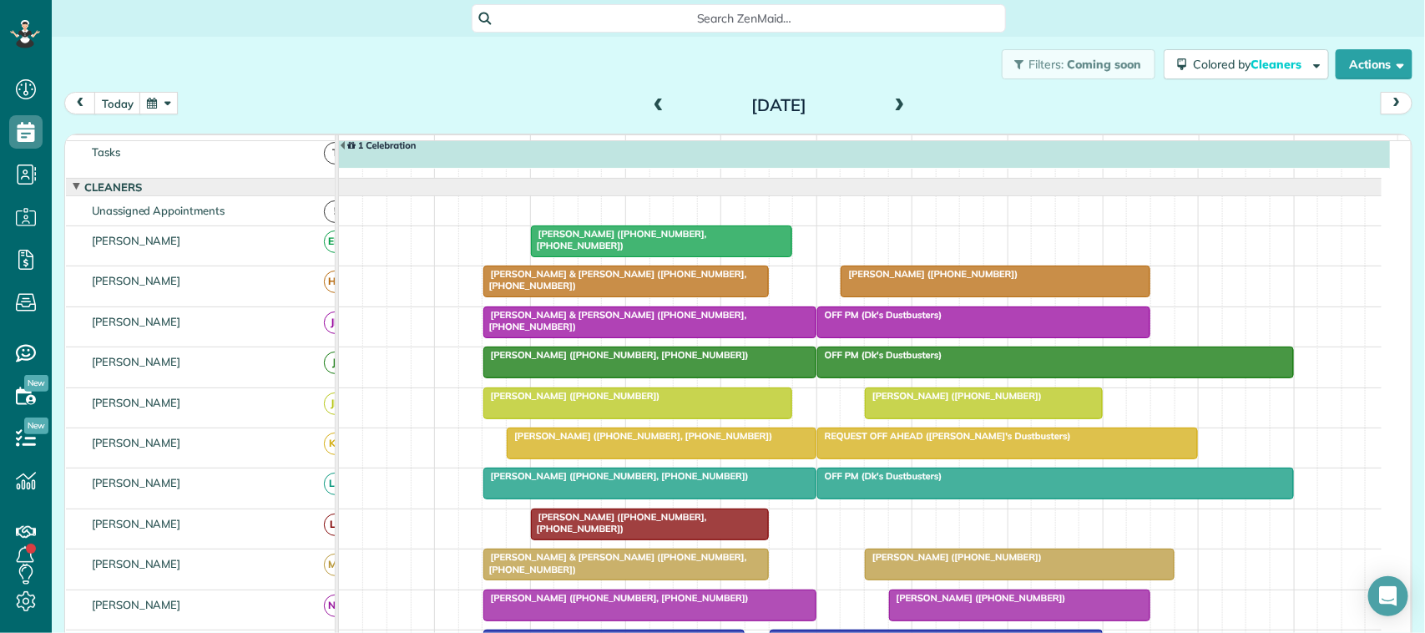
click at [532, 69] on div "Filters: Coming soon Colored by Cleaners Color by Cleaner Color by Team Color b…" at bounding box center [738, 64] width 1373 height 55
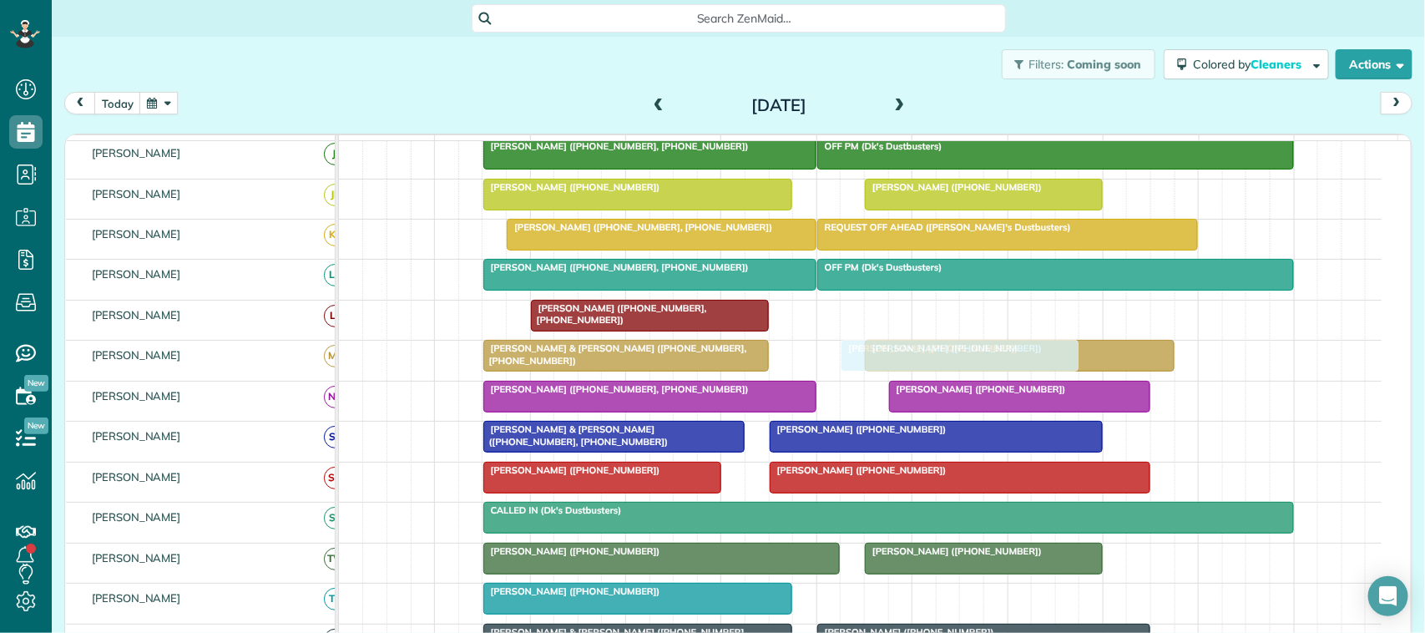
drag, startPoint x: 964, startPoint y: 613, endPoint x: 940, endPoint y: 392, distance: 222.5
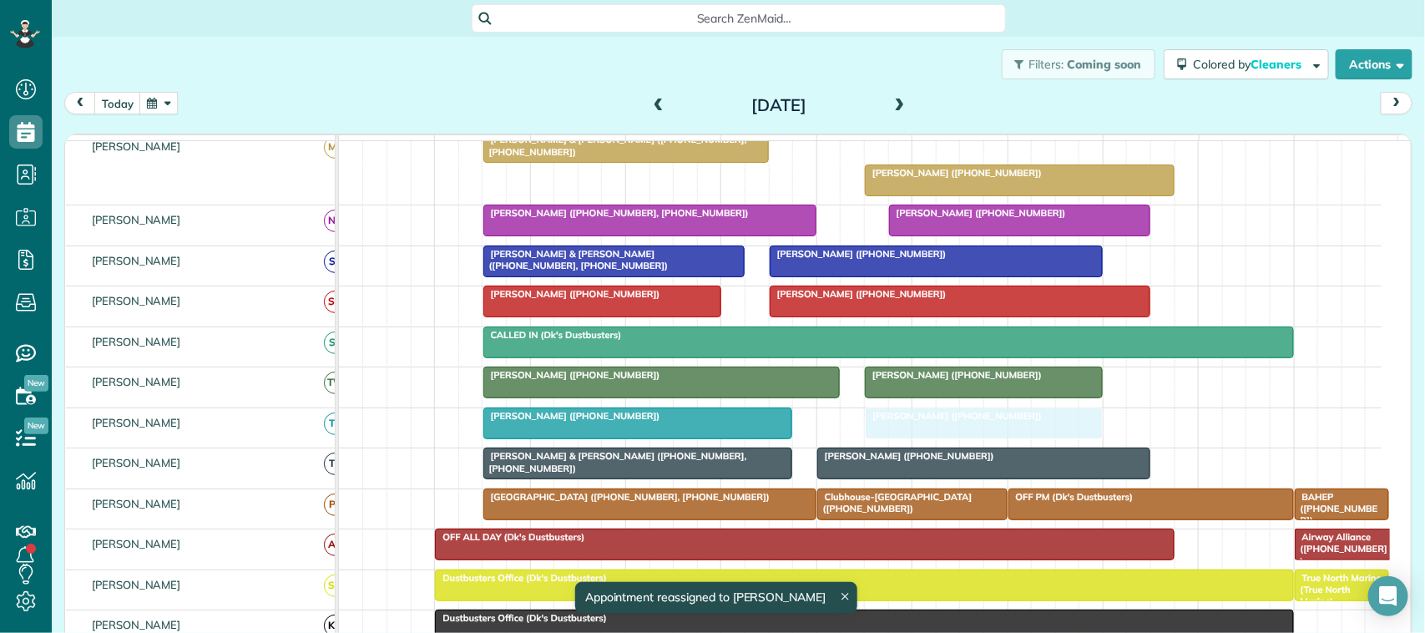
drag, startPoint x: 910, startPoint y: 371, endPoint x: 931, endPoint y: 452, distance: 83.0
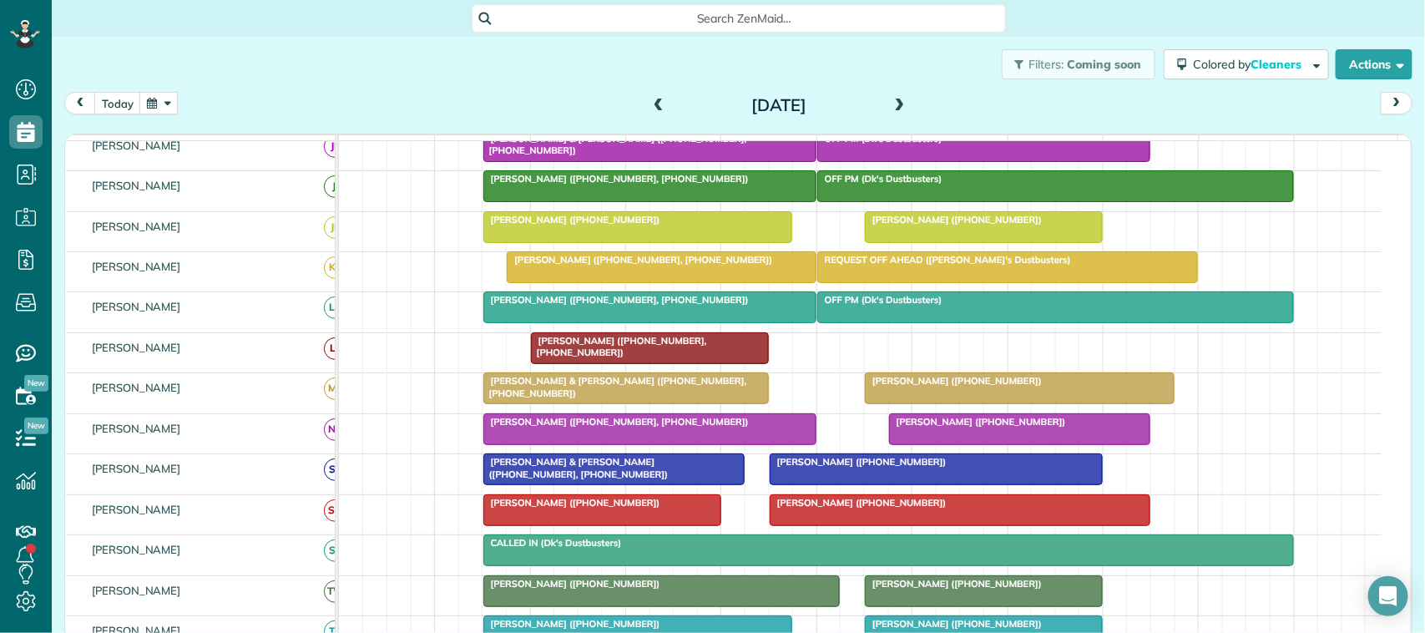
drag, startPoint x: 447, startPoint y: 407, endPoint x: 486, endPoint y: 436, distance: 48.4
drag, startPoint x: 486, startPoint y: 436, endPoint x: 360, endPoint y: 42, distance: 413.6
click at [360, 42] on div "Filters: Coming soon Colored by Cleaners Color by Cleaner Color by Team Color b…" at bounding box center [738, 64] width 1373 height 55
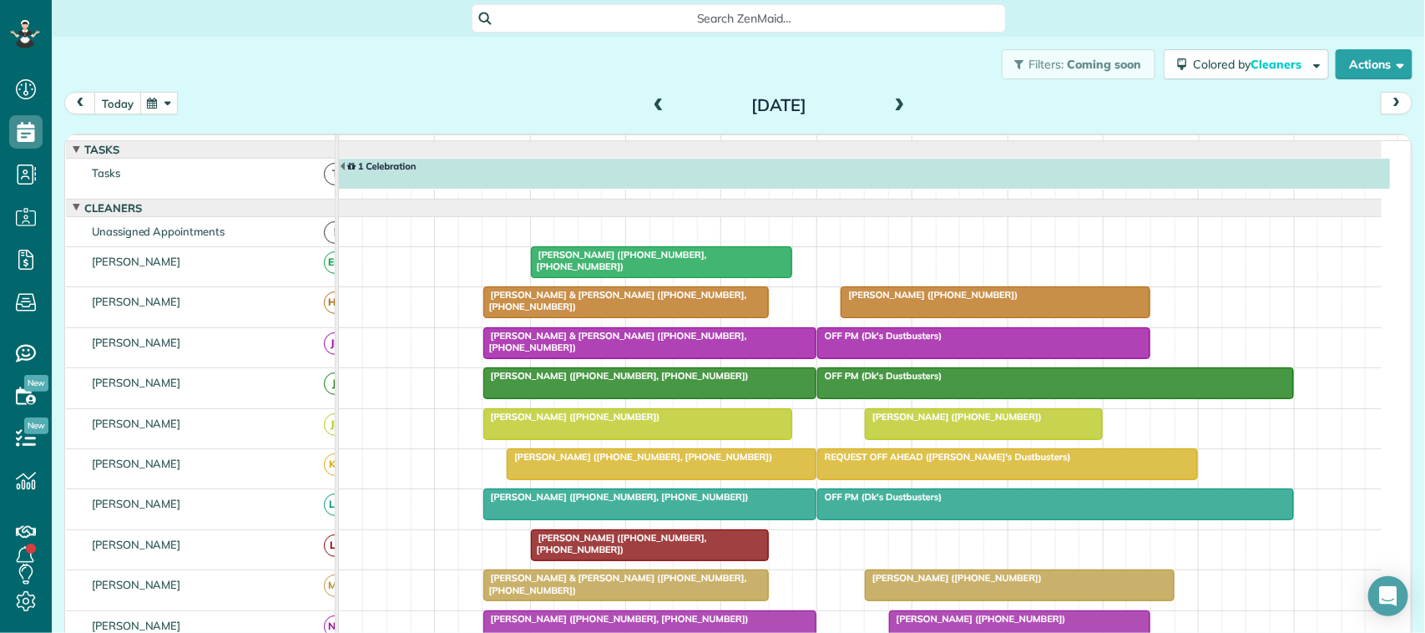
click at [105, 110] on button "today" at bounding box center [117, 103] width 47 height 23
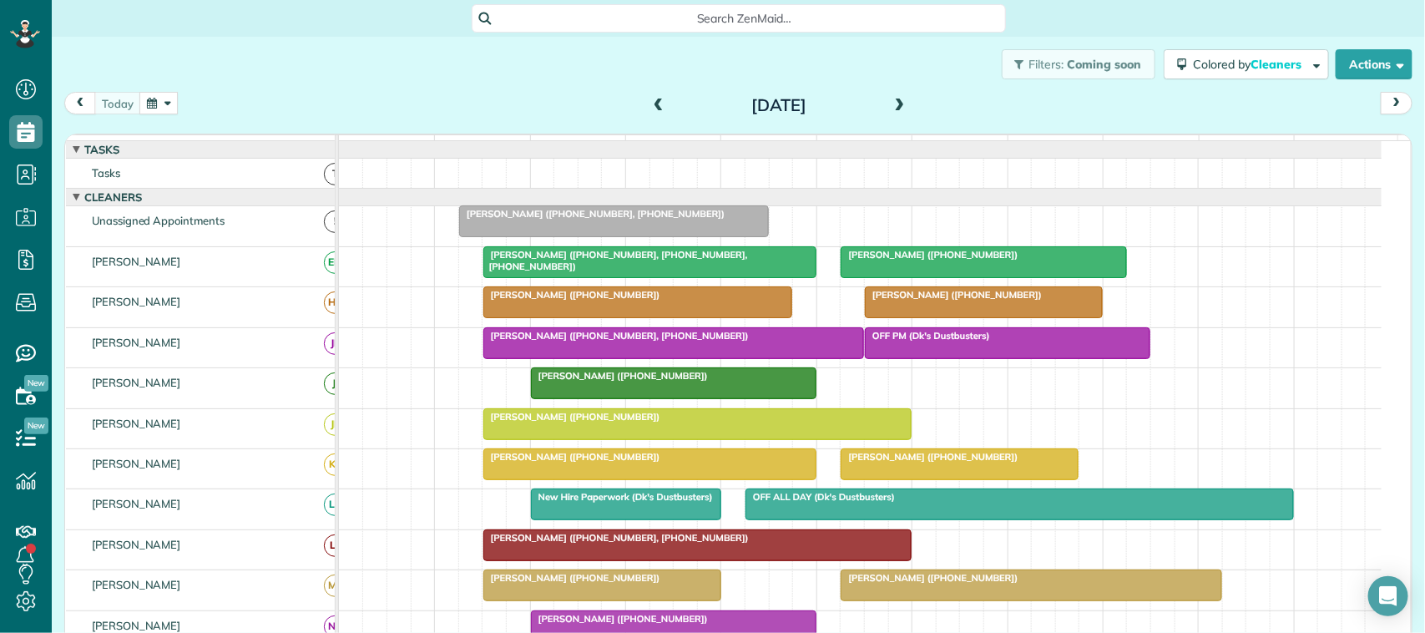
click at [881, 113] on div "Wednesday Sep 17, 2025" at bounding box center [778, 105] width 267 height 27
click at [891, 113] on span at bounding box center [900, 105] width 18 height 15
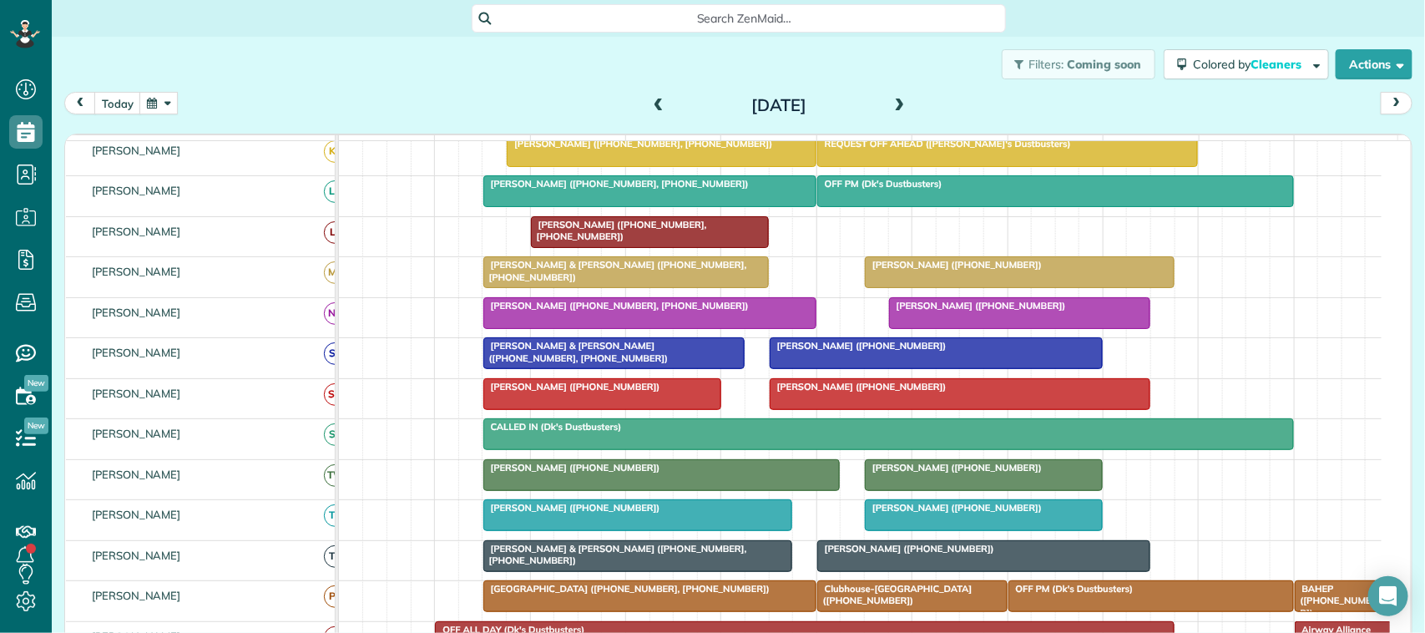
scroll to position [384, 0]
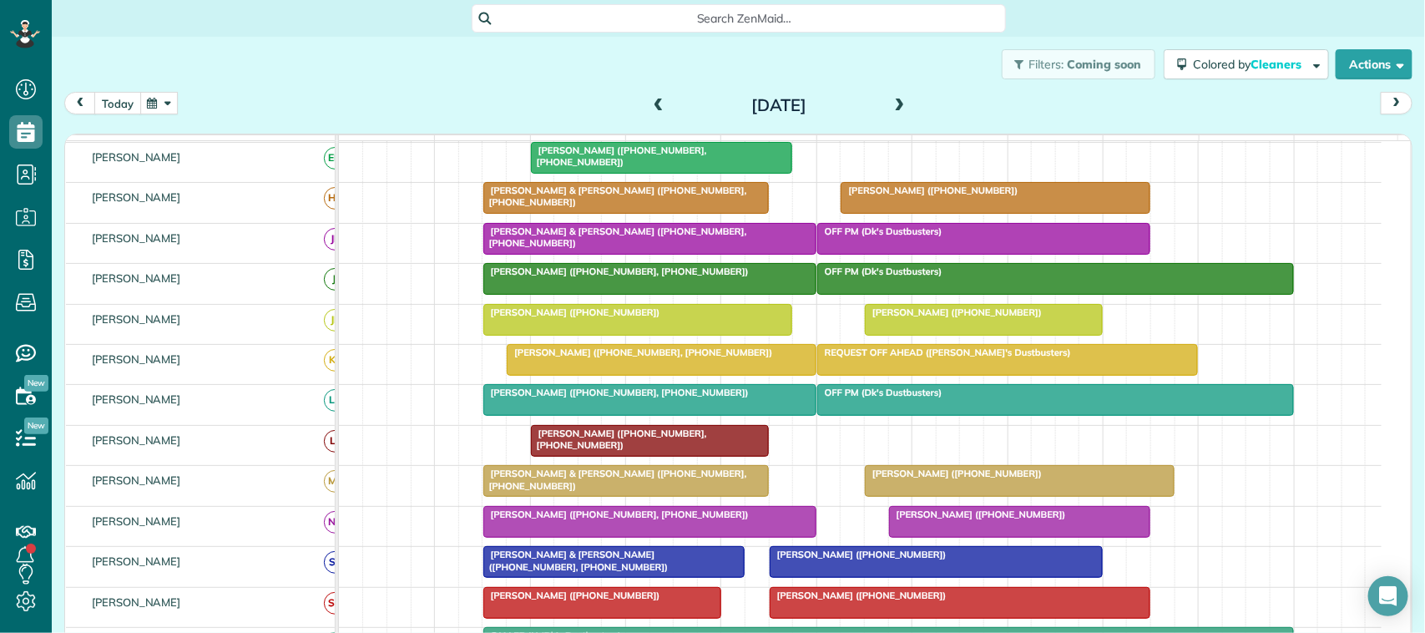
click at [103, 100] on button "today" at bounding box center [117, 103] width 47 height 23
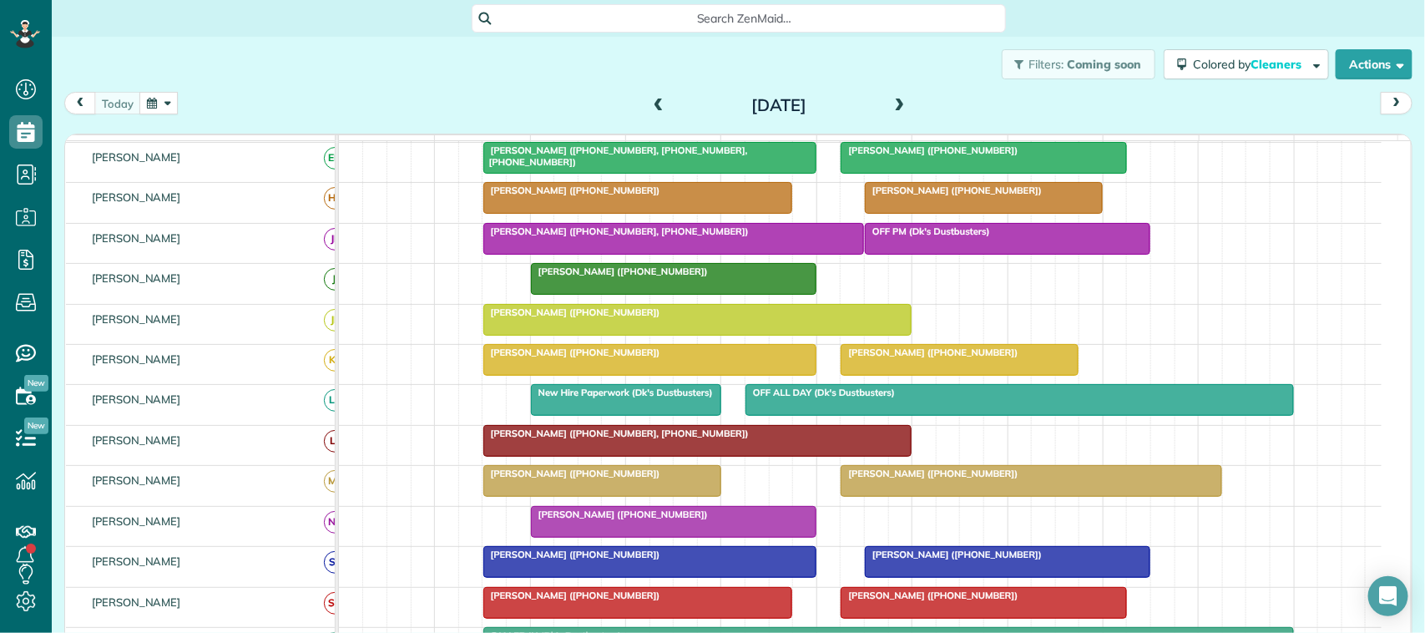
click at [228, 76] on div "Filters: Coming soon Colored by Cleaners Color by Cleaner Color by Team Color b…" at bounding box center [738, 64] width 1373 height 55
click at [106, 84] on div "Filters: Coming soon Colored by Cleaners Color by Cleaner Color by Team Color b…" at bounding box center [738, 64] width 1373 height 55
click at [163, 71] on div "Filters: Coming soon Colored by Cleaners Color by Cleaner Color by Team Color b…" at bounding box center [738, 64] width 1373 height 55
click at [891, 111] on span at bounding box center [900, 105] width 18 height 15
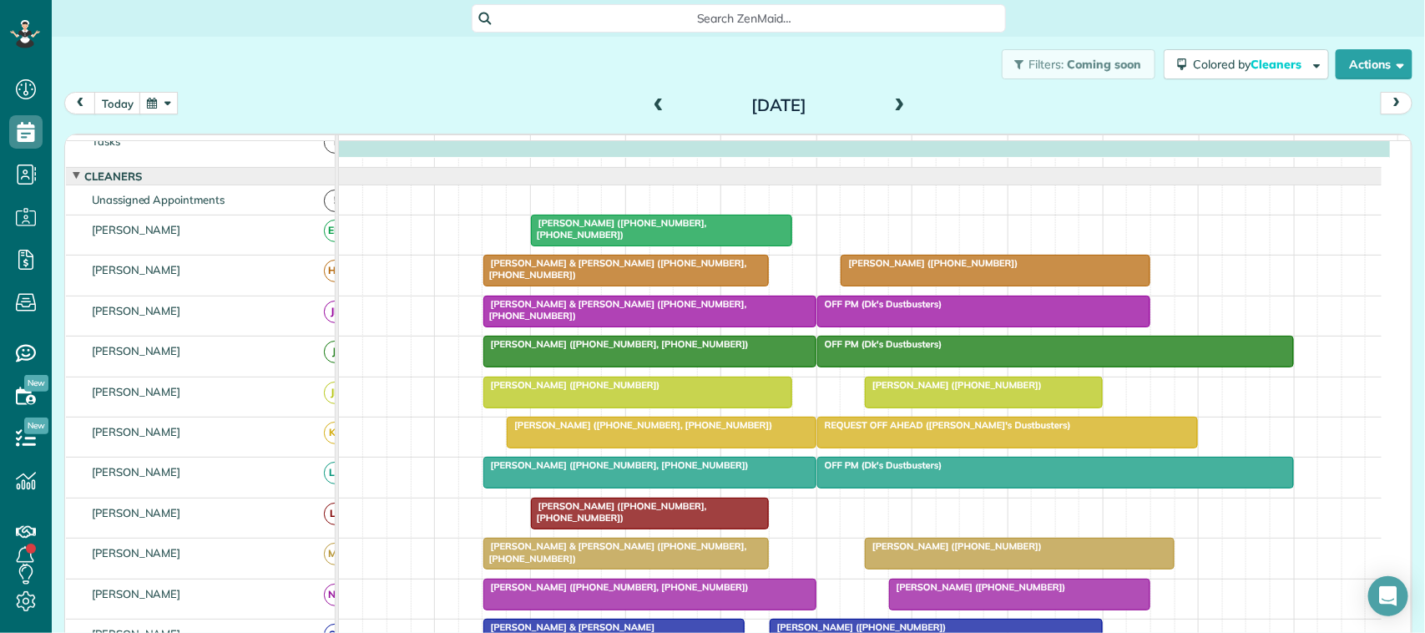
scroll to position [0, 0]
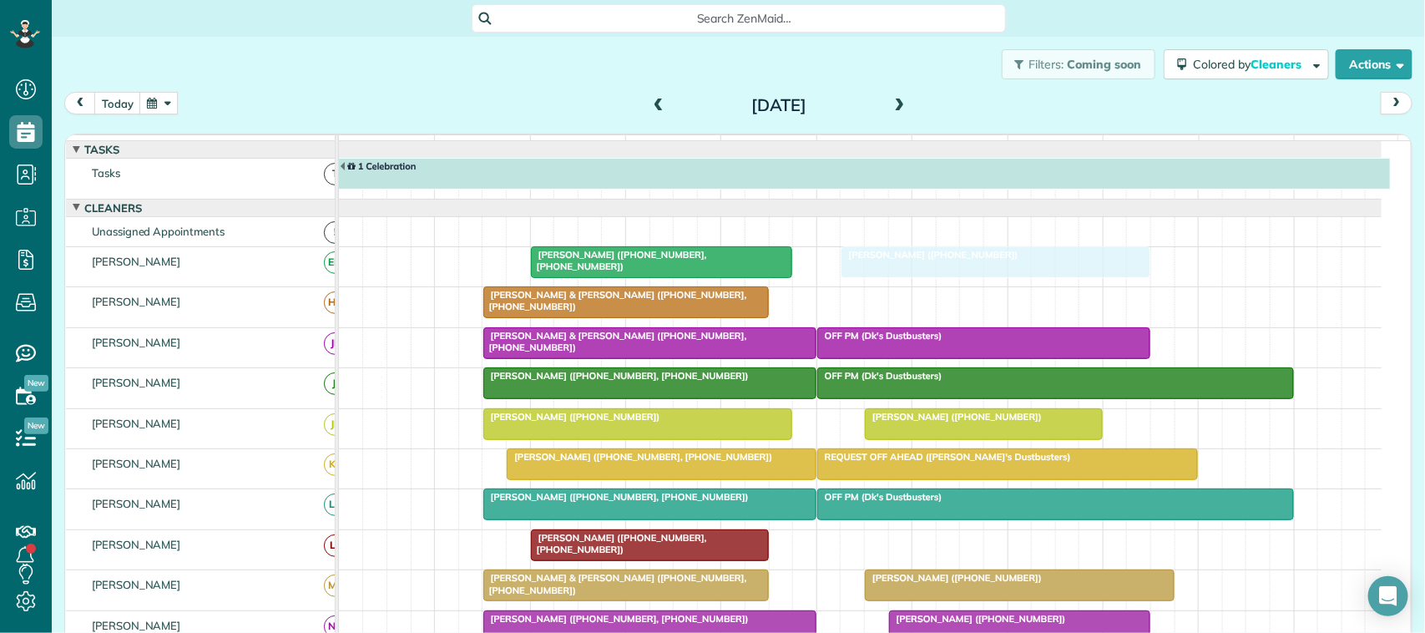
drag, startPoint x: 891, startPoint y: 319, endPoint x: 891, endPoint y: 300, distance: 18.4
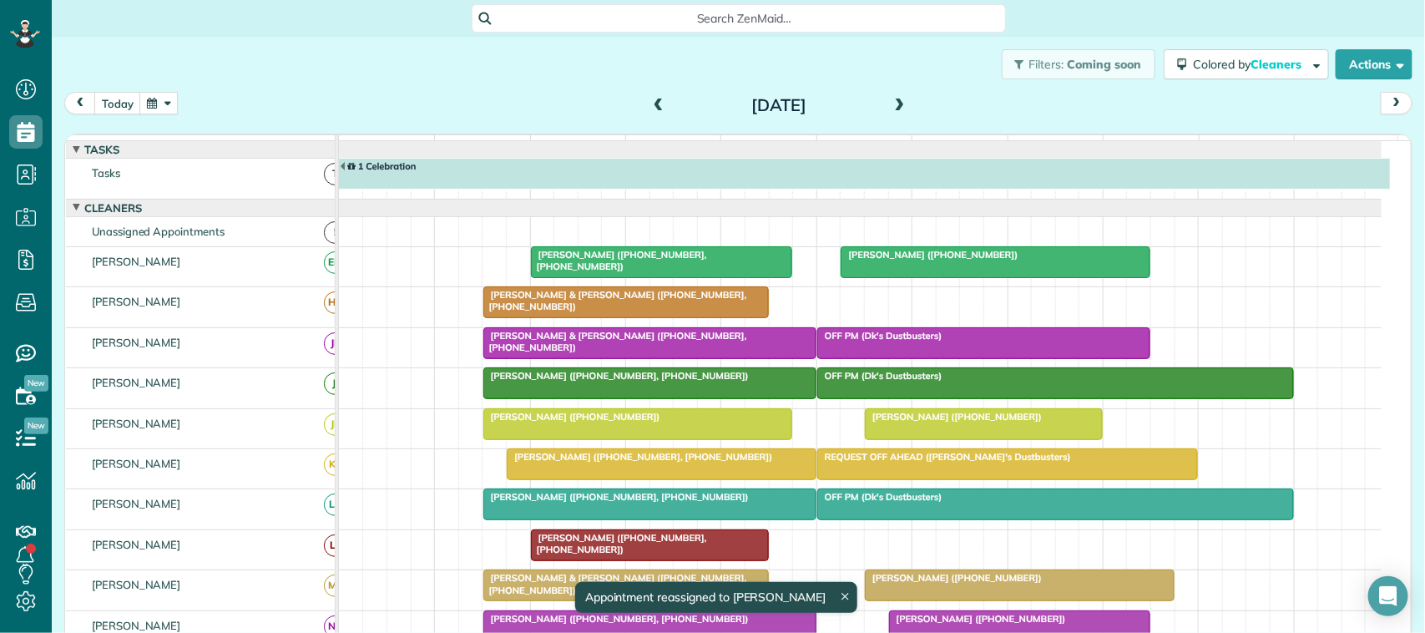
click at [896, 105] on span at bounding box center [900, 105] width 18 height 15
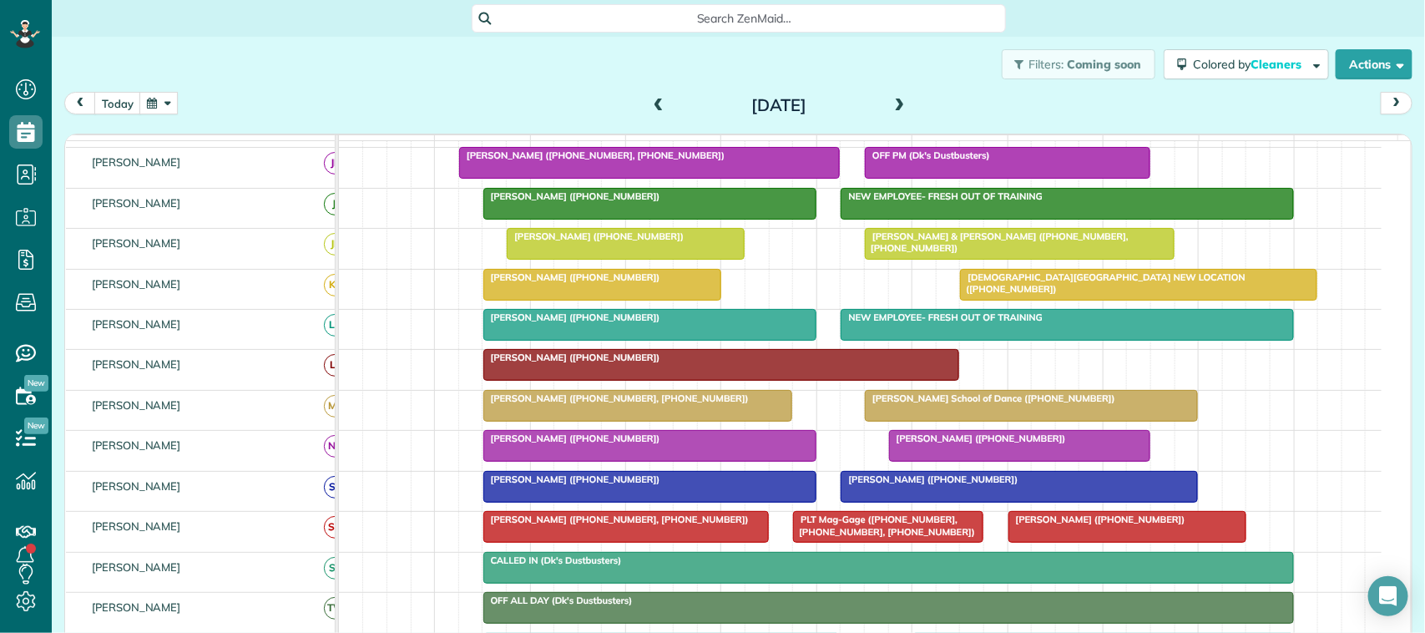
scroll to position [209, 0]
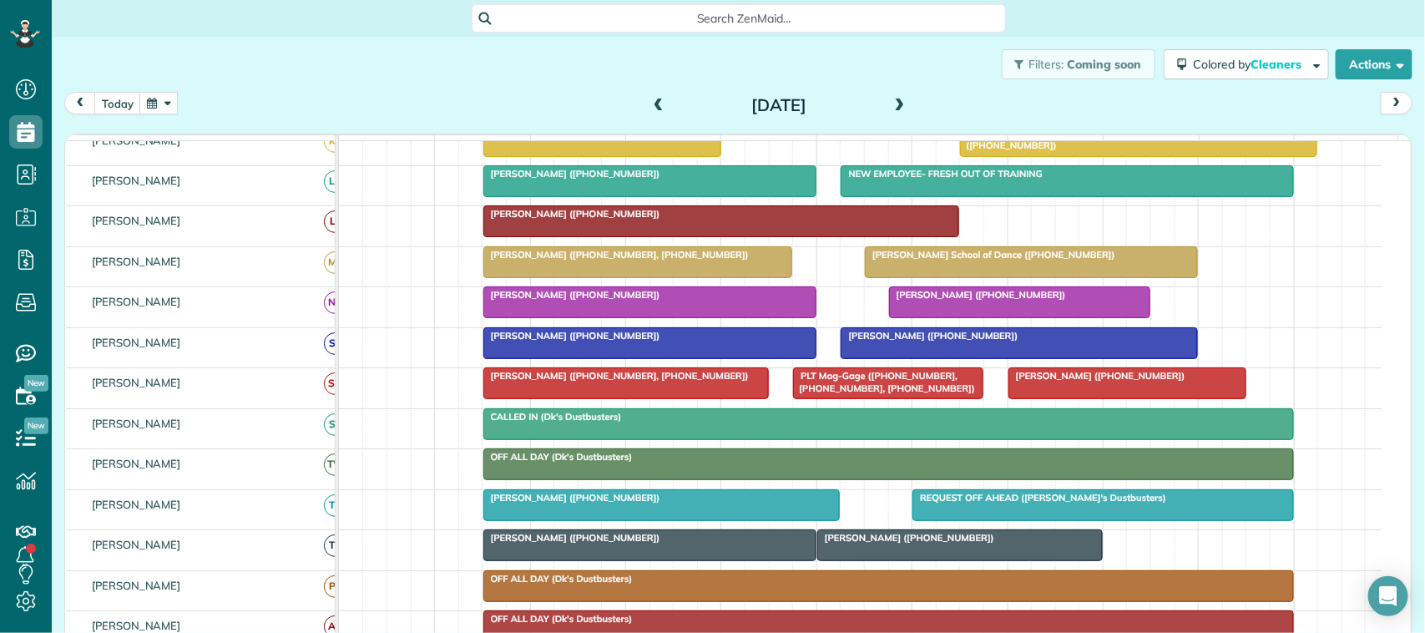
click at [924, 300] on span "June Ledet (+17135539350)" at bounding box center [977, 295] width 179 height 12
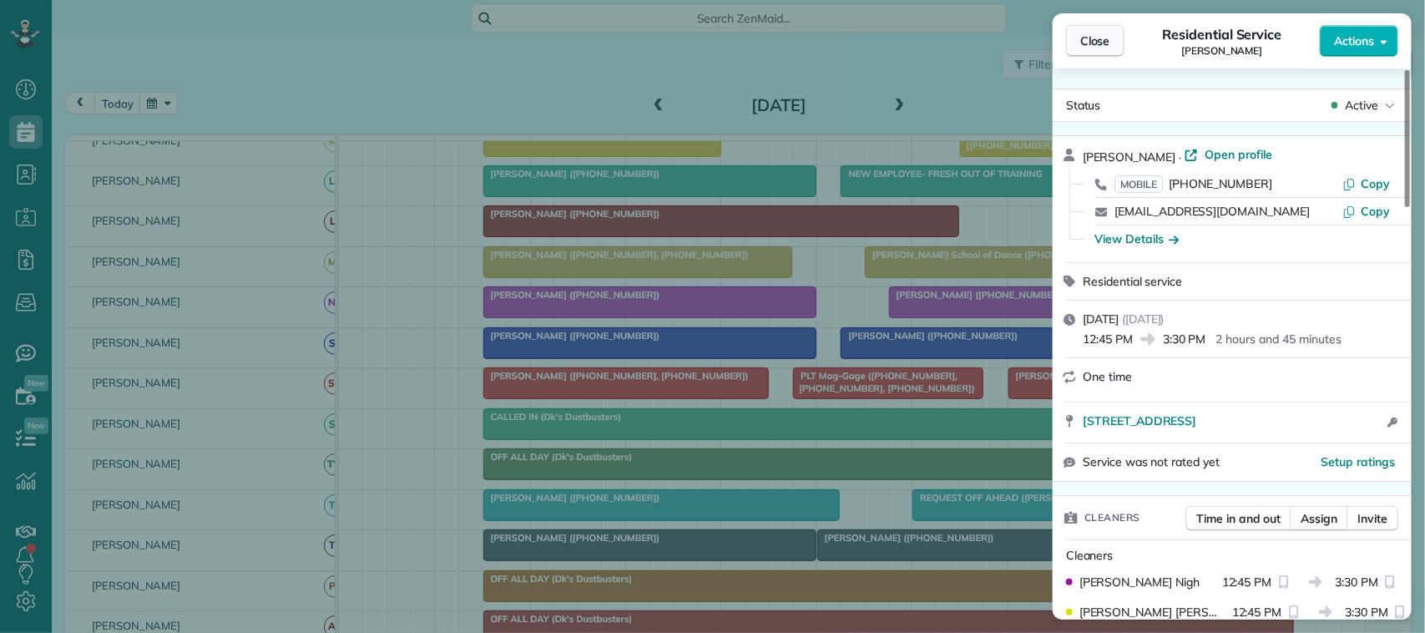
click at [1083, 39] on span "Close" at bounding box center [1095, 41] width 30 height 17
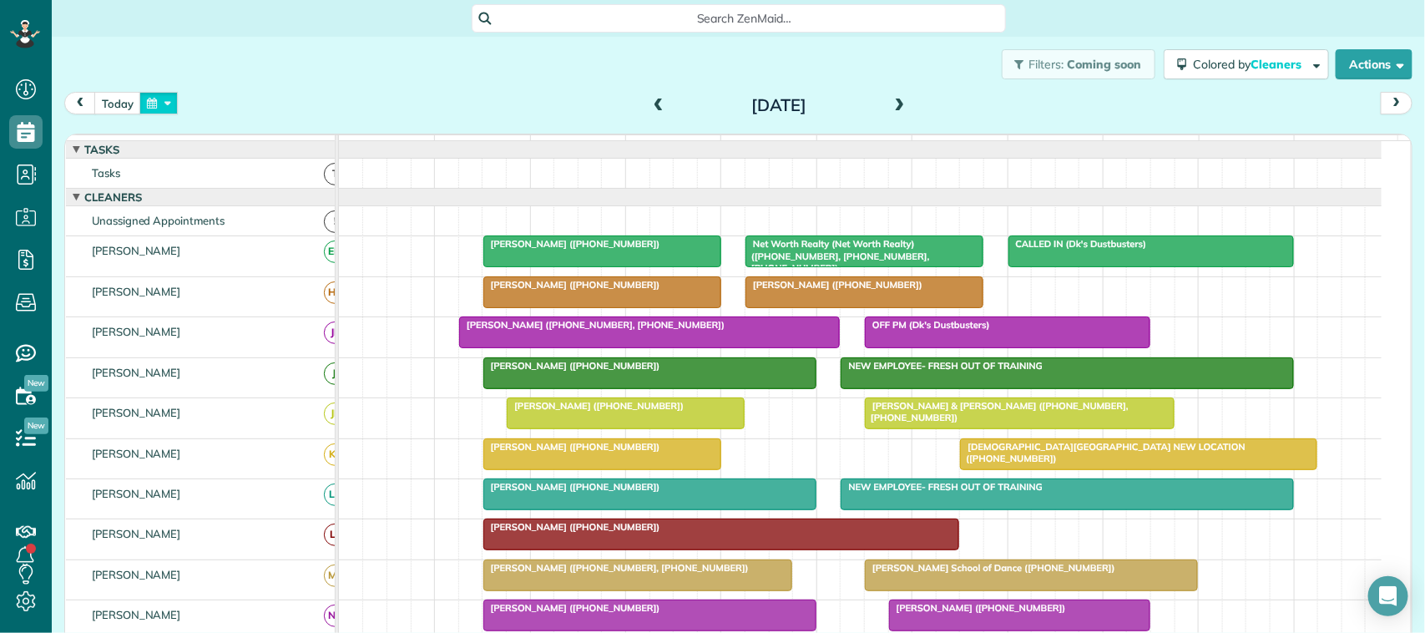
click at [169, 102] on button "button" at bounding box center [158, 103] width 38 height 23
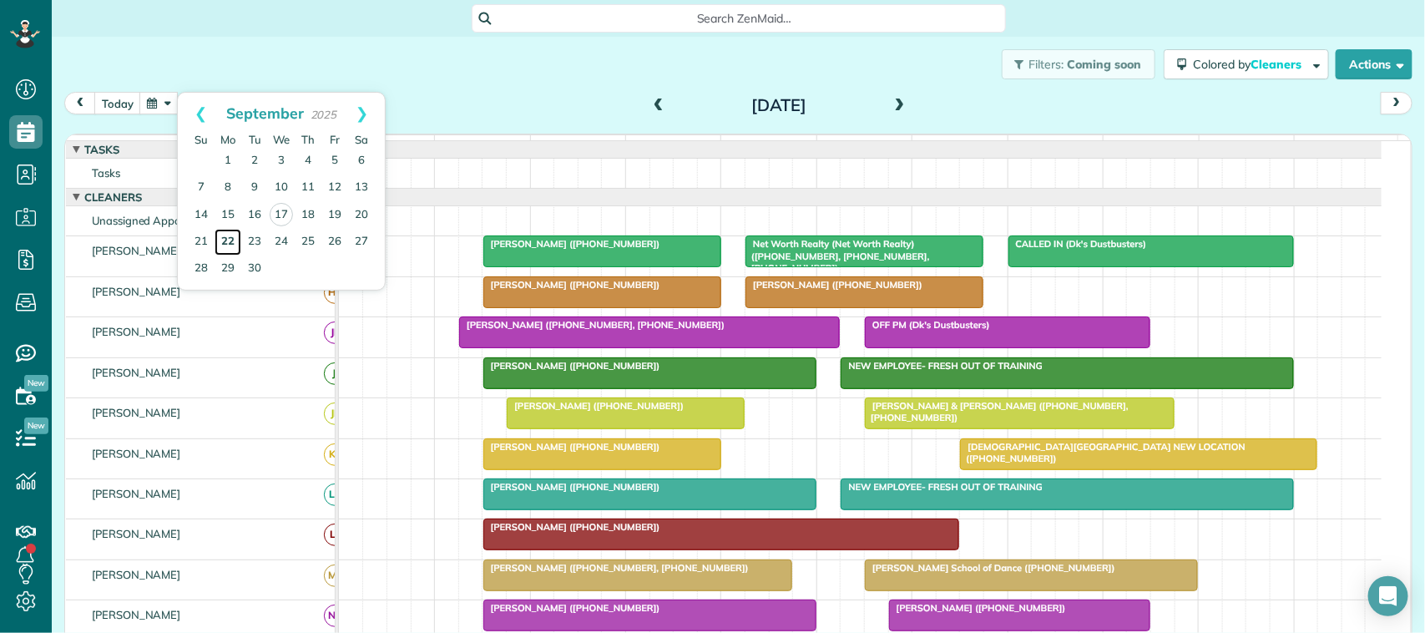
click at [234, 243] on link "22" at bounding box center [227, 242] width 27 height 27
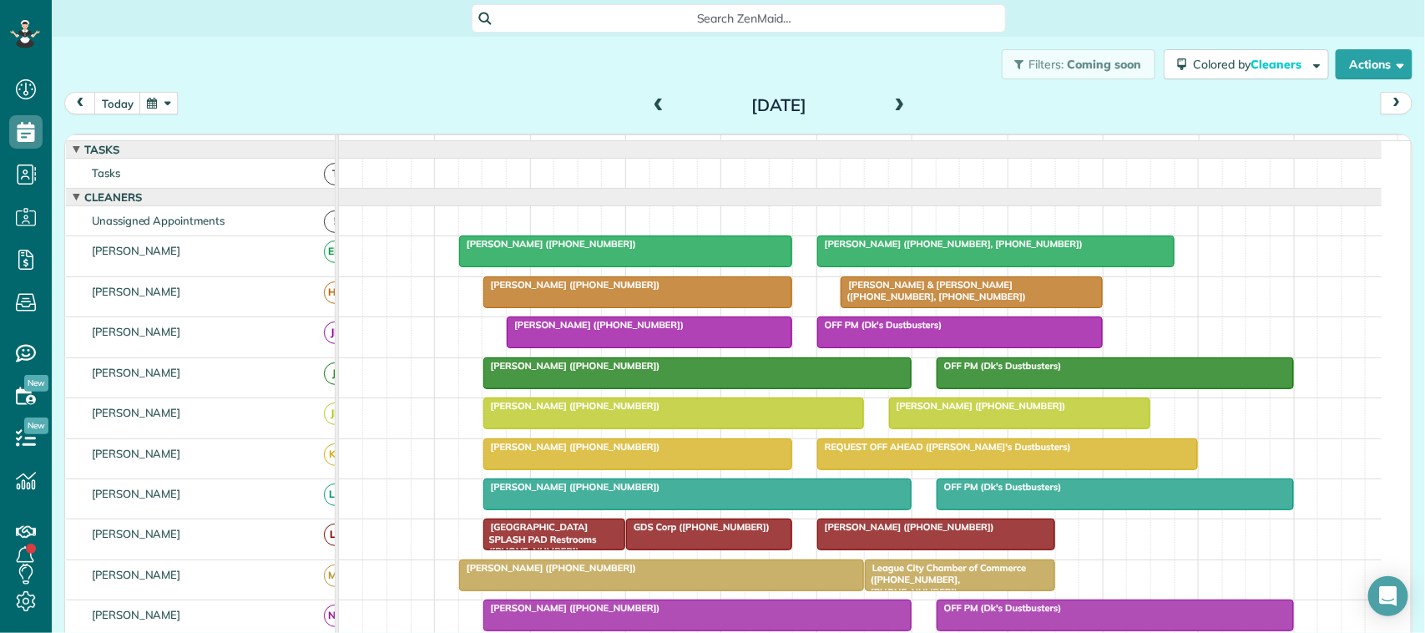
click at [923, 428] on div at bounding box center [1020, 413] width 260 height 30
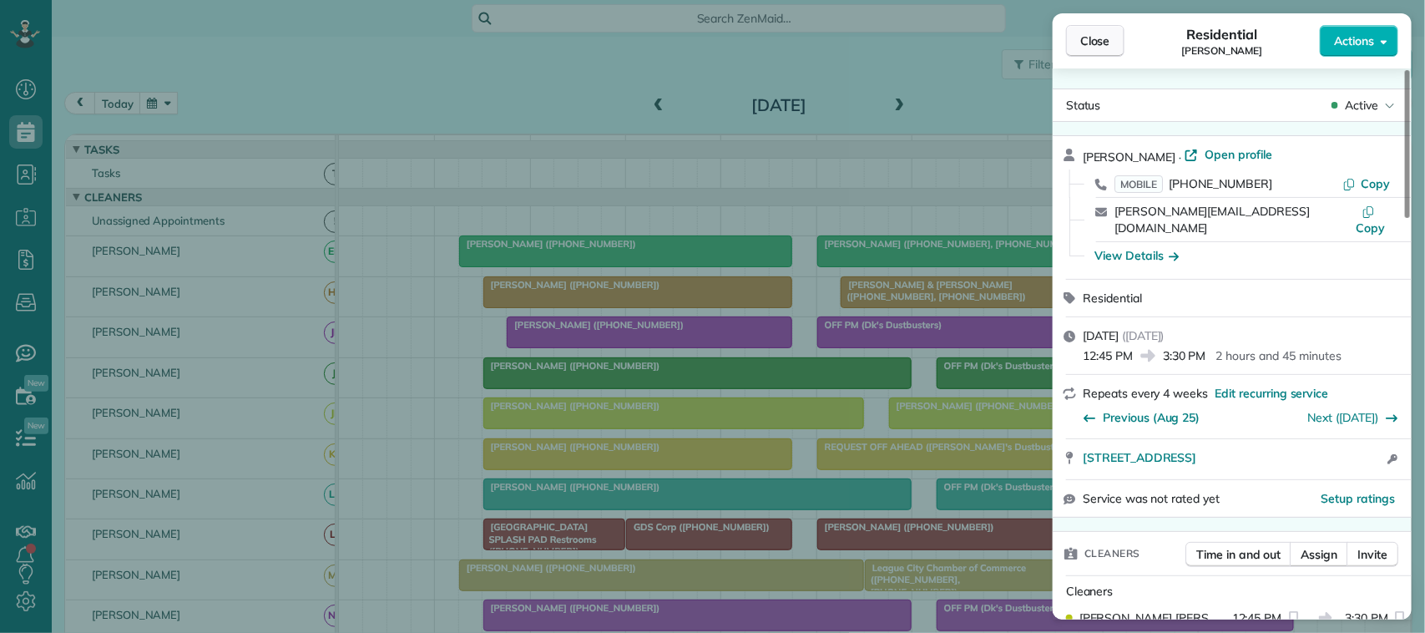
click at [1078, 31] on button "Close" at bounding box center [1095, 41] width 58 height 32
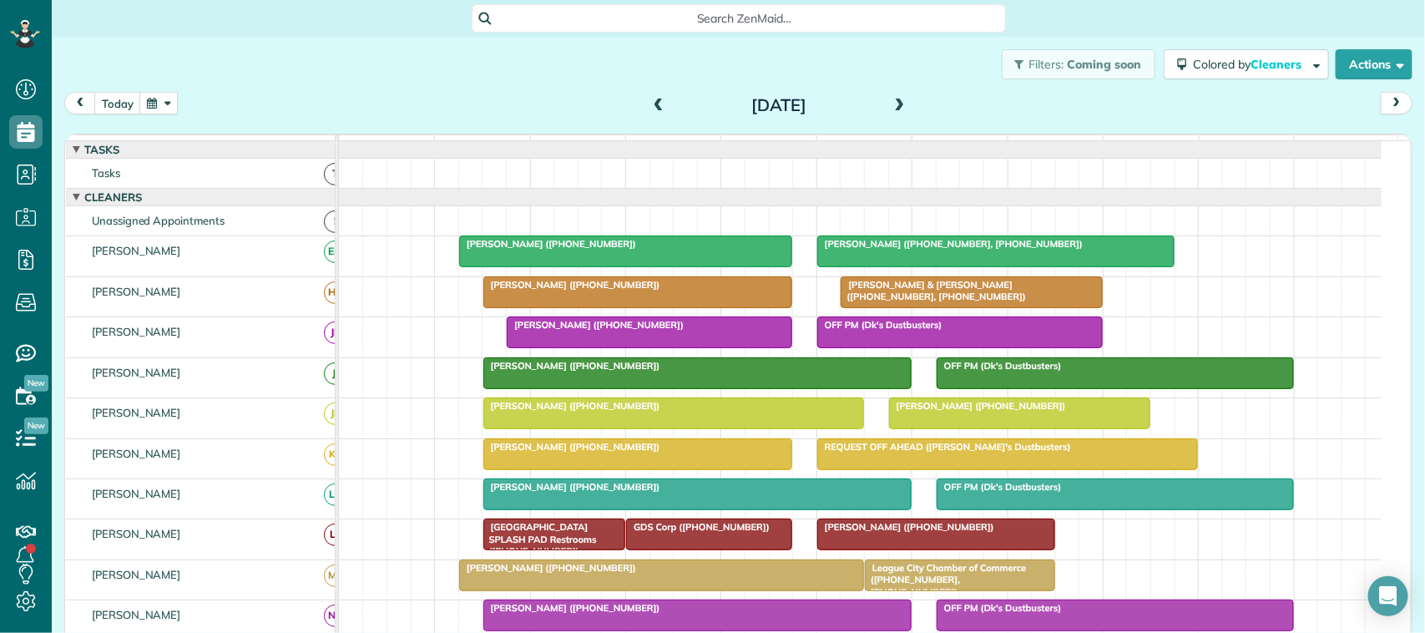
click at [155, 88] on div "Filters: Coming soon Colored by Cleaners Color by Cleaner Color by Team Color b…" at bounding box center [738, 64] width 1373 height 55
click at [118, 106] on button "[DATE]" at bounding box center [117, 103] width 47 height 23
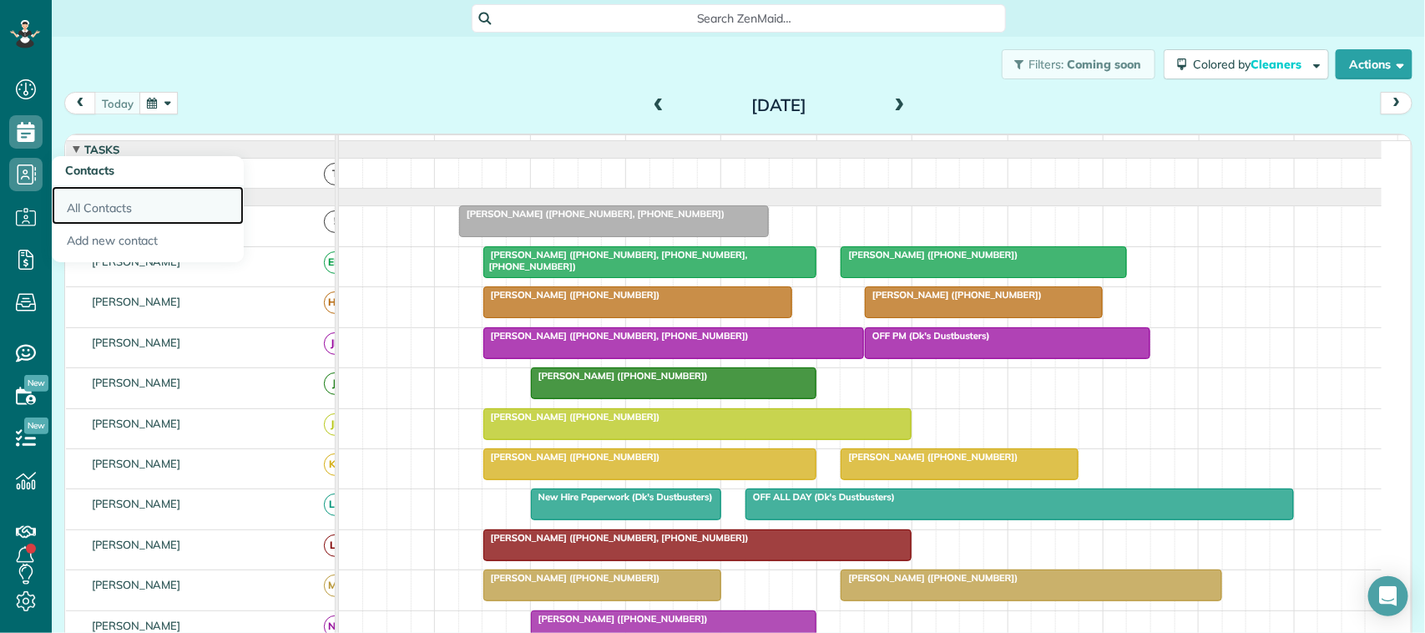
click at [110, 198] on link "All Contacts" at bounding box center [148, 205] width 192 height 38
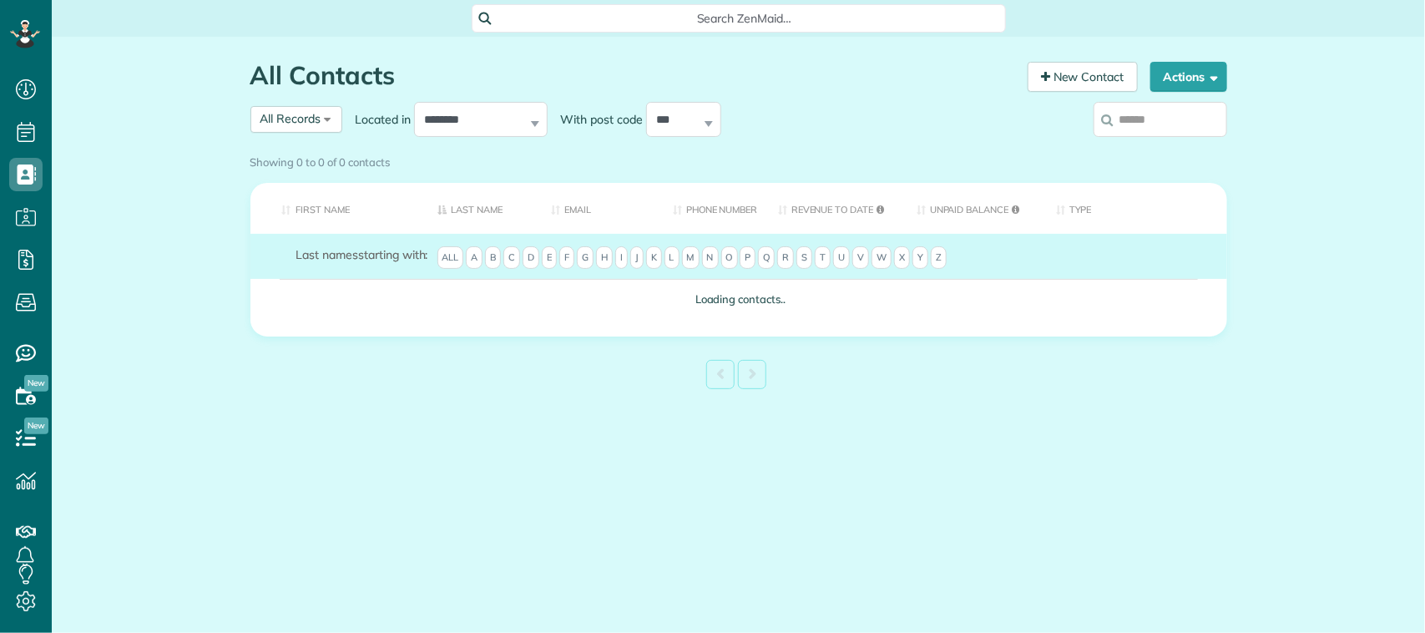
scroll to position [7, 7]
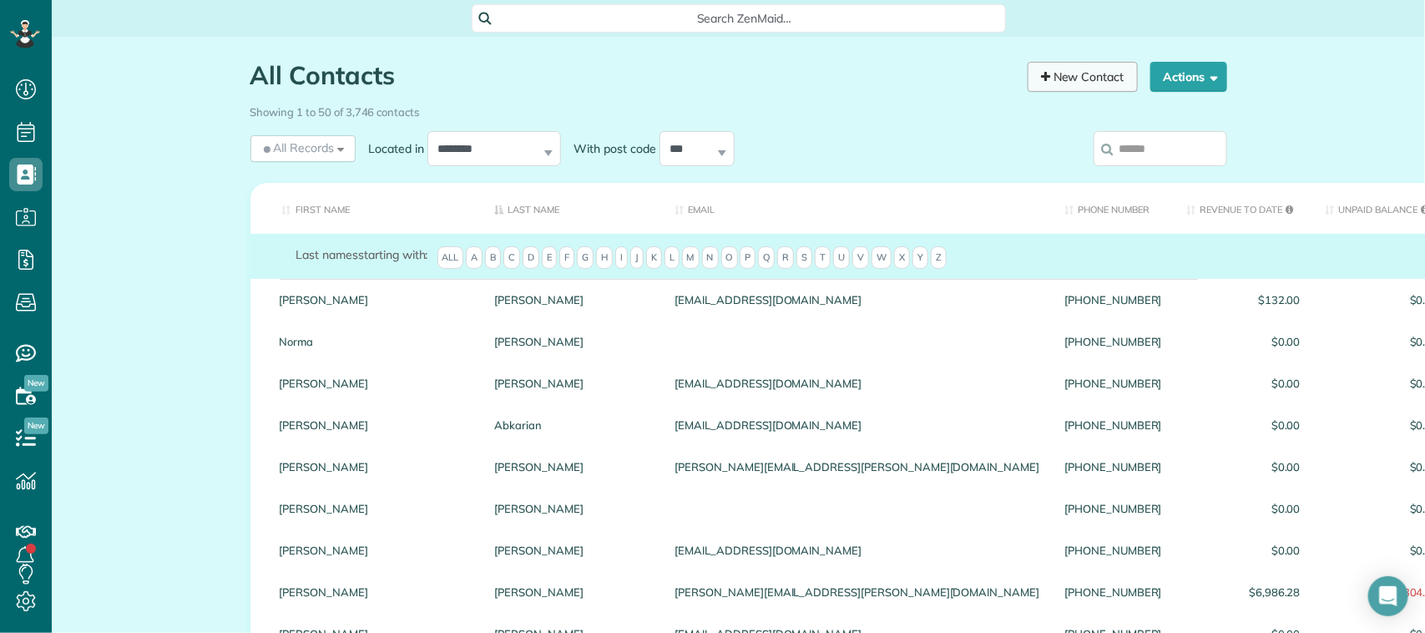
click at [1081, 73] on link "New Contact" at bounding box center [1082, 77] width 110 height 30
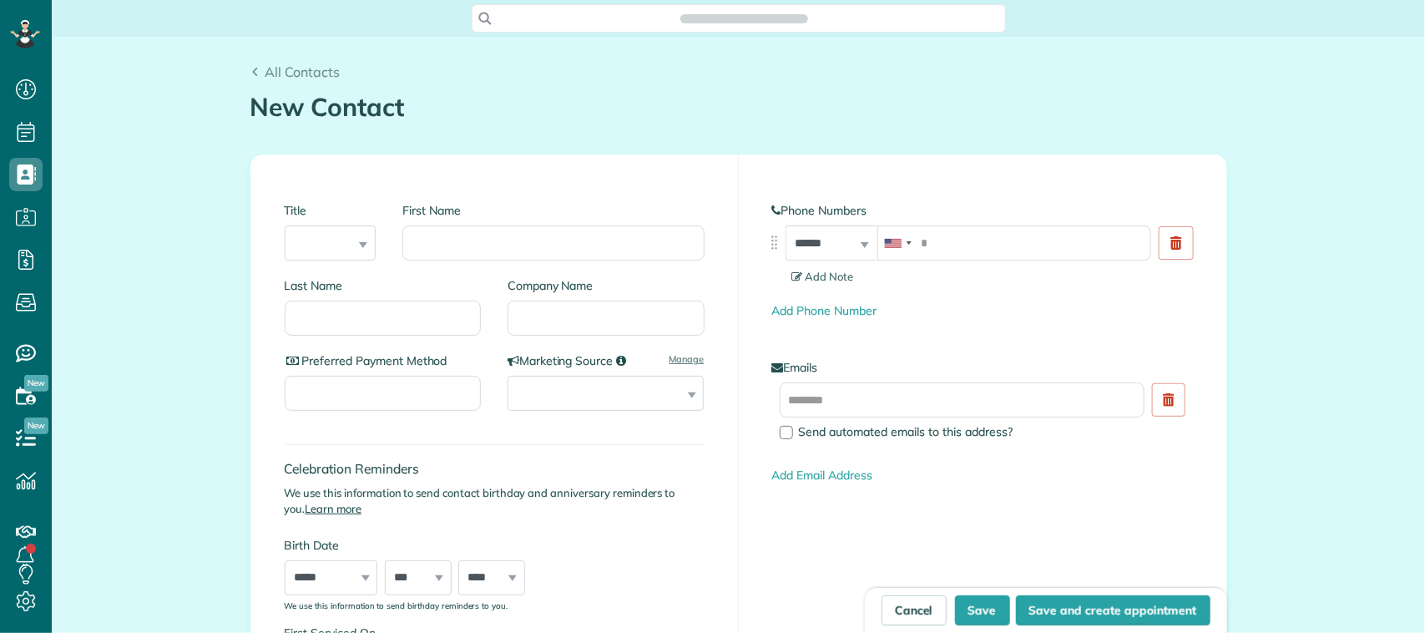
scroll to position [7, 7]
click at [438, 246] on input "First Name" at bounding box center [552, 242] width 301 height 35
type input "******"
type input "*"
type input "******"
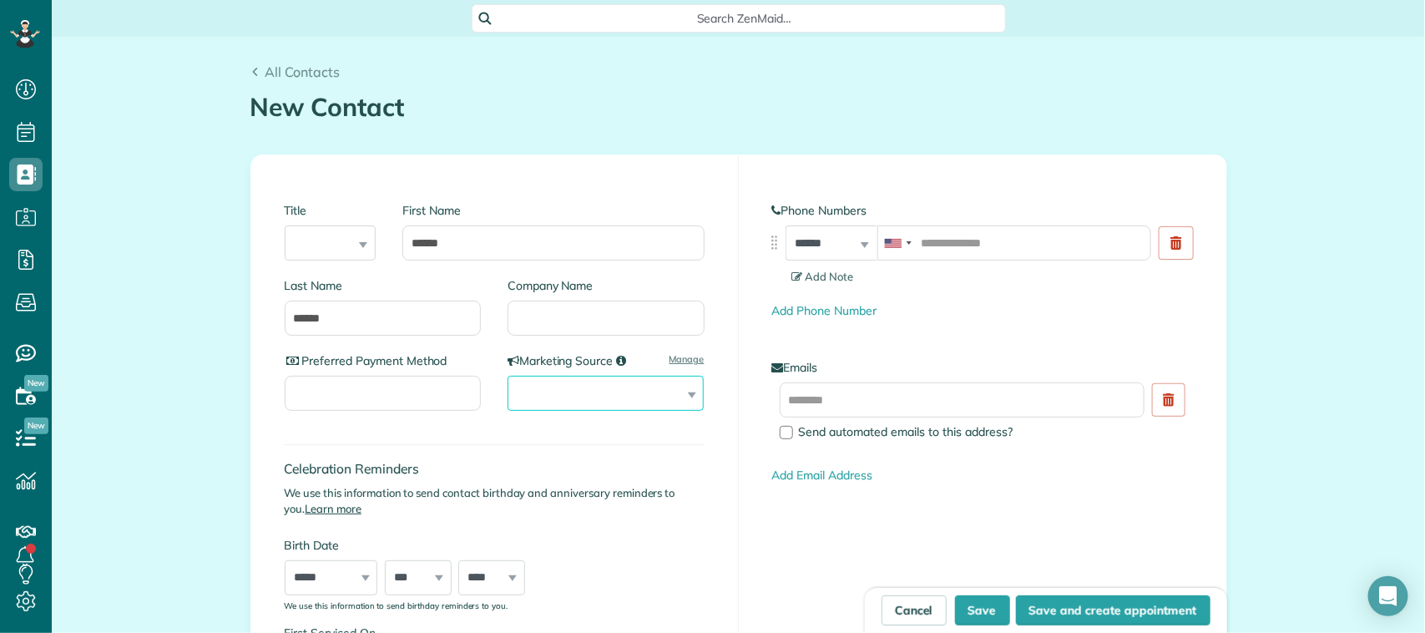
click at [594, 389] on select "**********" at bounding box center [605, 393] width 196 height 35
select select "******"
click at [507, 376] on select "**********" at bounding box center [605, 393] width 196 height 35
click at [954, 236] on input "tel" at bounding box center [1014, 242] width 274 height 35
type input "**********"
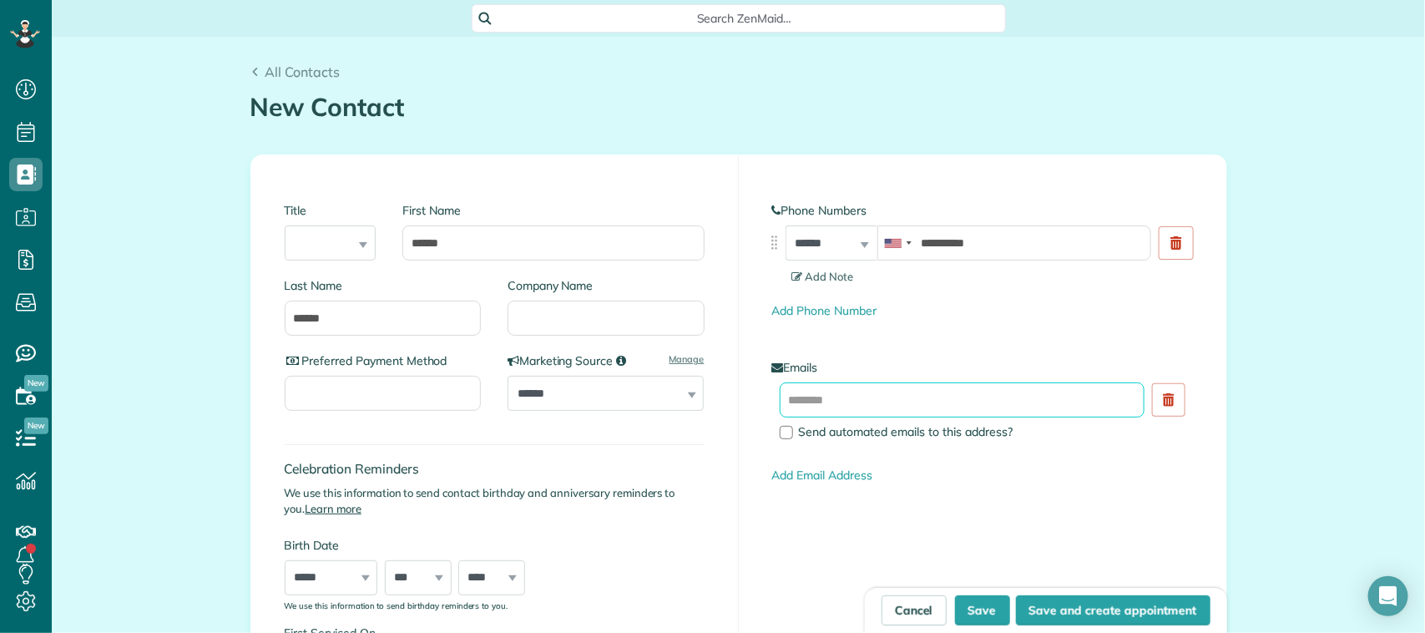
click at [927, 401] on input "text" at bounding box center [963, 399] width 366 height 35
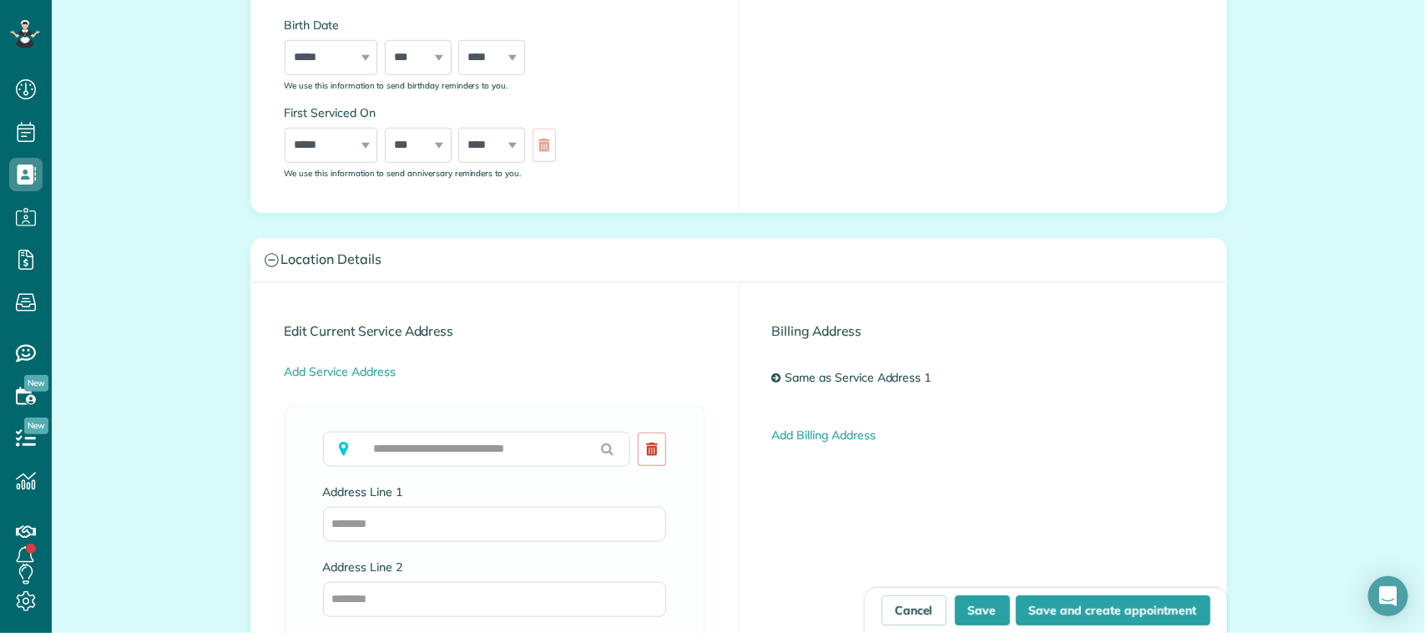
scroll to position [522, 0]
type input "**********"
click at [488, 440] on input "text" at bounding box center [477, 447] width 308 height 35
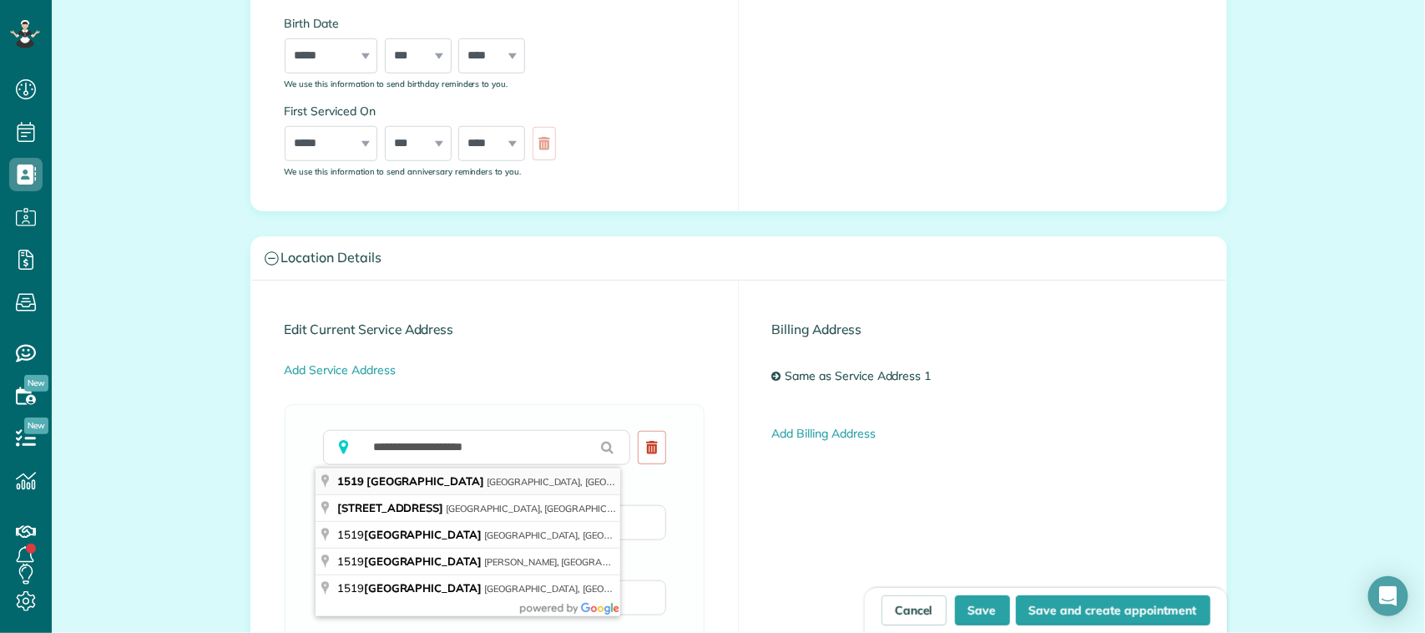
type input "**********"
type input "*******"
type input "**"
type input "*****"
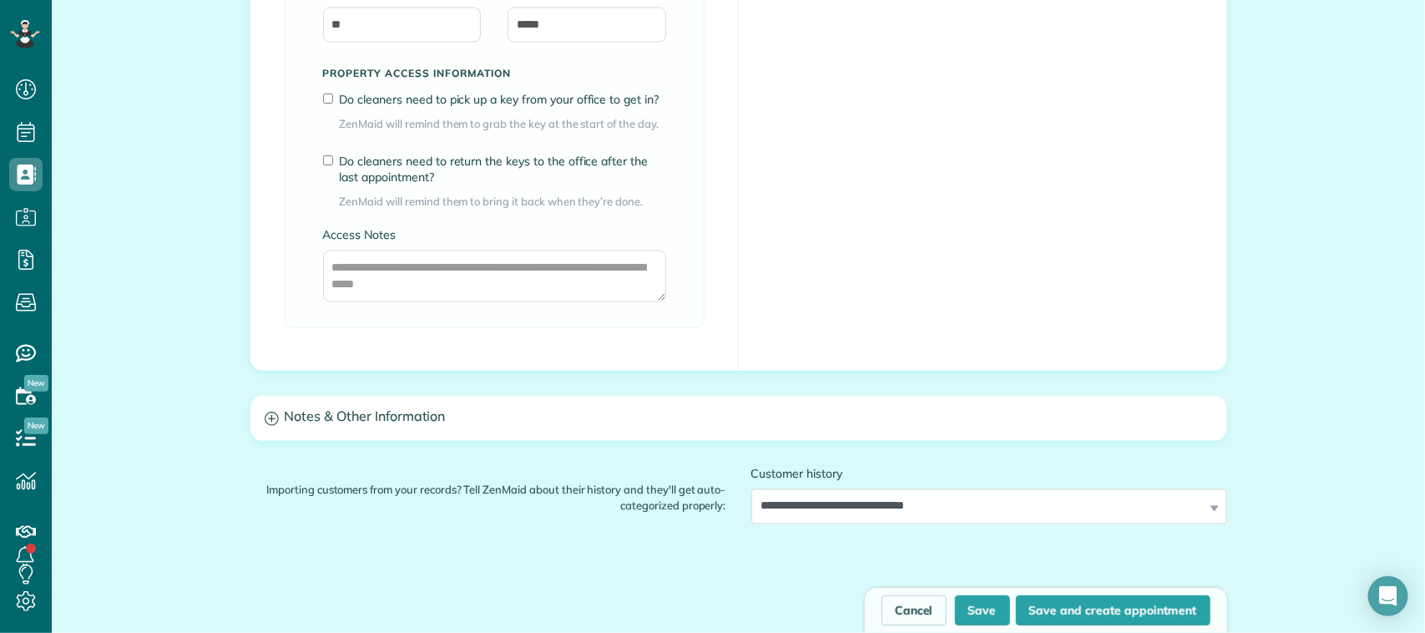
scroll to position [1356, 0]
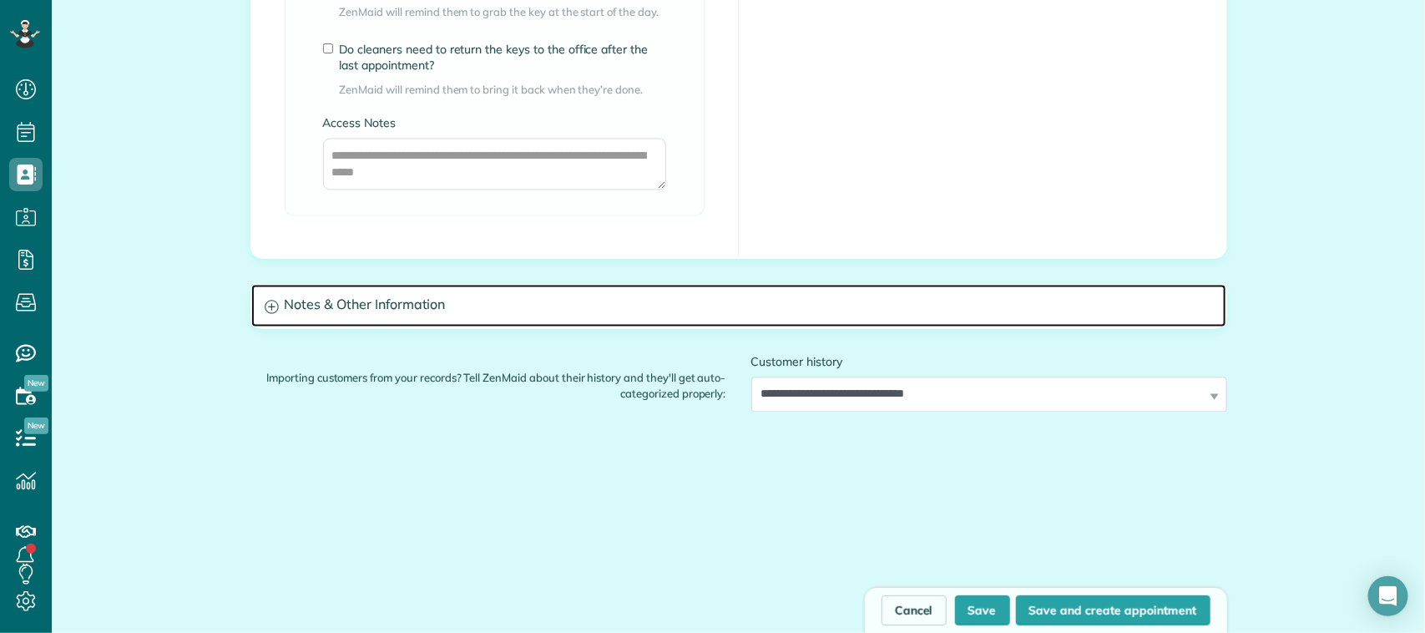
click at [491, 320] on h3 "Notes & Other Information" at bounding box center [738, 306] width 975 height 43
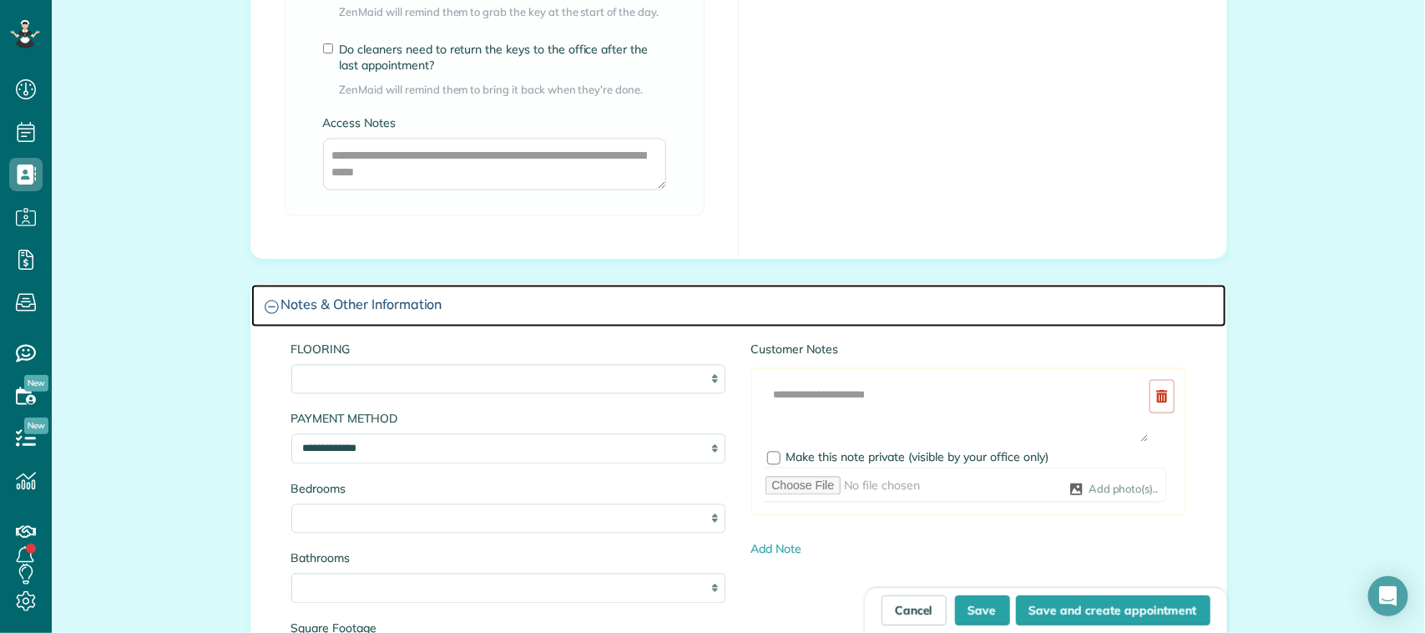
scroll to position [1461, 0]
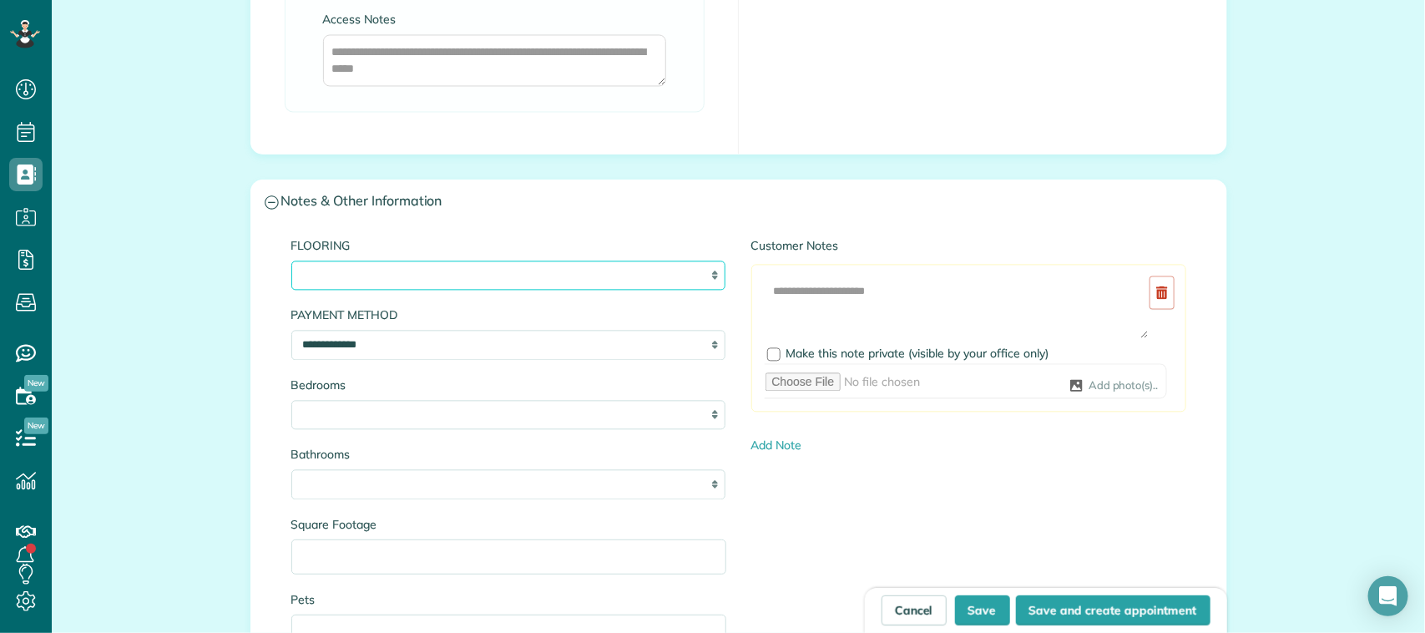
click at [416, 290] on select "**********" at bounding box center [508, 275] width 435 height 30
select select "**********"
click at [291, 264] on select "**********" at bounding box center [508, 275] width 435 height 30
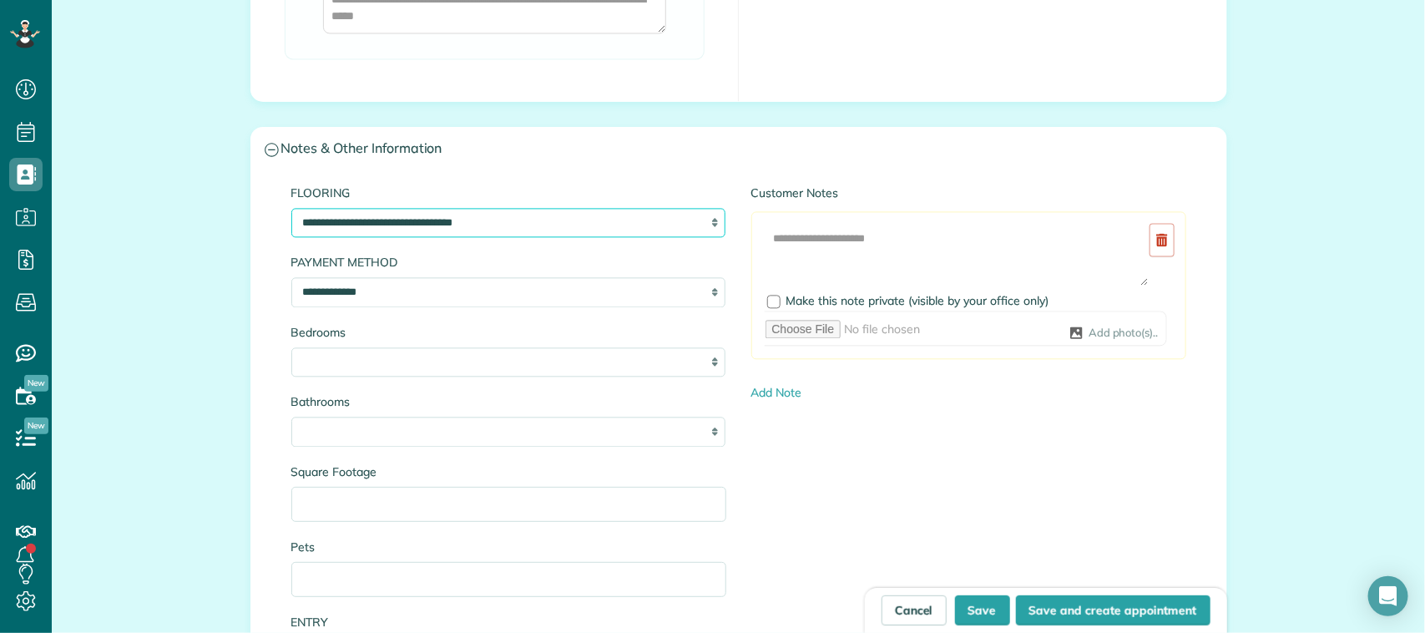
scroll to position [1565, 0]
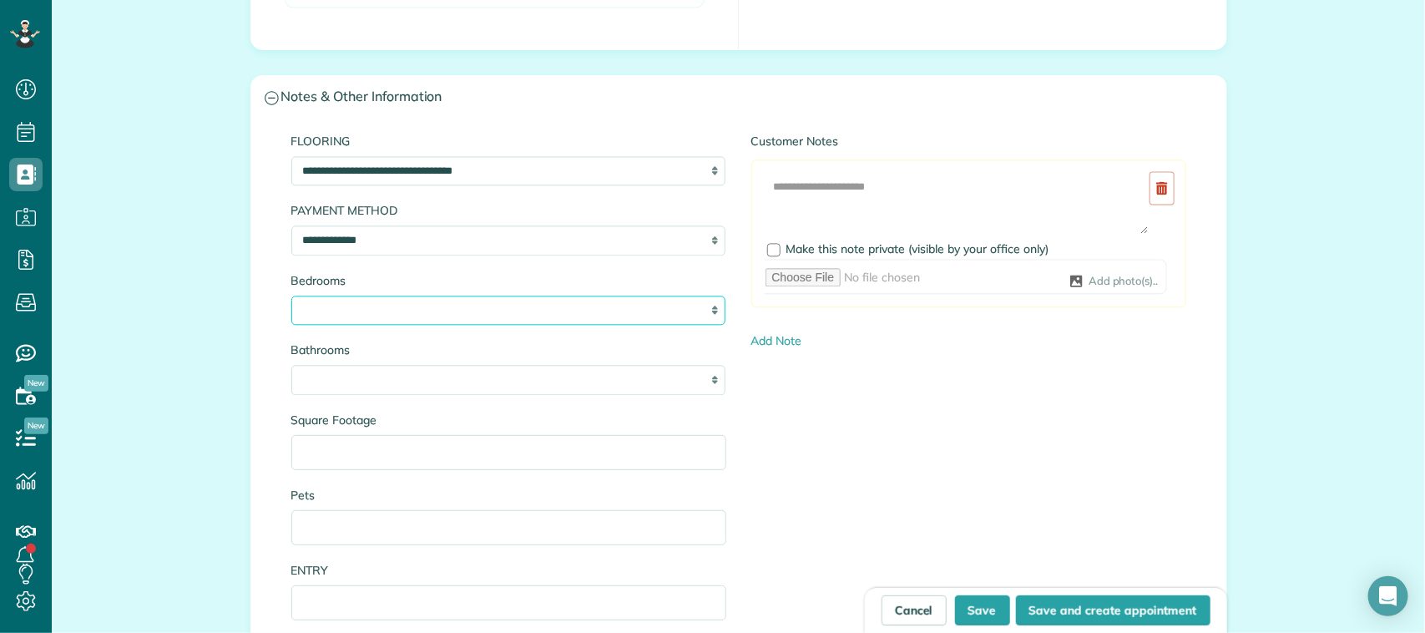
click at [439, 314] on select "* * * * * *" at bounding box center [508, 310] width 435 height 30
select select "*"
click at [291, 299] on select "* * * * * *" at bounding box center [508, 310] width 435 height 30
click at [447, 382] on select "* *** * *** * *** * *** * *** * *** *" at bounding box center [508, 380] width 435 height 30
click at [291, 368] on select "* *** * *** * *** * *** * *** * *** *" at bounding box center [508, 380] width 435 height 30
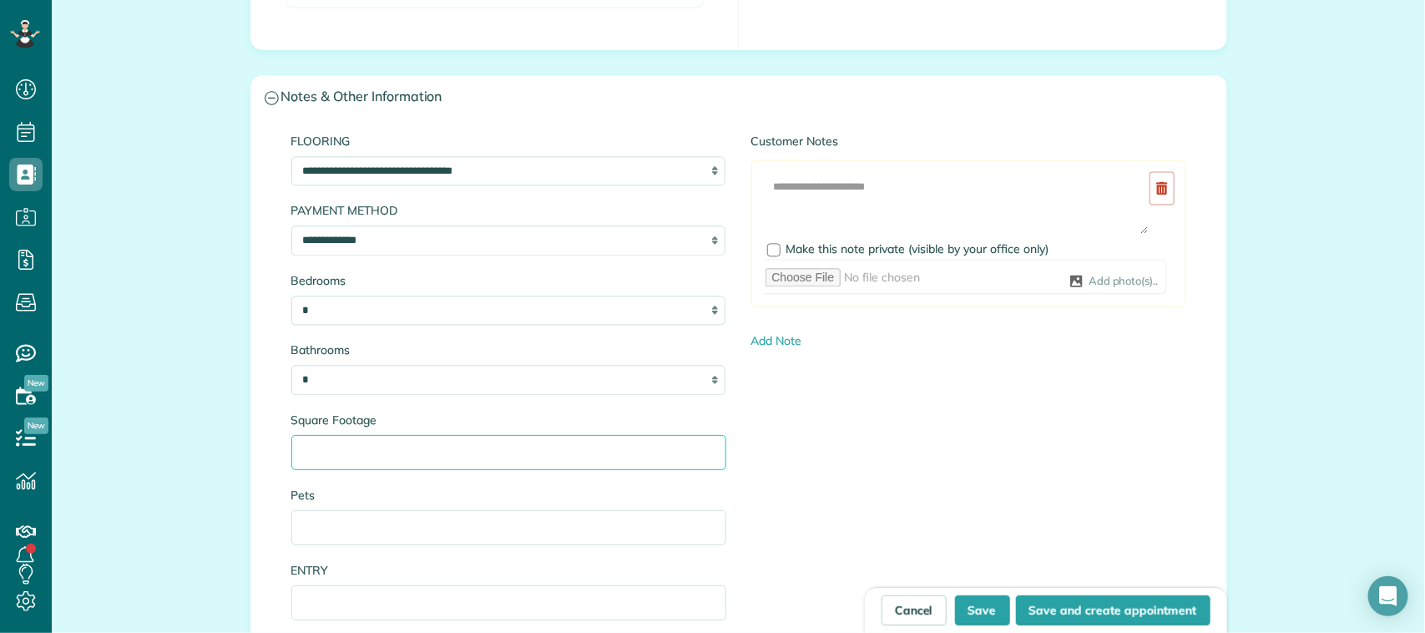
click at [380, 456] on input "Square Footage" at bounding box center [508, 452] width 435 height 35
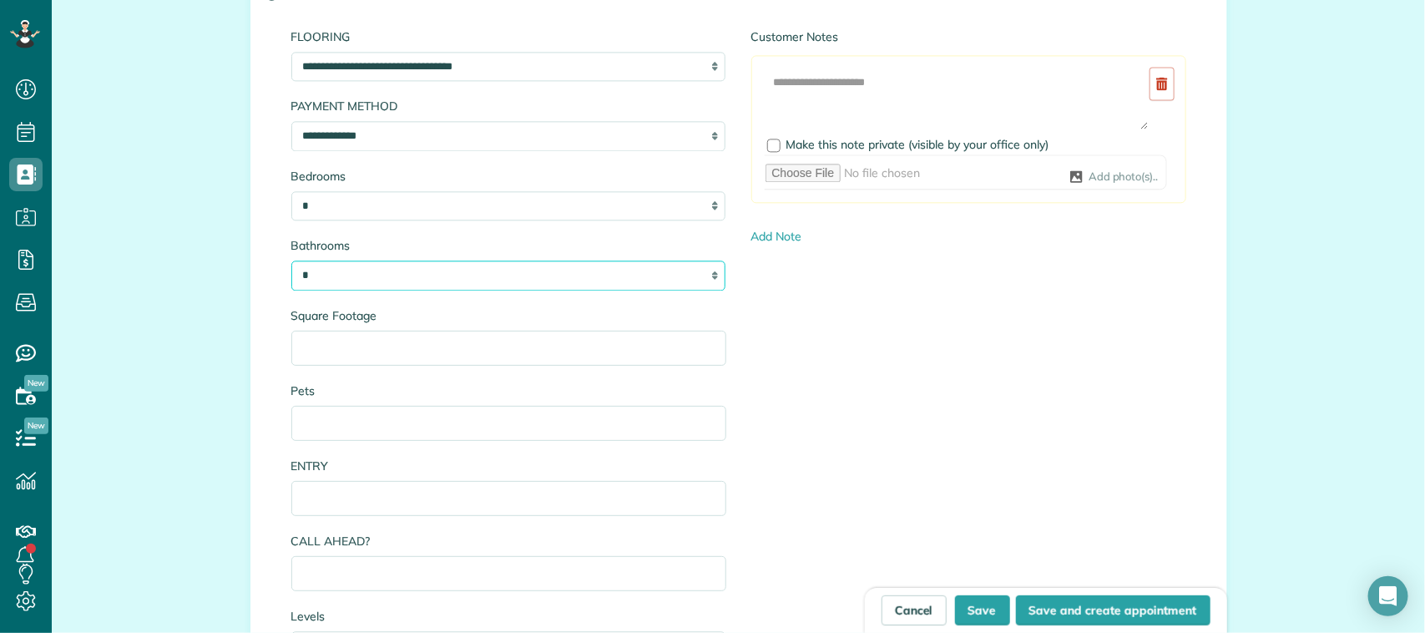
click at [359, 286] on select "* *** * *** * *** * *** * *** * *** *" at bounding box center [508, 275] width 435 height 30
select select "***"
click at [291, 264] on select "* *** * *** * *** * *** * *** * *** *" at bounding box center [508, 275] width 435 height 30
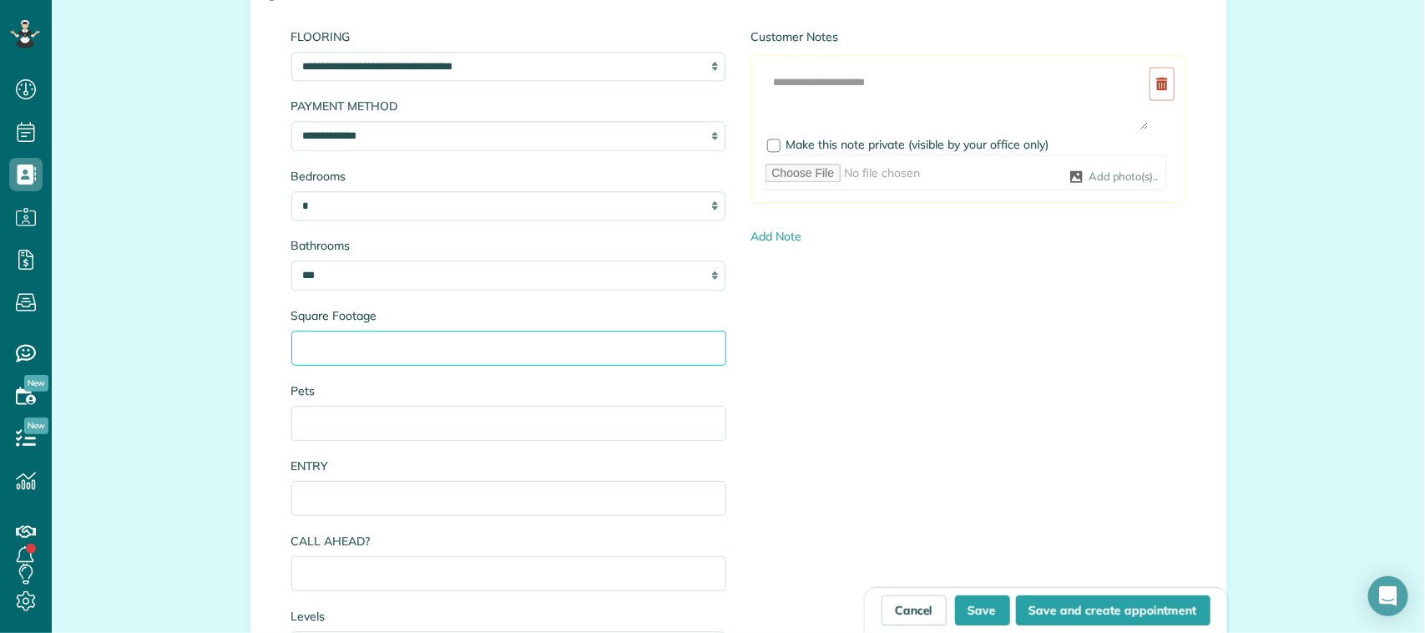
click at [410, 360] on input "Square Footage" at bounding box center [508, 348] width 435 height 35
type input "****"
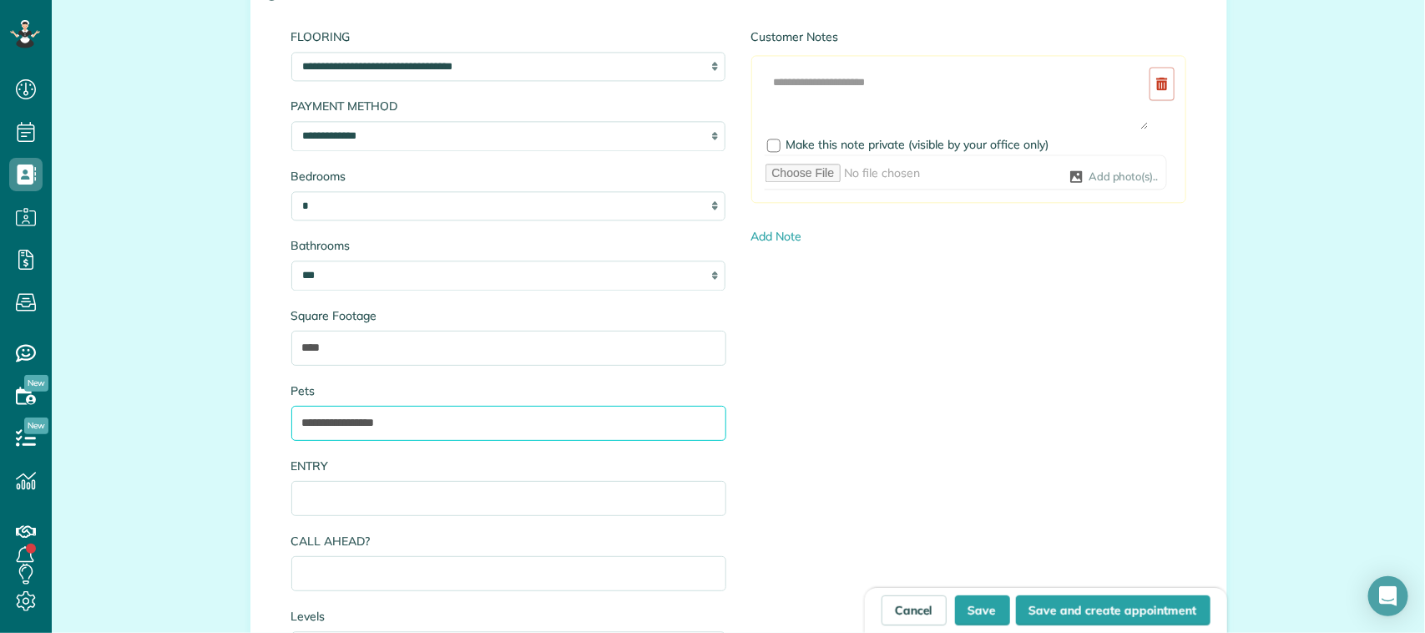
click at [305, 422] on input "**********" at bounding box center [508, 423] width 435 height 35
click at [463, 416] on input "**********" at bounding box center [508, 423] width 435 height 35
type input "**********"
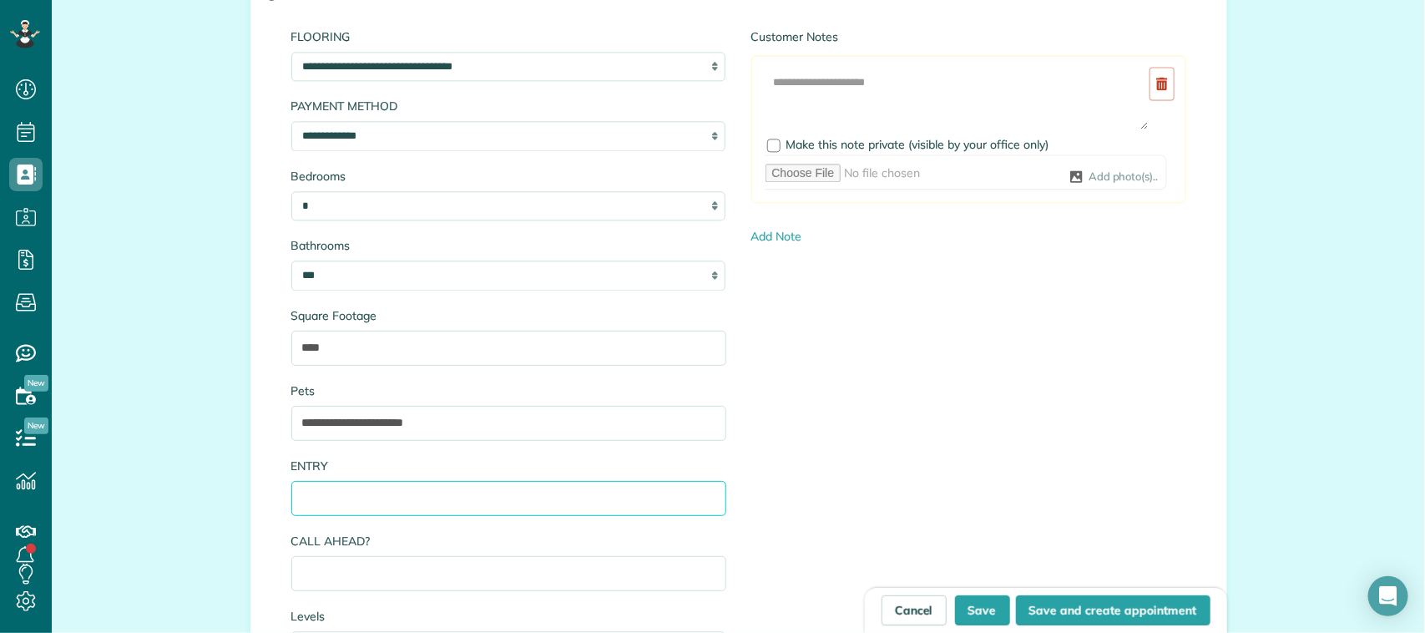
click at [451, 497] on input "ENTRY" at bounding box center [508, 498] width 435 height 35
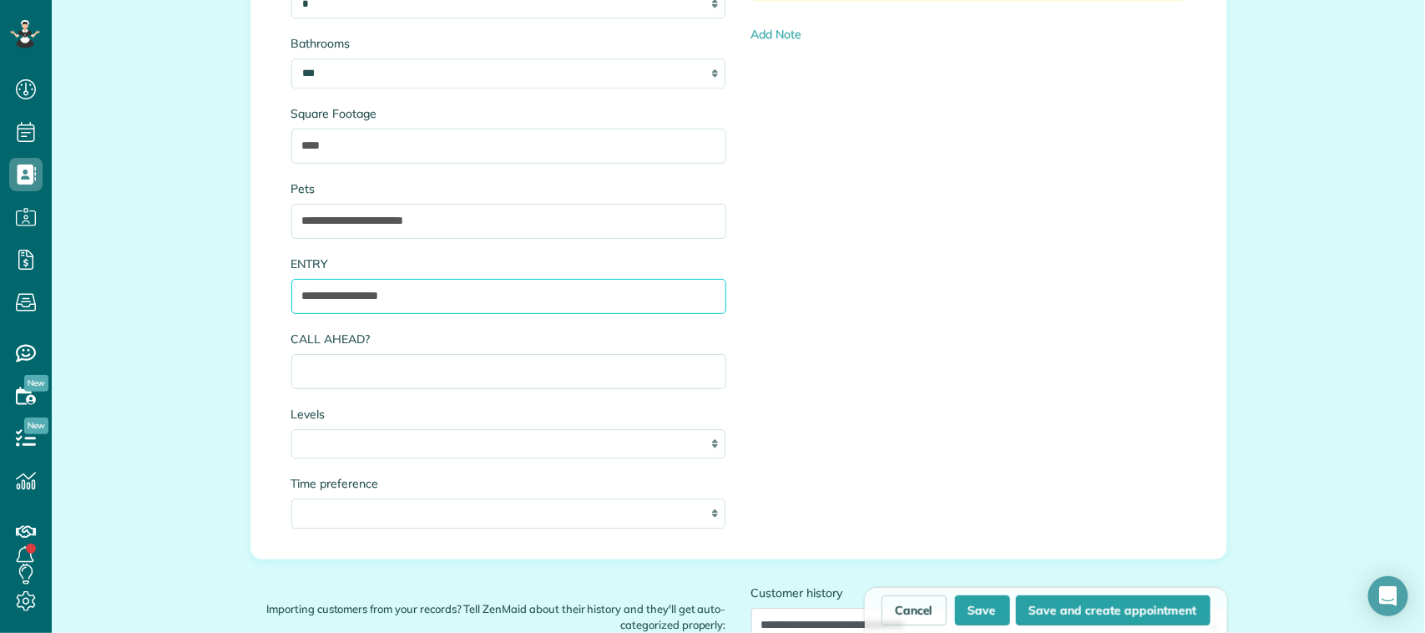
scroll to position [1982, 0]
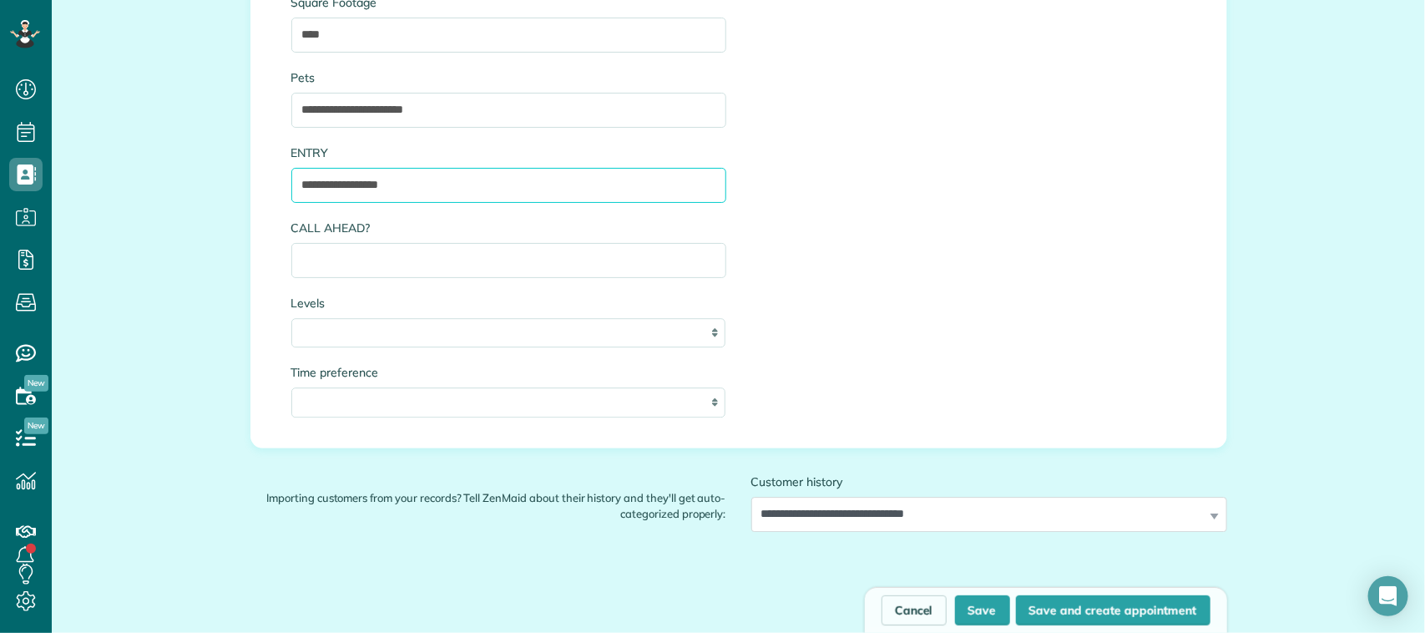
type input "**********"
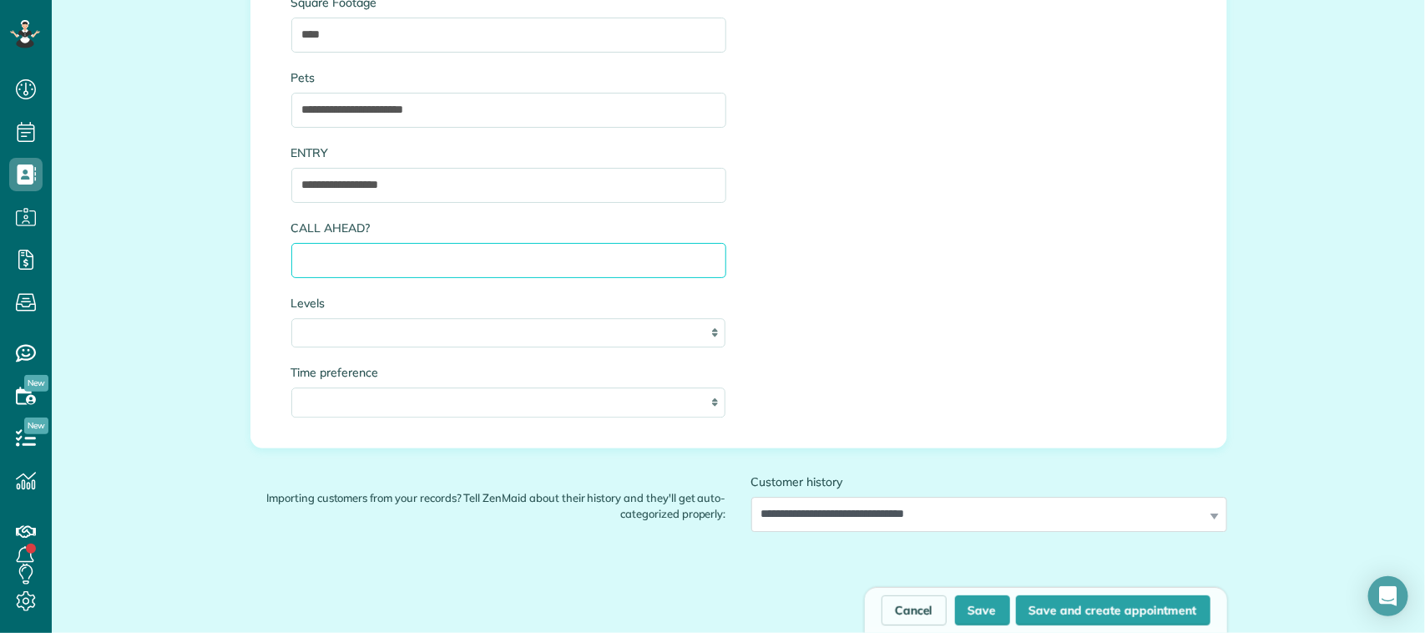
click at [406, 265] on input "CALL AHEAD?" at bounding box center [508, 260] width 435 height 35
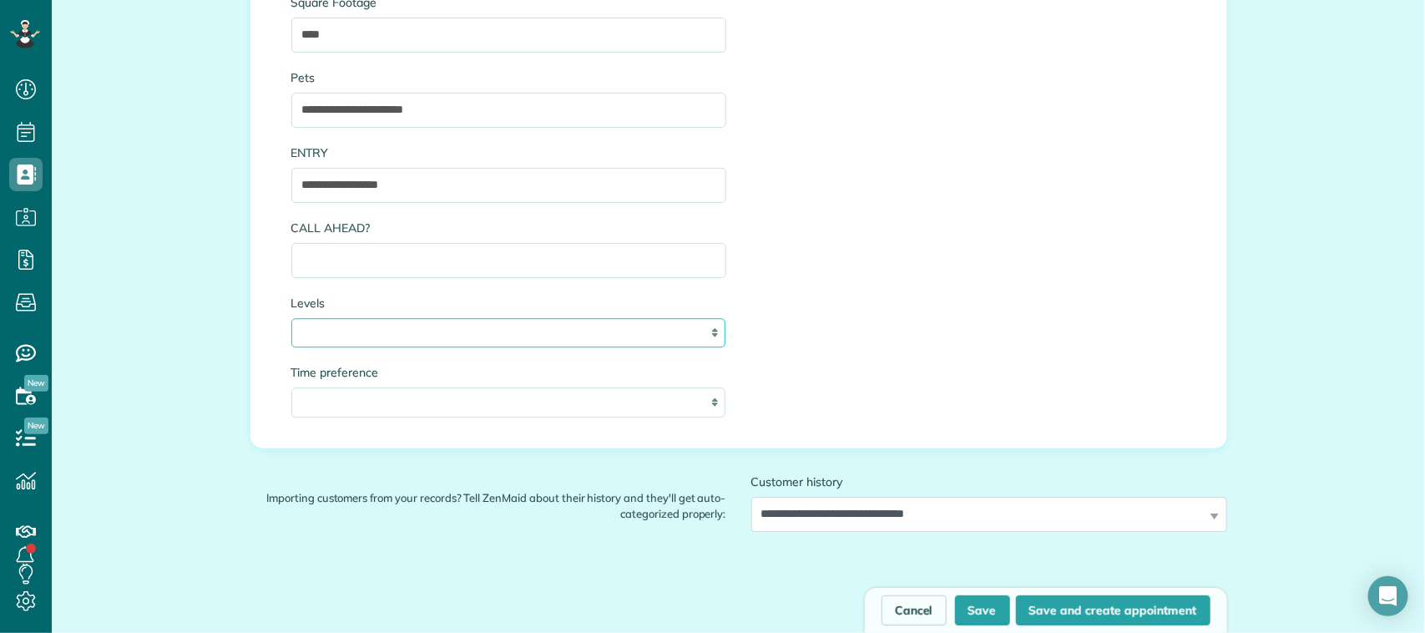
click at [411, 336] on select "* * *" at bounding box center [508, 333] width 435 height 30
select select "*"
click at [291, 321] on select "* * *" at bounding box center [508, 333] width 435 height 30
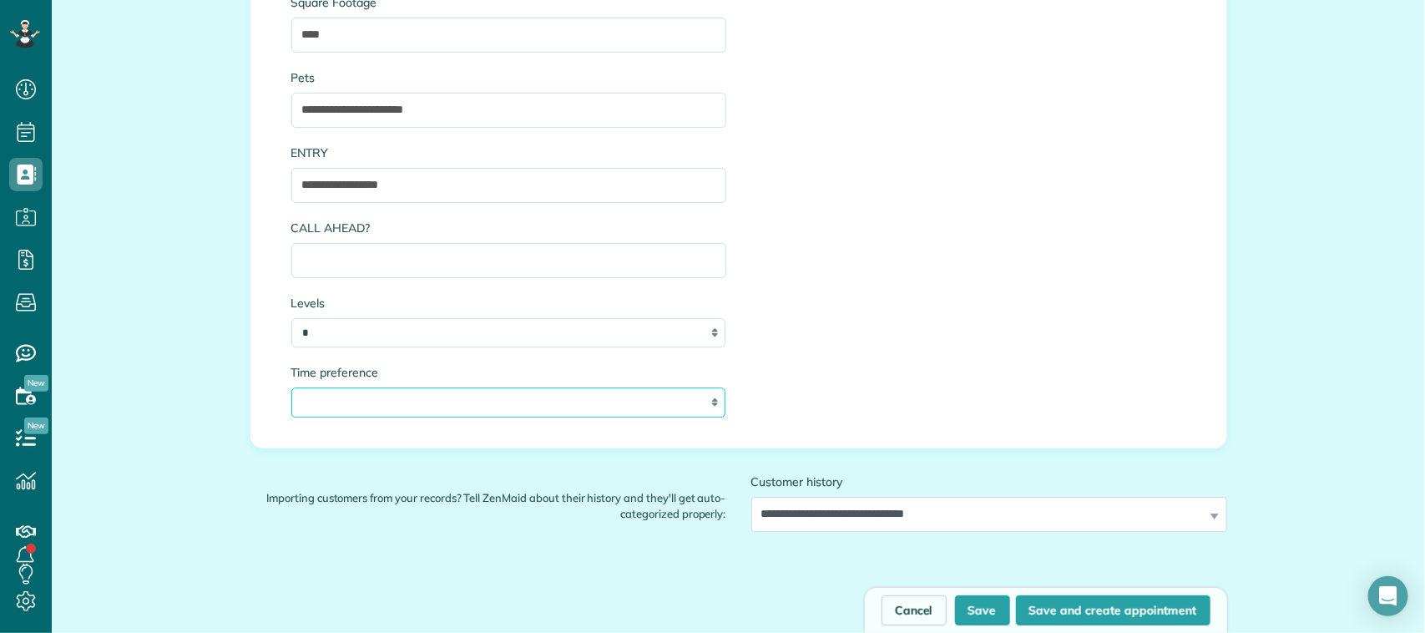
click at [390, 395] on select "**********" at bounding box center [508, 402] width 435 height 30
select select "***"
click at [291, 391] on select "**********" at bounding box center [508, 402] width 435 height 30
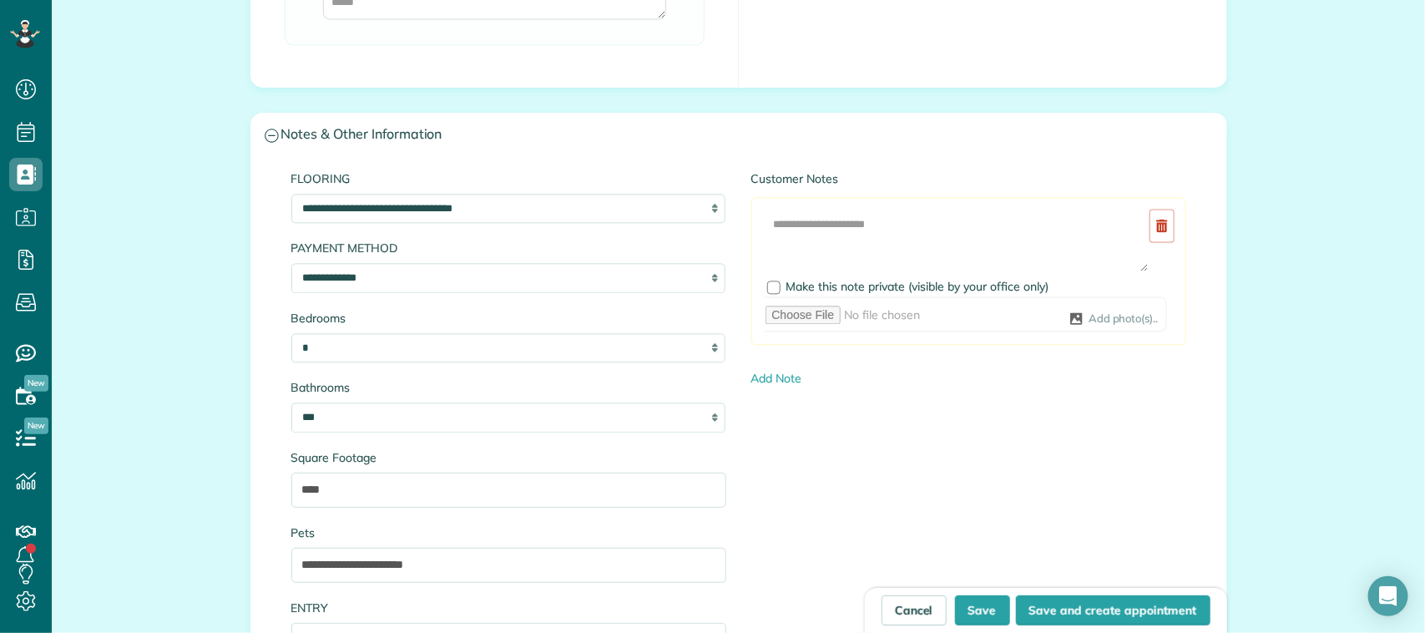
scroll to position [1461, 0]
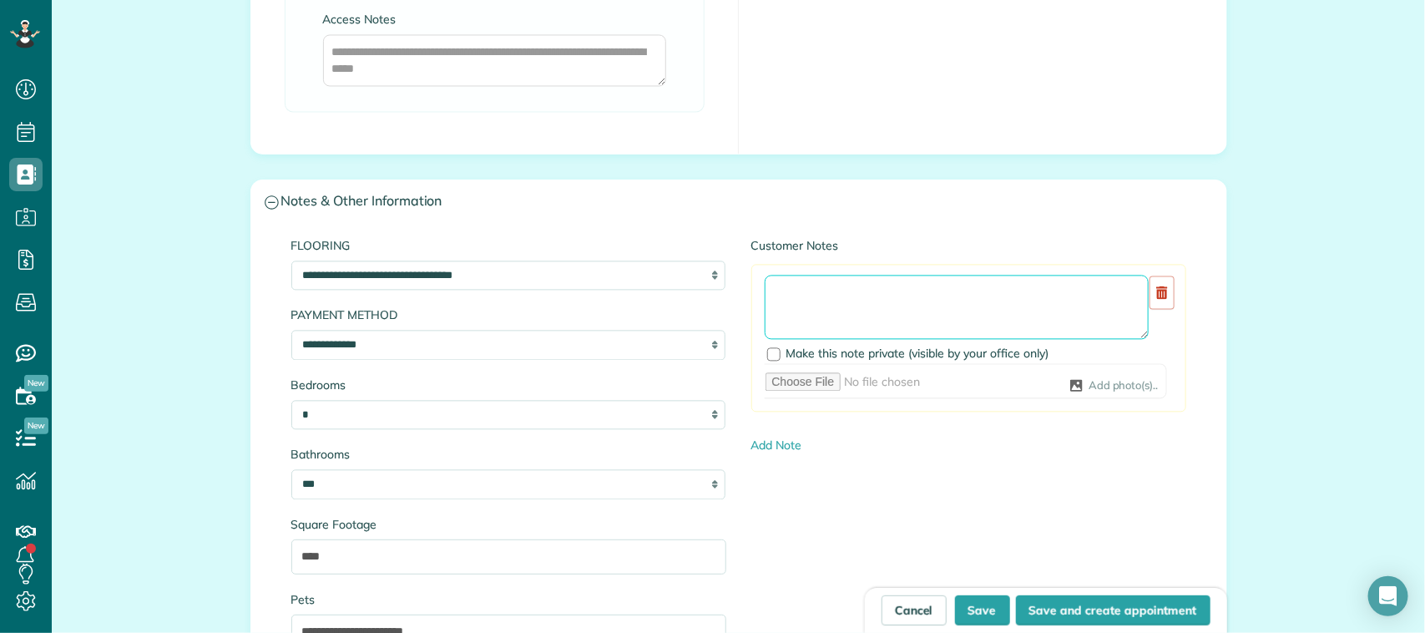
click at [812, 306] on textarea at bounding box center [957, 307] width 384 height 65
click at [866, 289] on textarea "**********" at bounding box center [956, 307] width 383 height 65
click at [947, 289] on textarea "**********" at bounding box center [956, 307] width 383 height 65
type textarea "**********"
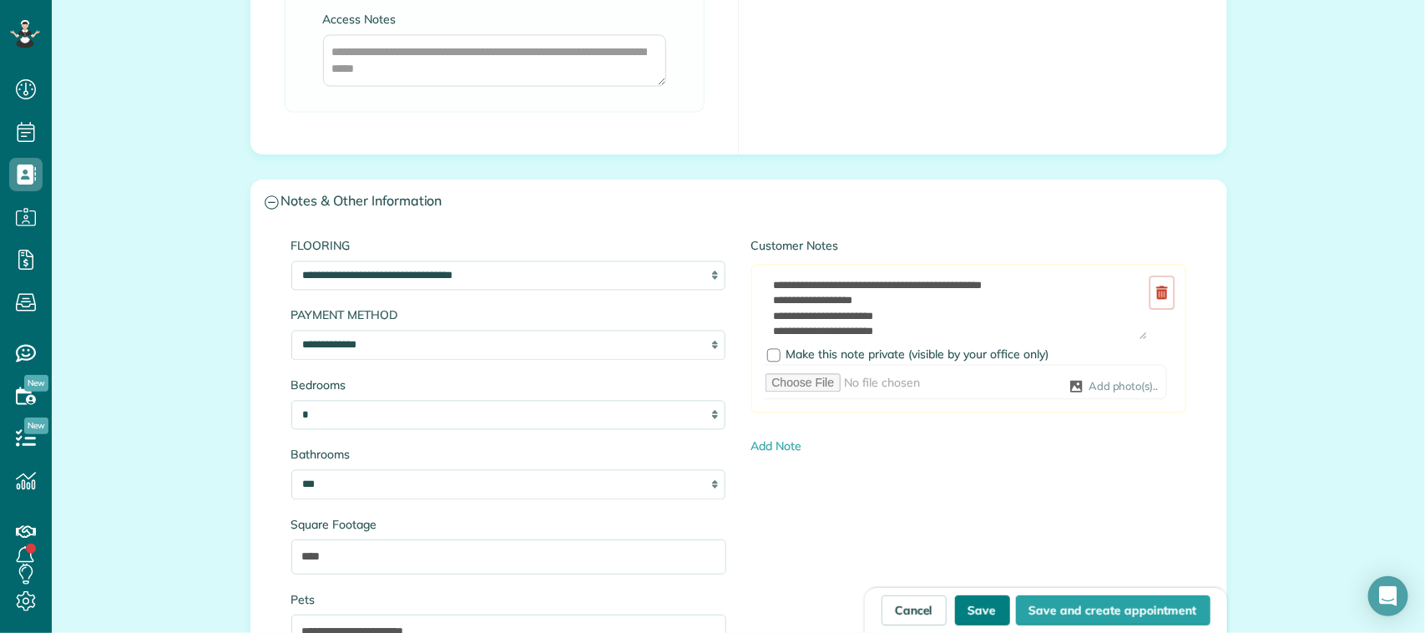
click at [969, 605] on button "Save" at bounding box center [982, 610] width 55 height 30
type input "**********"
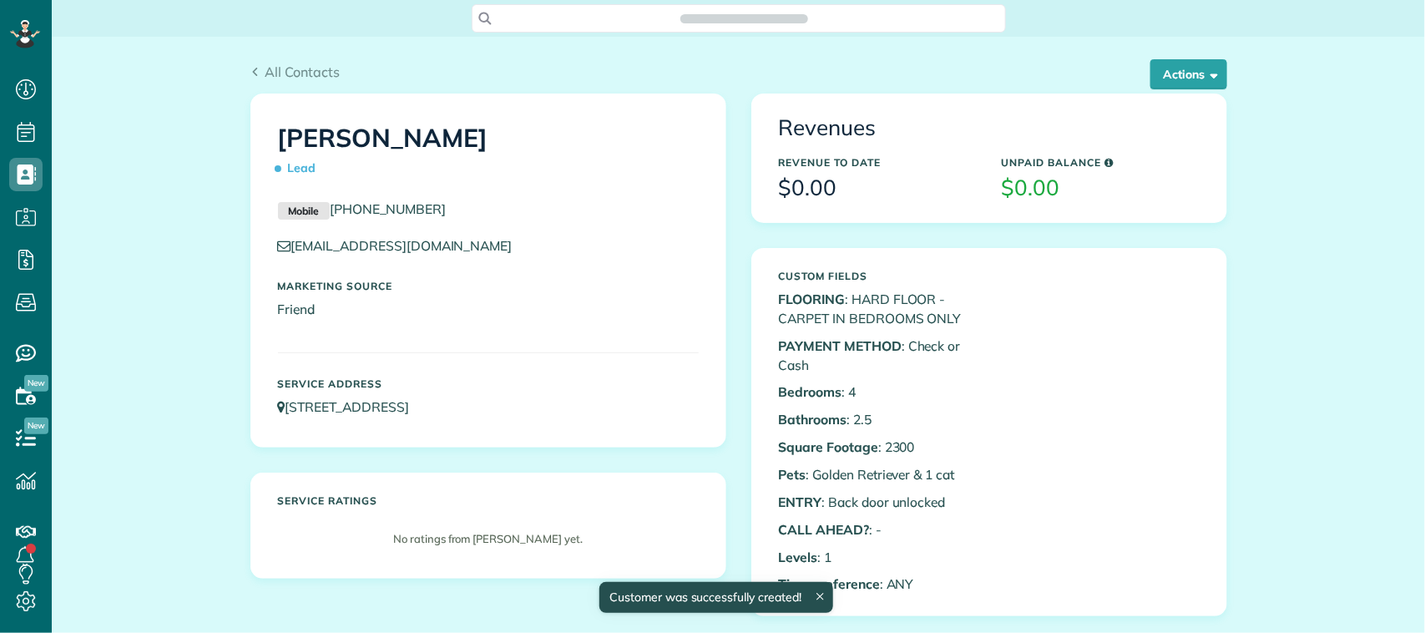
scroll to position [7, 7]
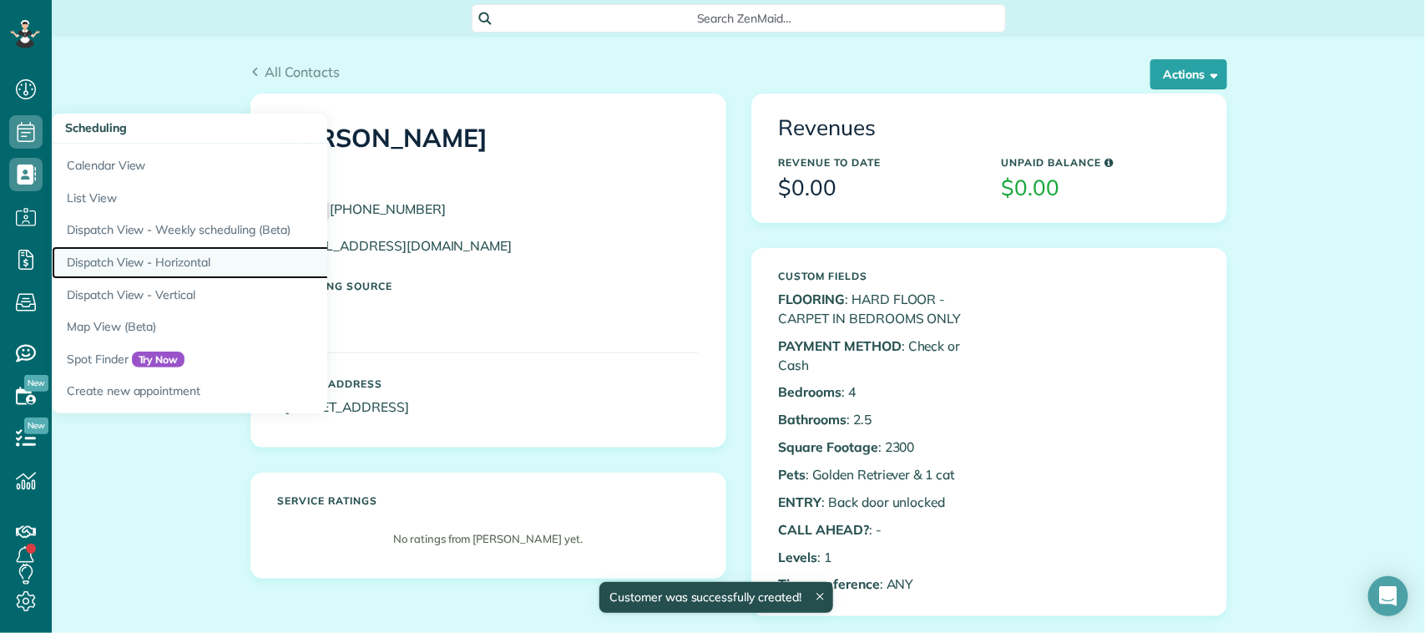
click at [169, 272] on link "Dispatch View - Horizontal" at bounding box center [260, 262] width 417 height 33
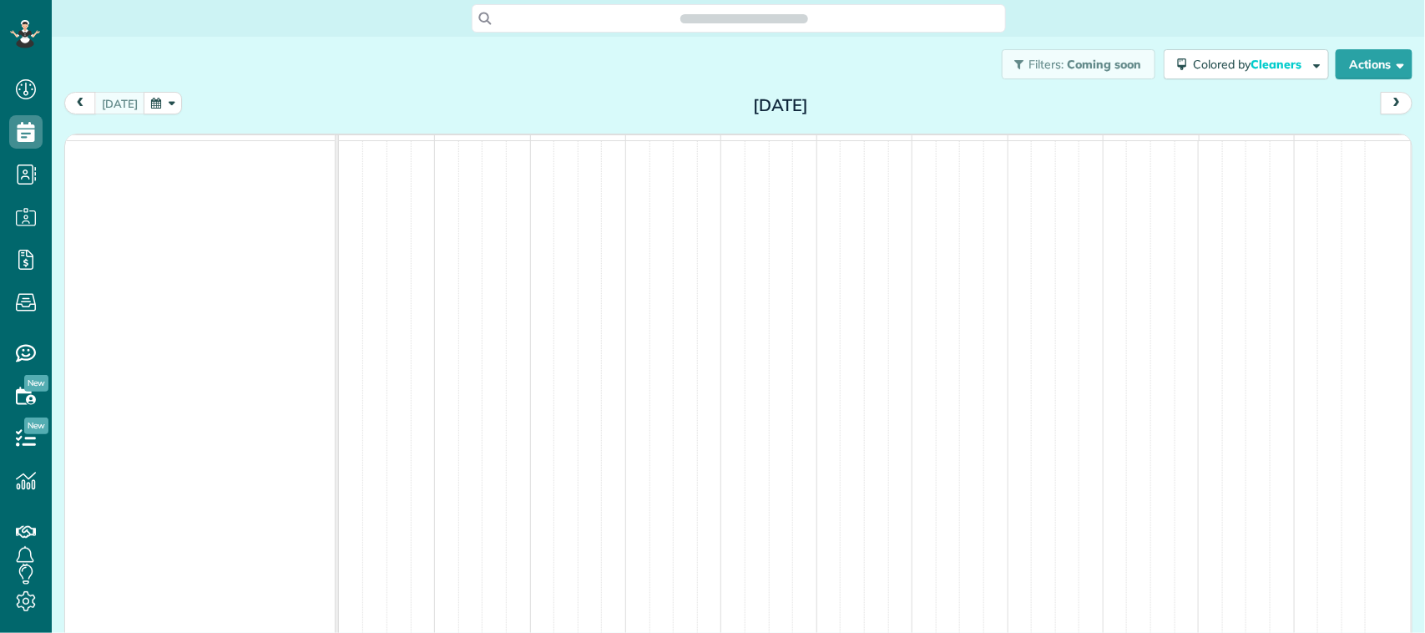
scroll to position [7, 7]
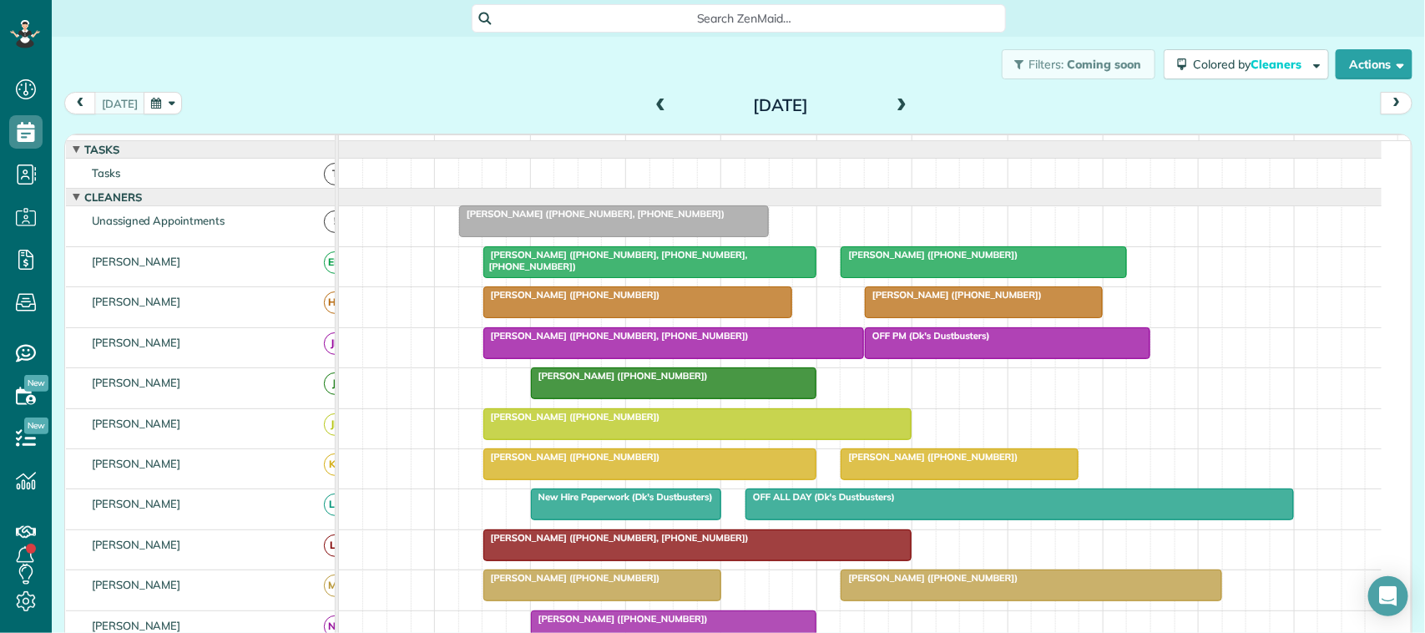
click at [164, 88] on div "Filters: Coming soon Colored by Cleaners Color by Cleaner Color by Team Color b…" at bounding box center [738, 64] width 1373 height 55
click at [179, 102] on div "[DATE] [DATE]" at bounding box center [738, 107] width 1348 height 31
click at [165, 100] on button "button" at bounding box center [163, 103] width 38 height 23
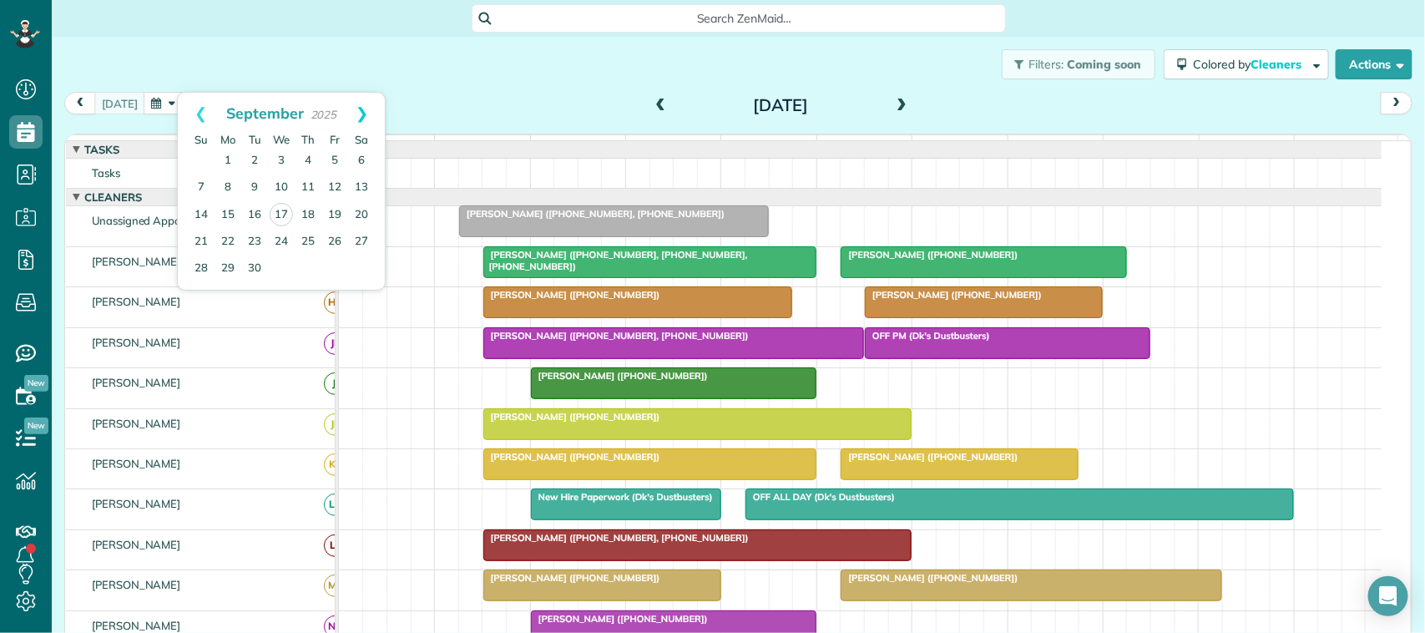
click at [371, 111] on link "Next" at bounding box center [362, 114] width 46 height 42
click at [282, 161] on link "1" at bounding box center [281, 161] width 27 height 27
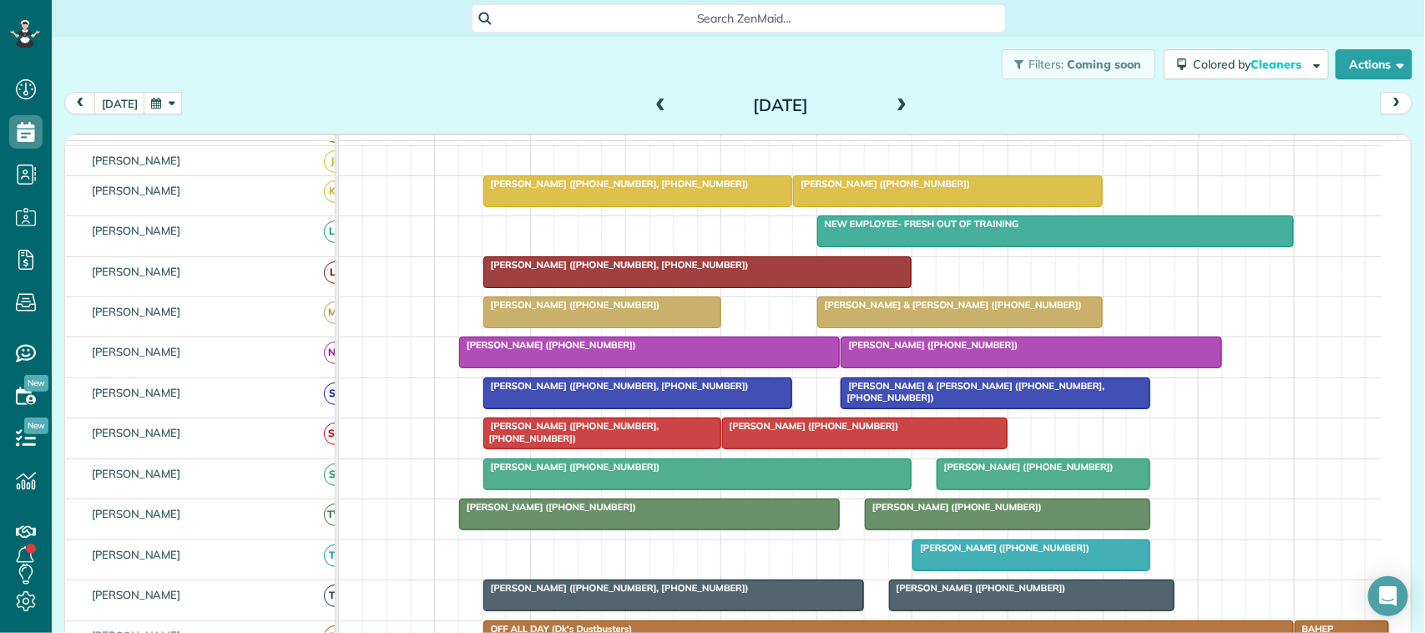
scroll to position [313, 0]
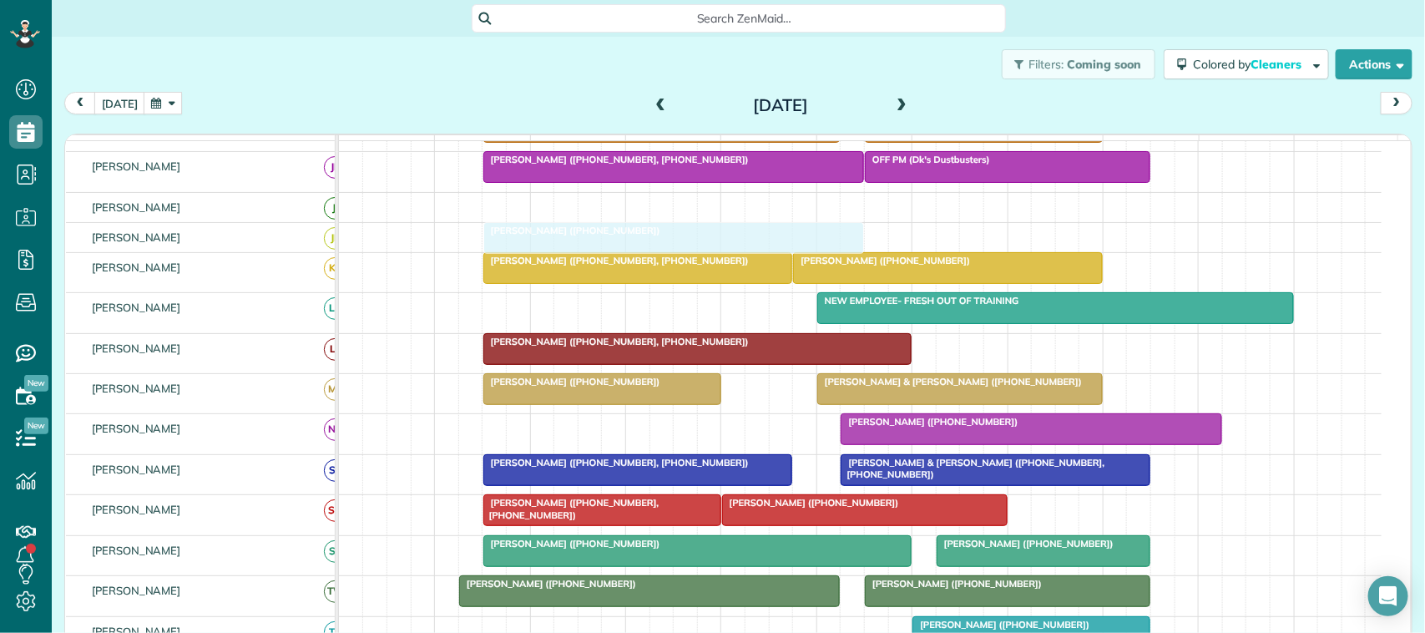
drag, startPoint x: 578, startPoint y: 339, endPoint x: 599, endPoint y: 250, distance: 91.1
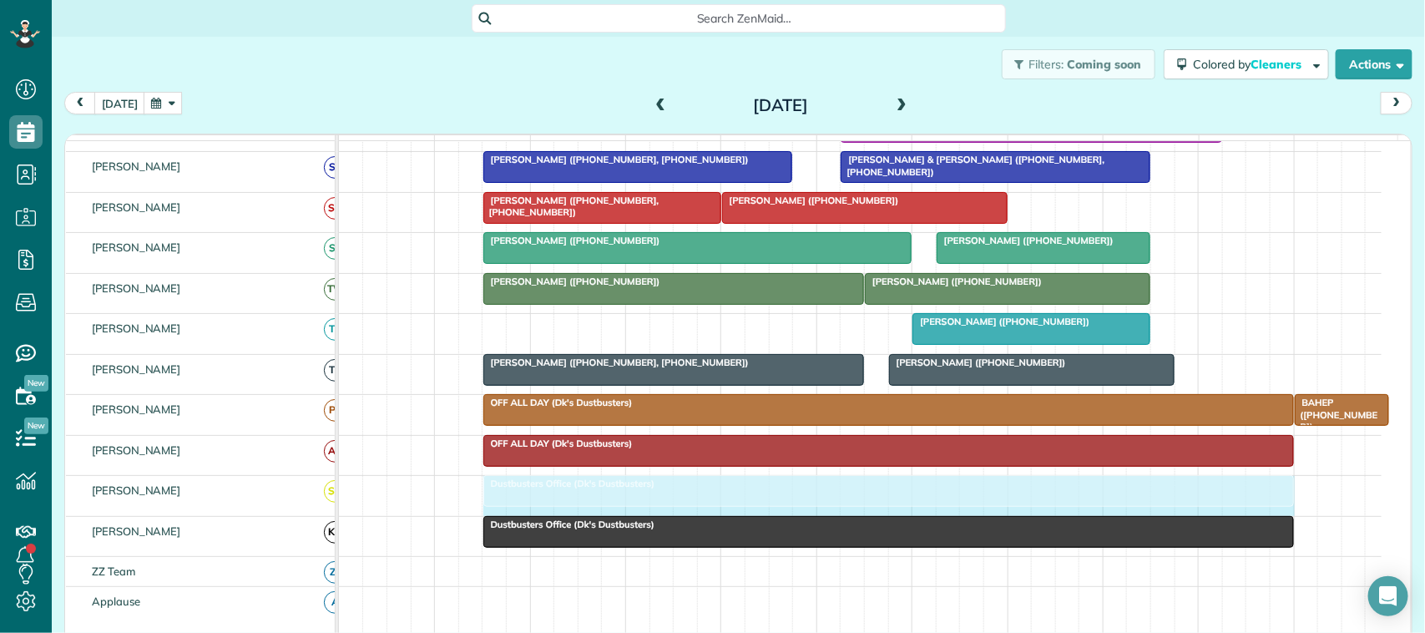
drag, startPoint x: 432, startPoint y: 511, endPoint x: 491, endPoint y: 498, distance: 59.8
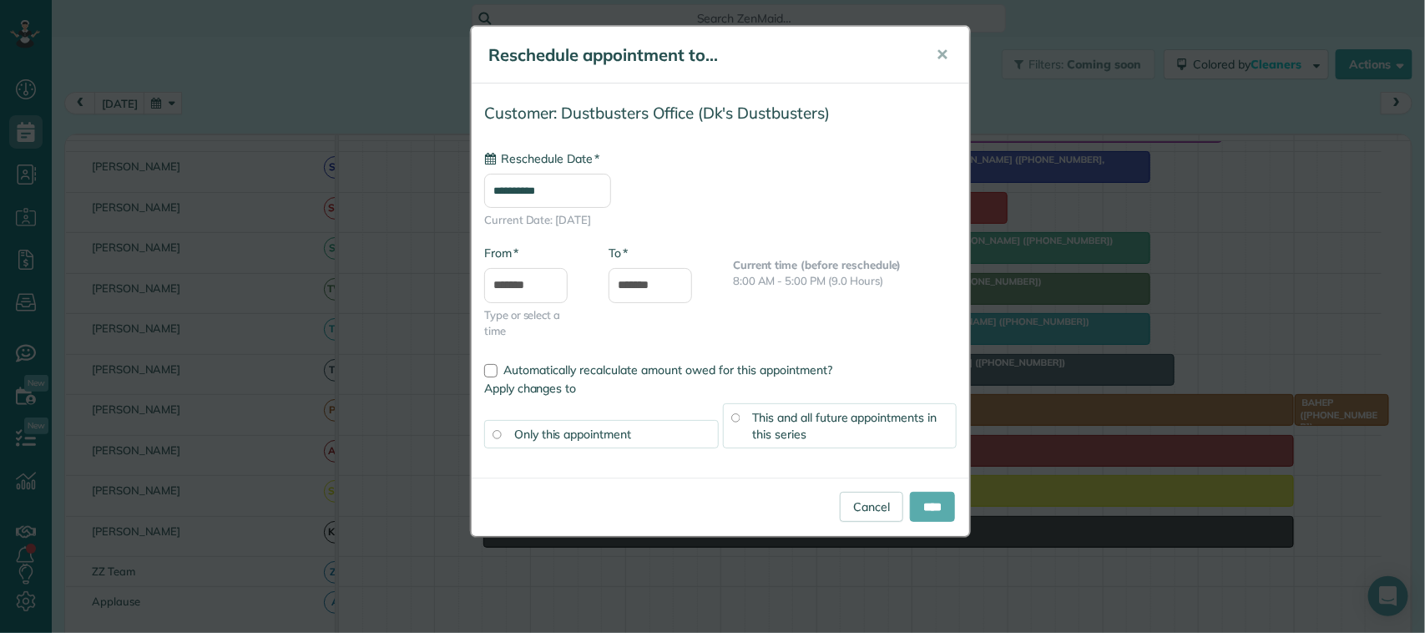
type input "**********"
click at [911, 501] on input "****" at bounding box center [932, 507] width 45 height 30
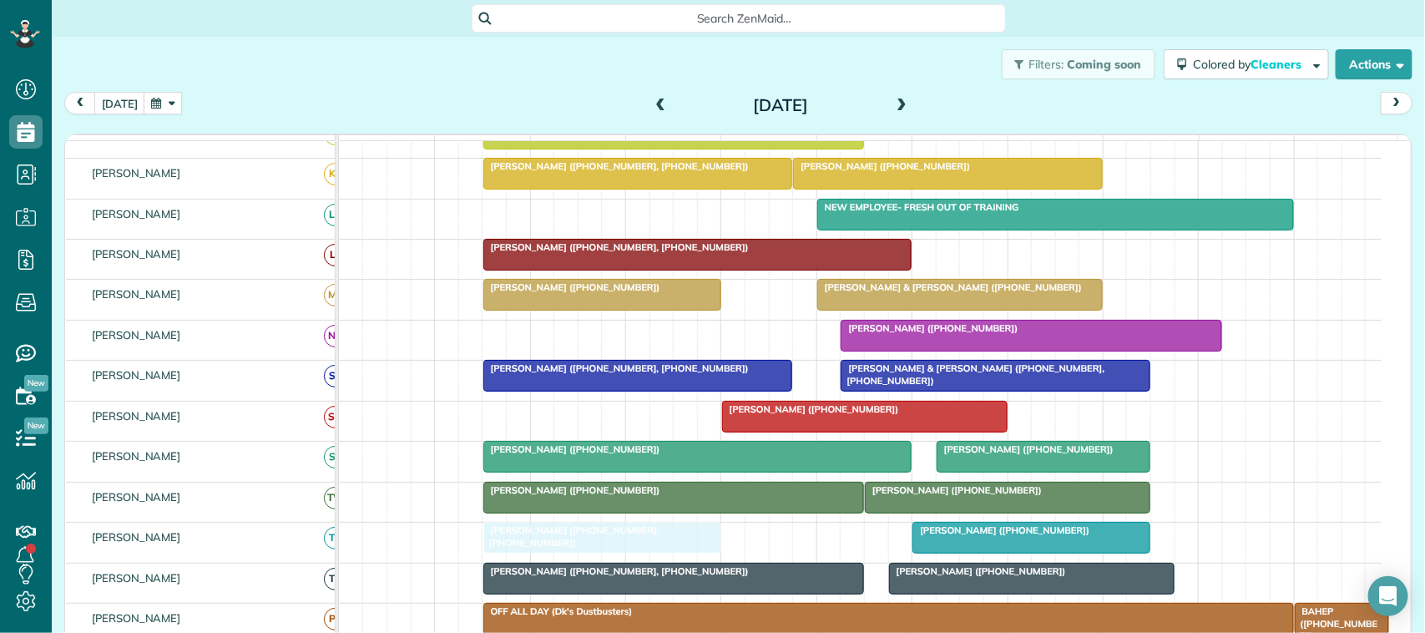
drag, startPoint x: 578, startPoint y: 447, endPoint x: 578, endPoint y: 589, distance: 141.9
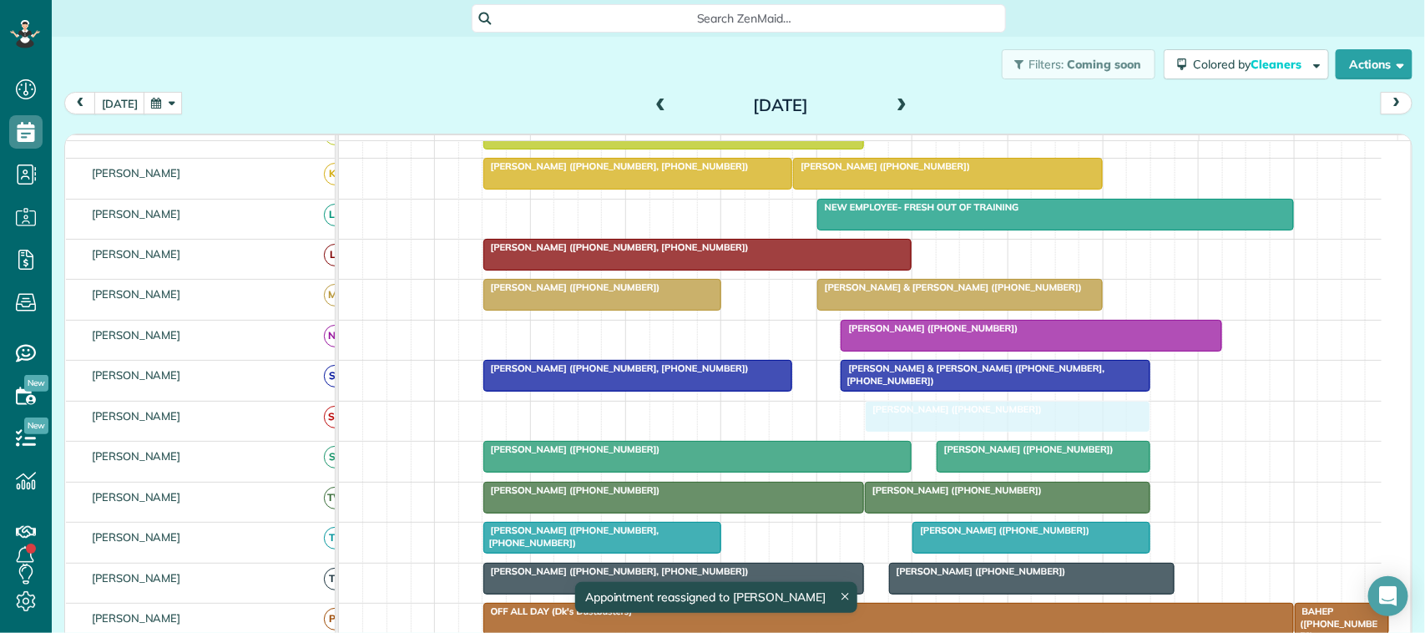
drag, startPoint x: 762, startPoint y: 436, endPoint x: 912, endPoint y: 428, distance: 150.4
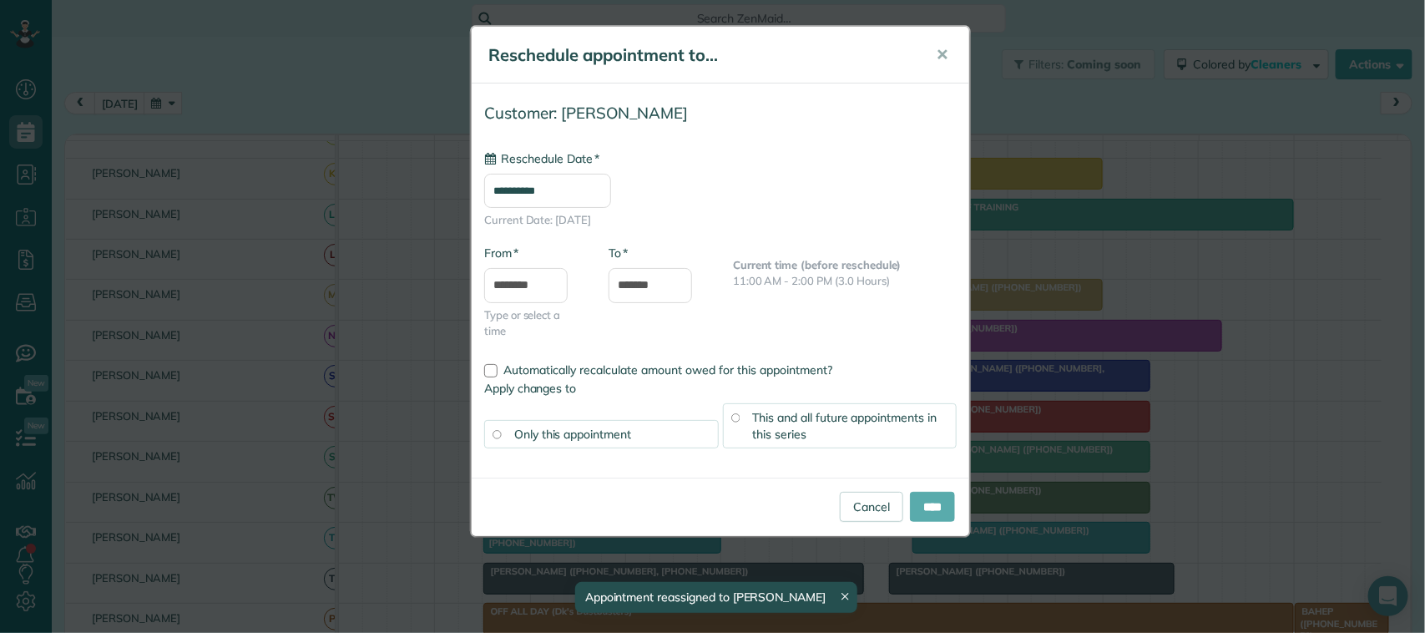
type input "**********"
click at [928, 509] on input "****" at bounding box center [932, 507] width 45 height 30
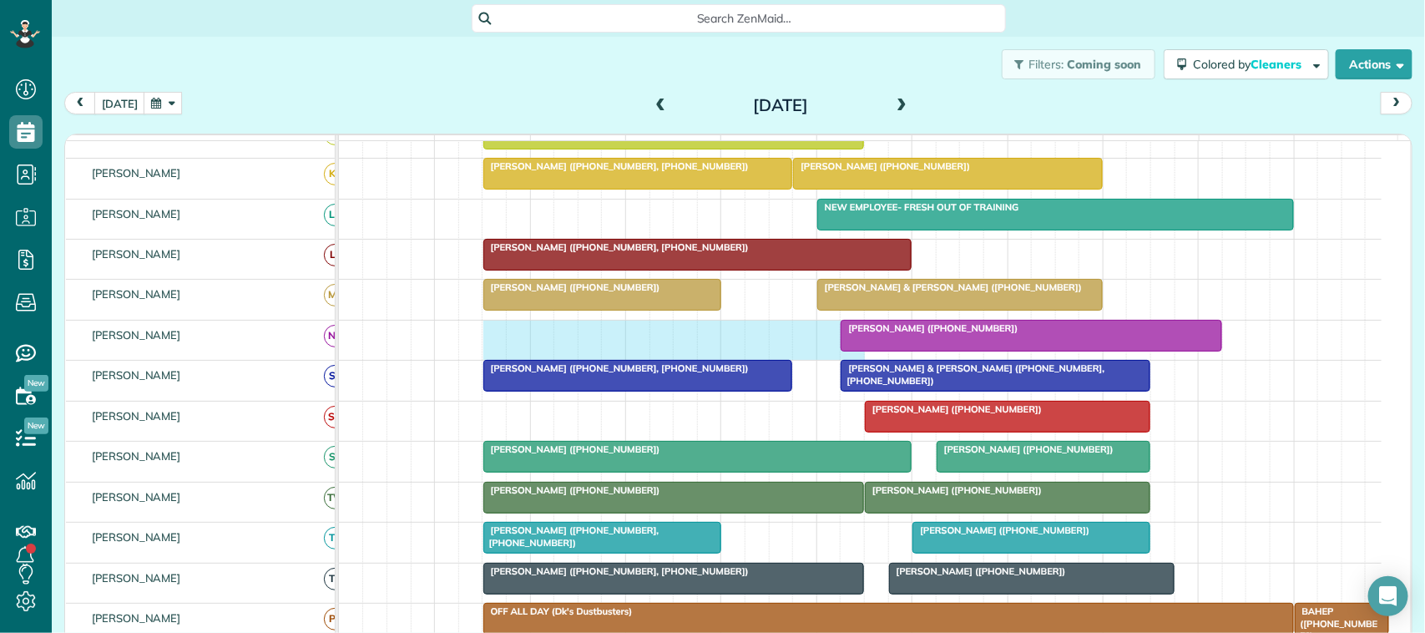
drag, startPoint x: 505, startPoint y: 356, endPoint x: 840, endPoint y: 361, distance: 334.7
click at [840, 360] on div "[PERSON_NAME] ([PHONE_NUMBER])" at bounding box center [860, 339] width 1042 height 39
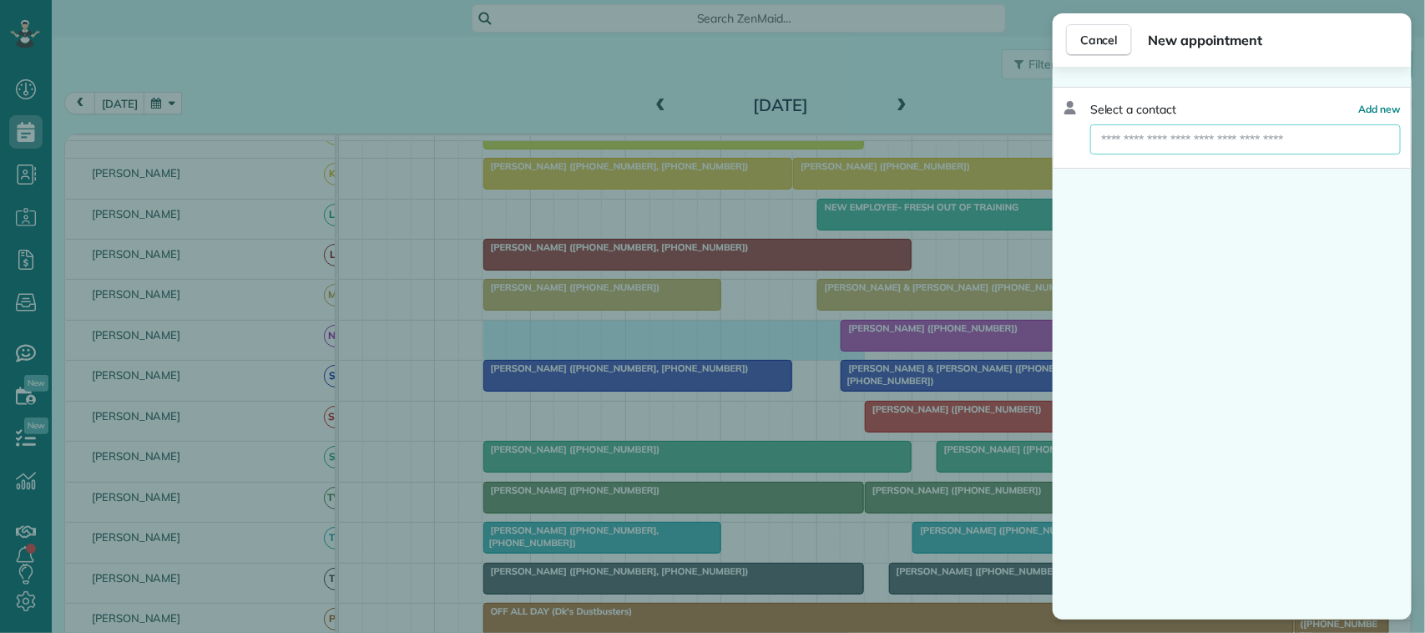
click at [1124, 143] on input "text" at bounding box center [1245, 139] width 310 height 30
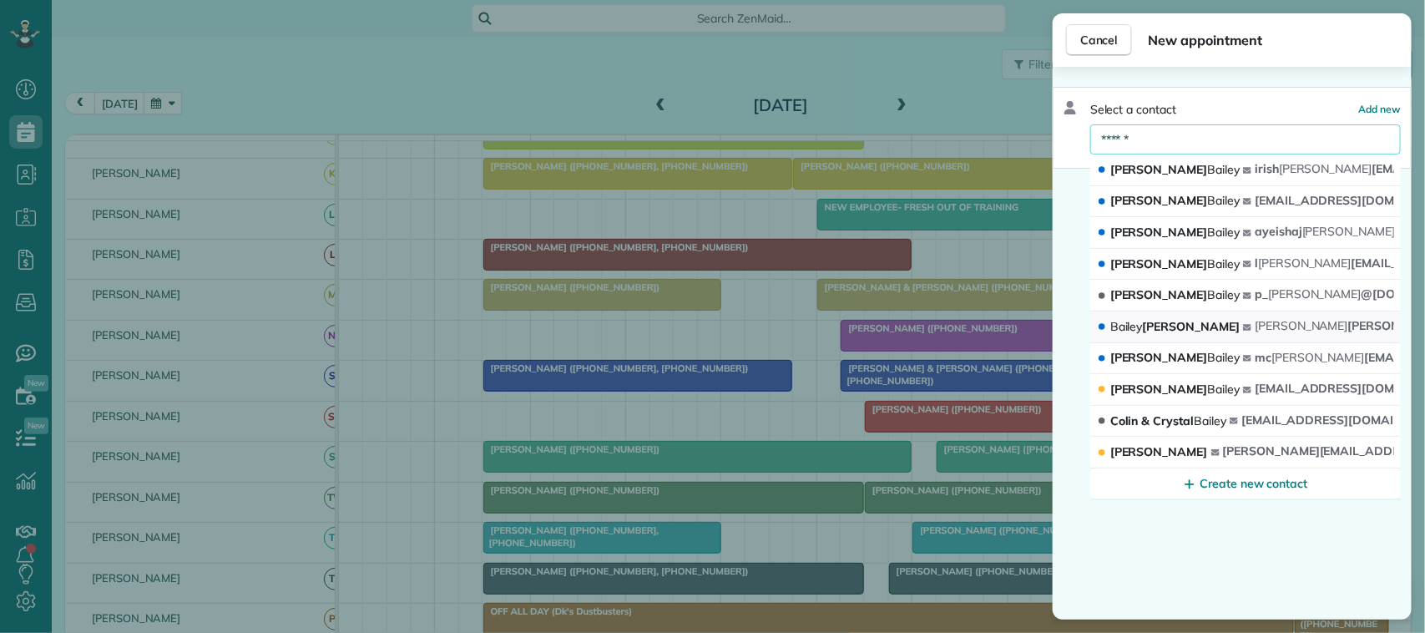
type input "******"
click at [1195, 319] on button "[PERSON_NAME] bailey [EMAIL_ADDRESS][DOMAIN_NAME]" at bounding box center [1245, 327] width 310 height 32
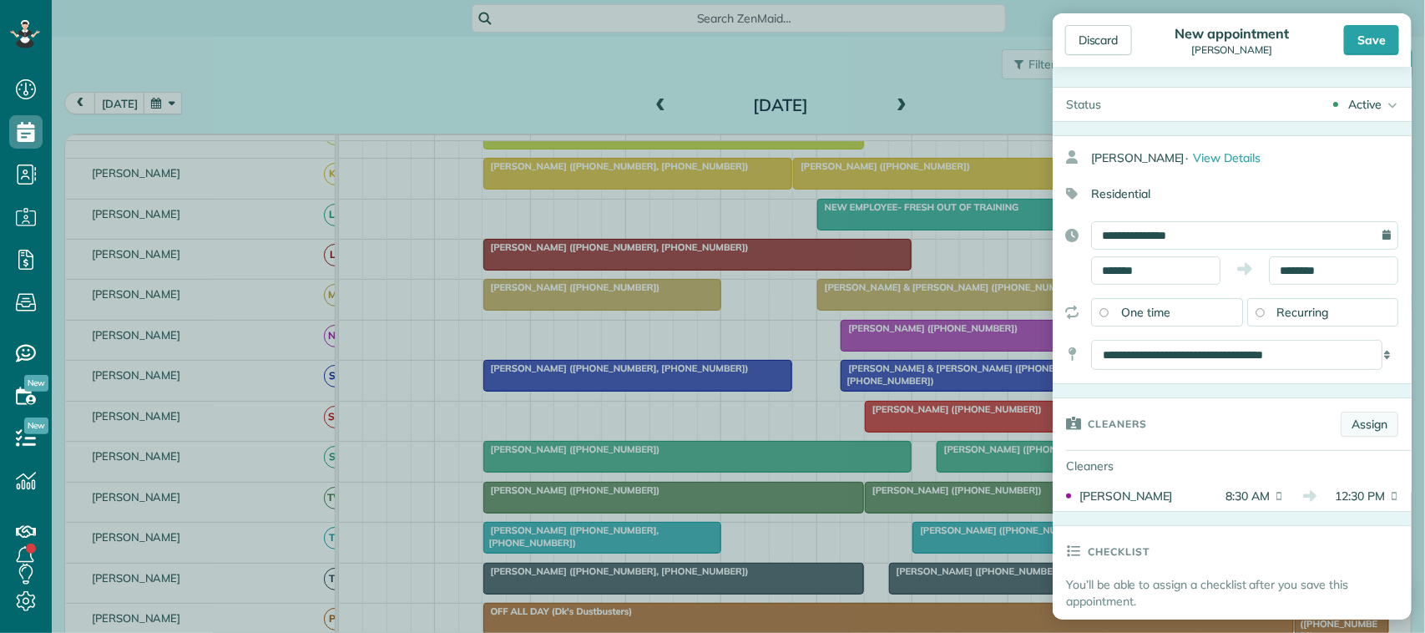
click at [1349, 421] on link "Assign" at bounding box center [1369, 423] width 58 height 25
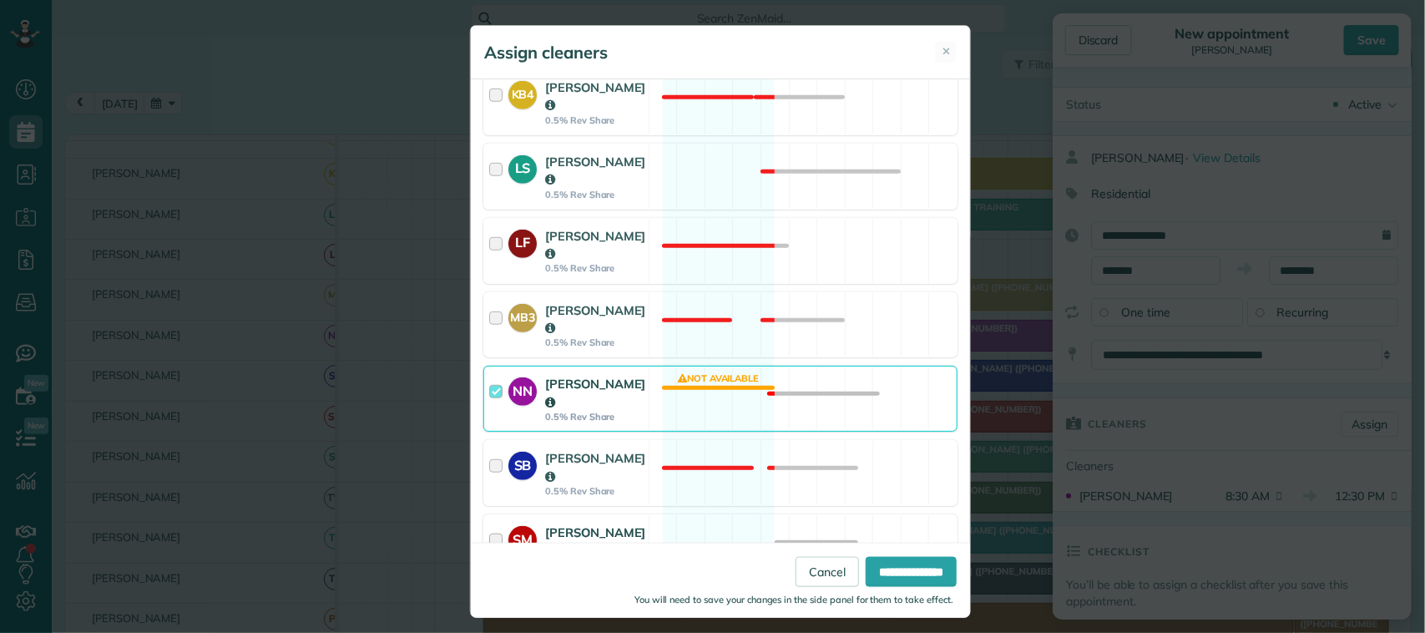
click at [677, 514] on div "SM [PERSON_NAME] 0.5% Rev Share Available" at bounding box center [720, 547] width 474 height 66
click at [871, 589] on div "You will need to save your changes in the side panel for them to take effect." at bounding box center [724, 596] width 464 height 20
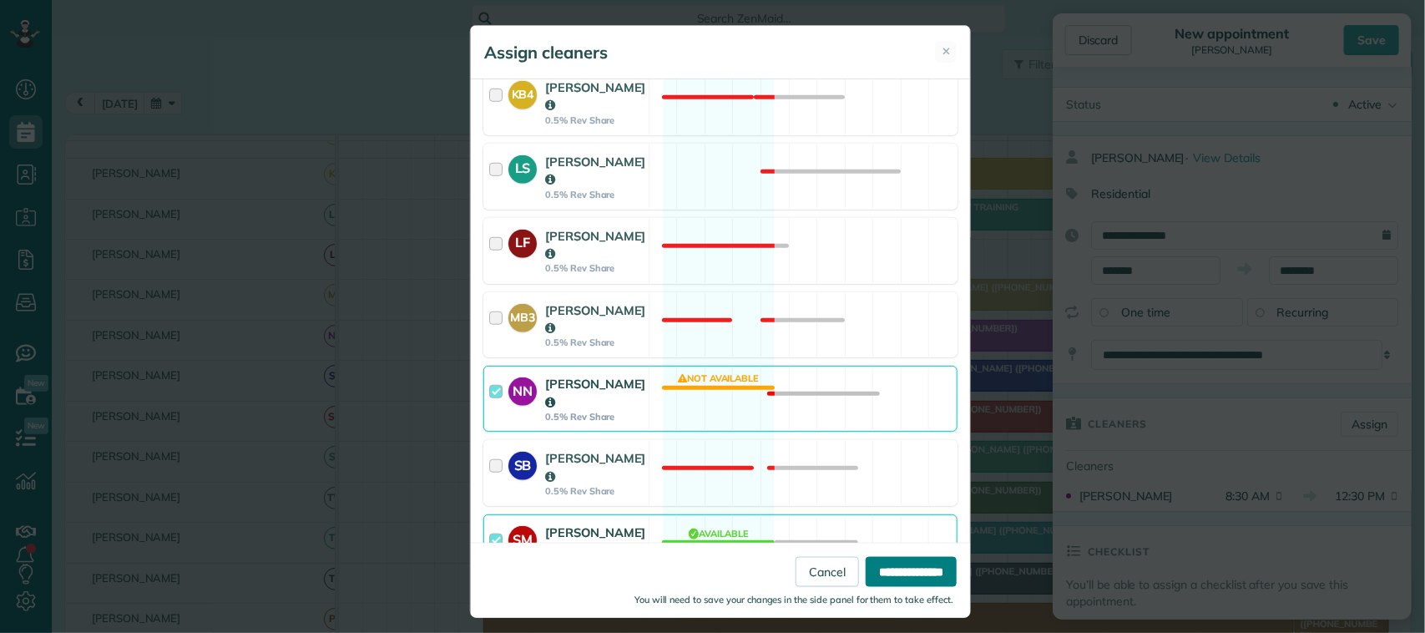
click at [879, 578] on input "**********" at bounding box center [911, 571] width 91 height 30
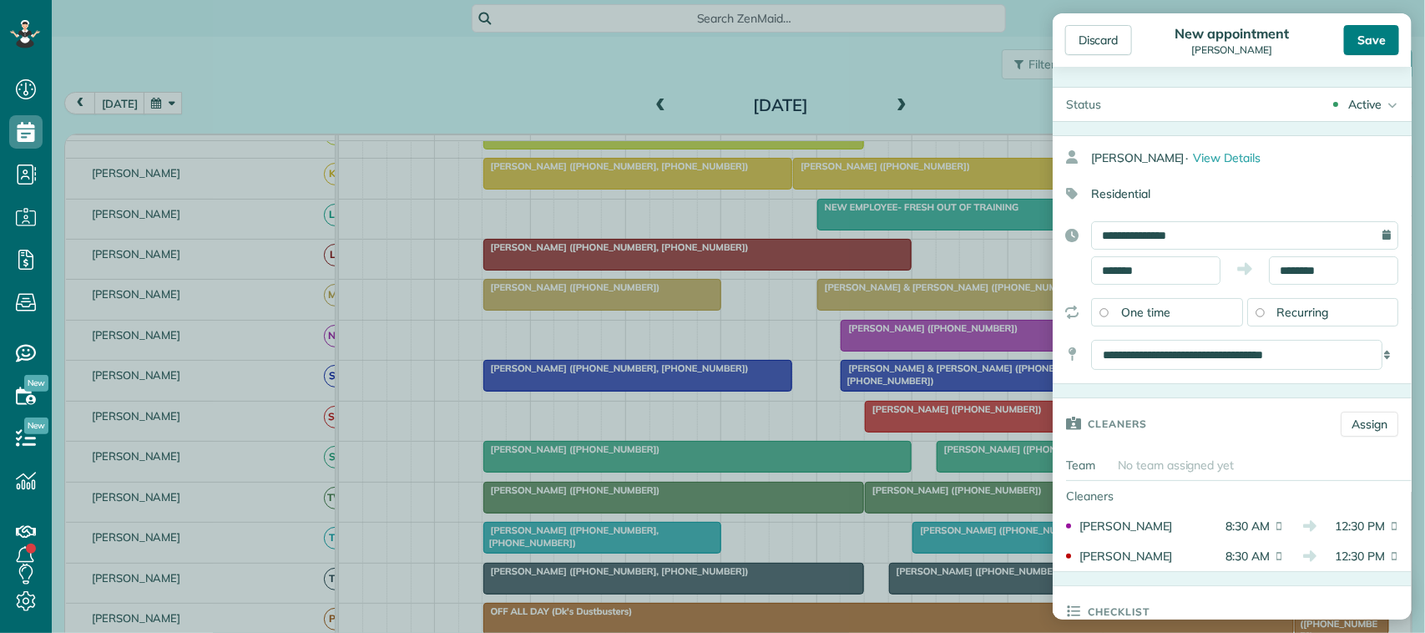
click at [1380, 38] on div "Save" at bounding box center [1371, 40] width 55 height 30
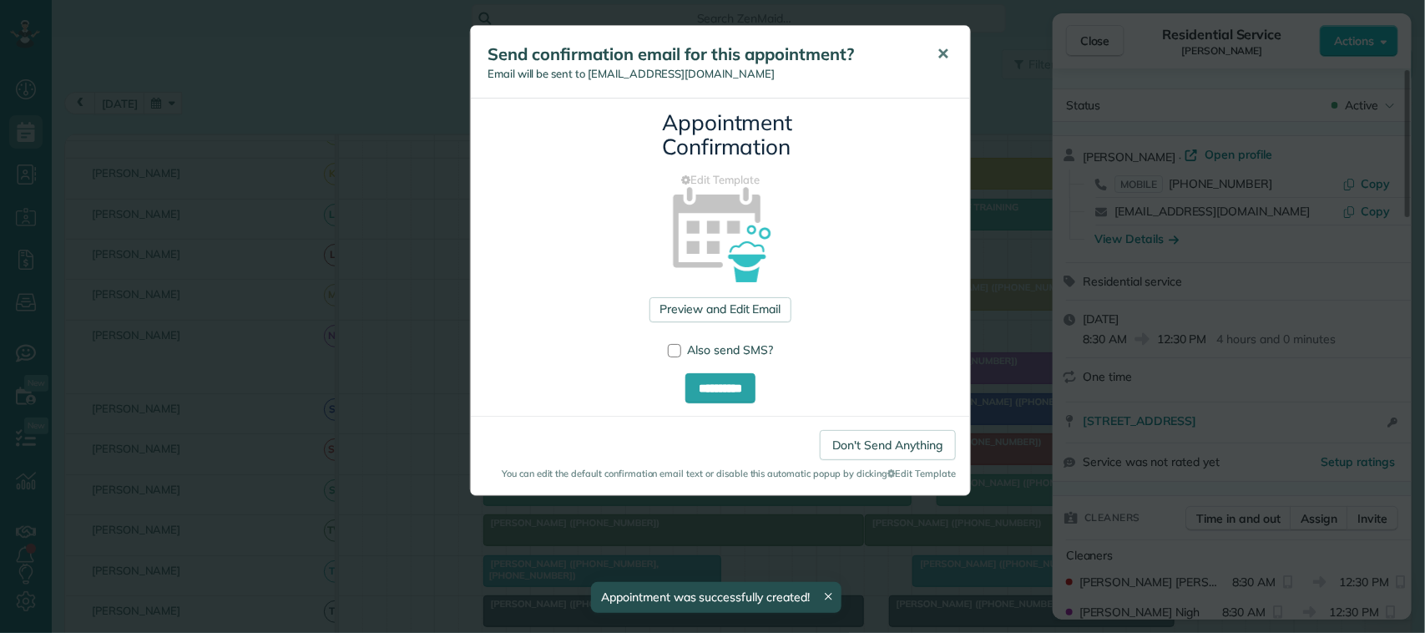
click at [960, 48] on button "✕" at bounding box center [943, 54] width 38 height 40
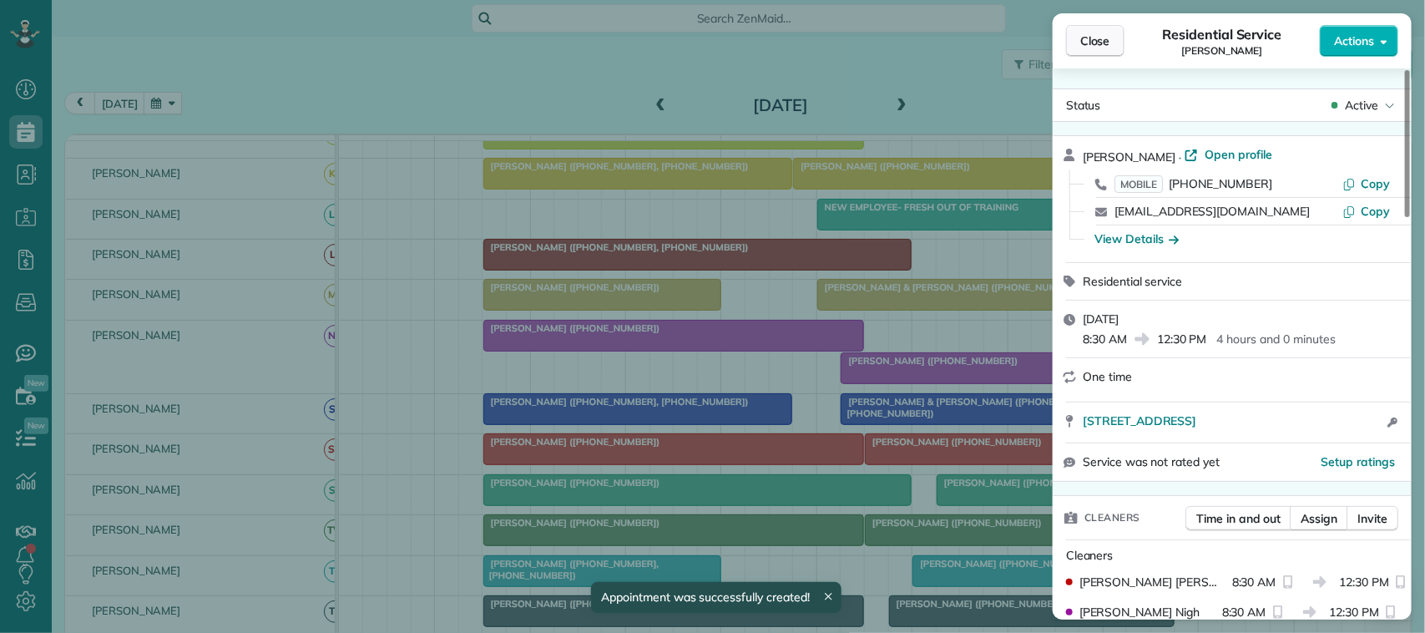
click at [1088, 38] on span "Close" at bounding box center [1095, 41] width 30 height 17
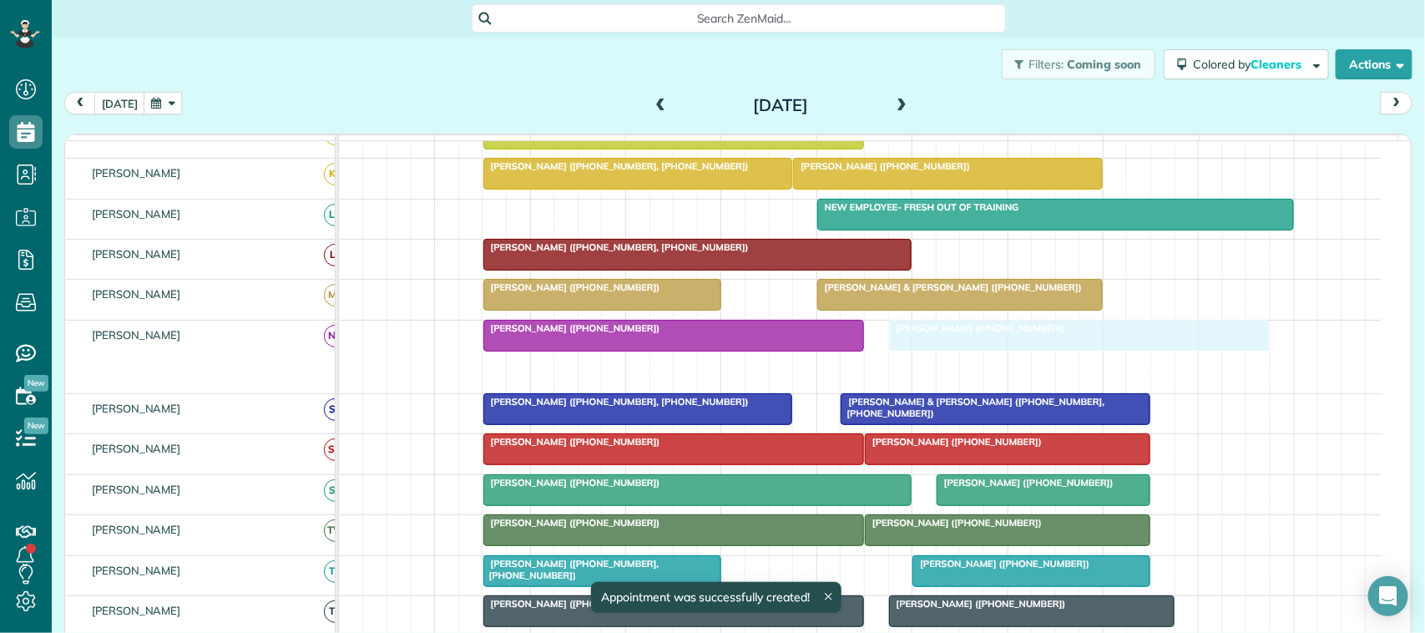
drag, startPoint x: 935, startPoint y: 394, endPoint x: 971, endPoint y: 364, distance: 46.8
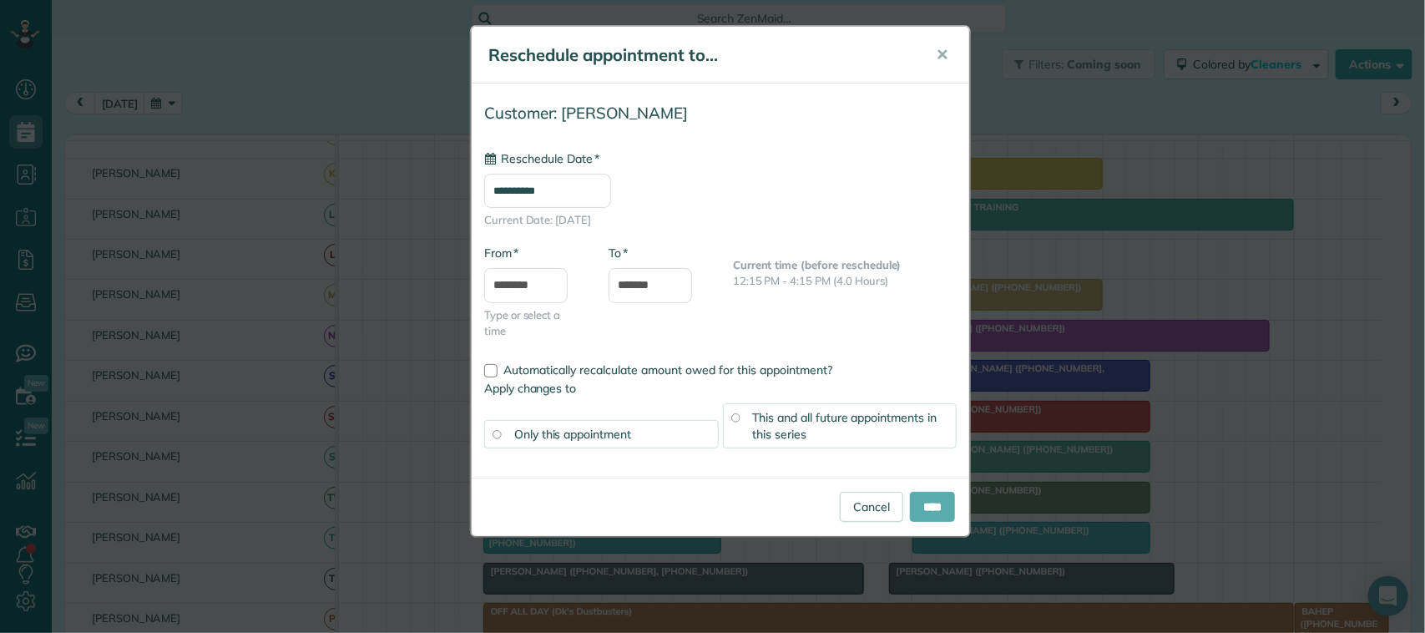
type input "**********"
click at [928, 509] on input "****" at bounding box center [932, 507] width 45 height 30
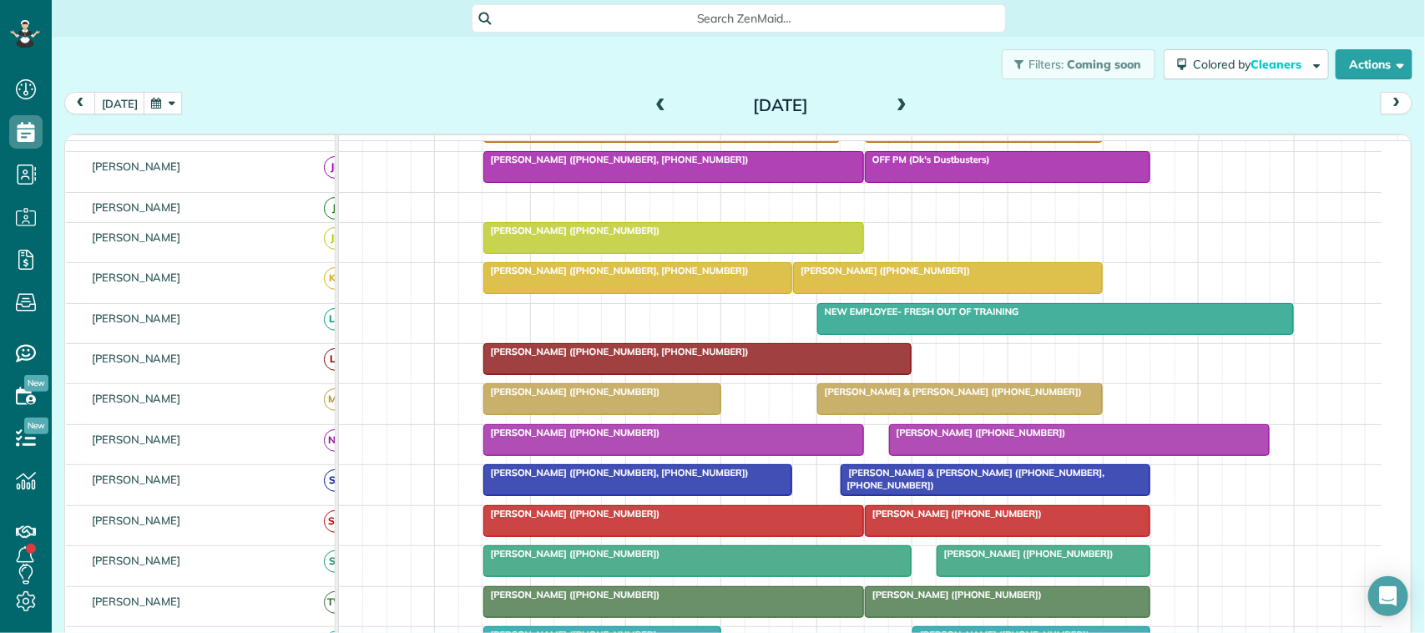
scroll to position [104, 0]
